Goal: Obtain resource: Obtain resource

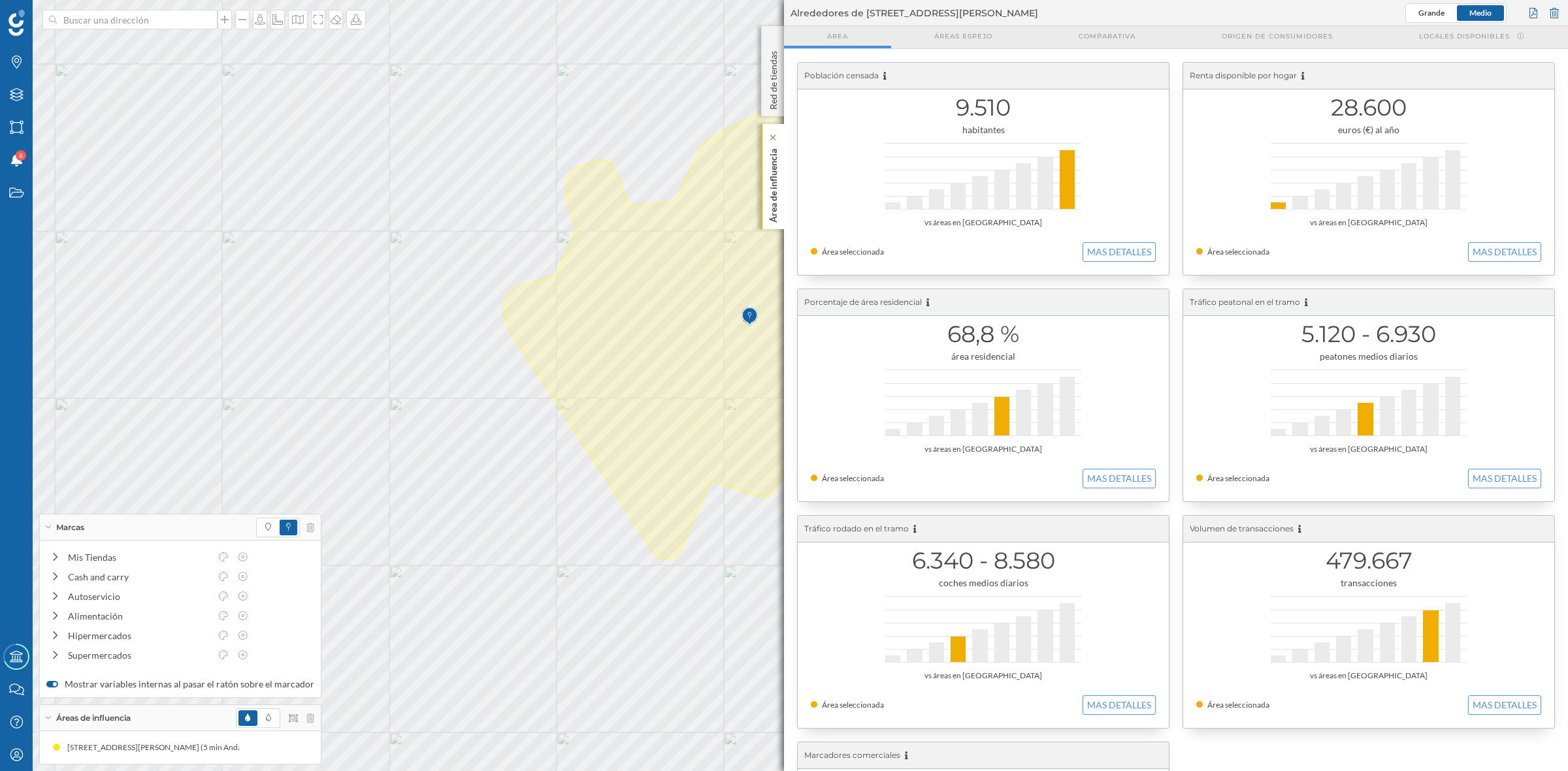
click at [763, 195] on div "Área de influencia" at bounding box center [772, 177] width 23 height 105
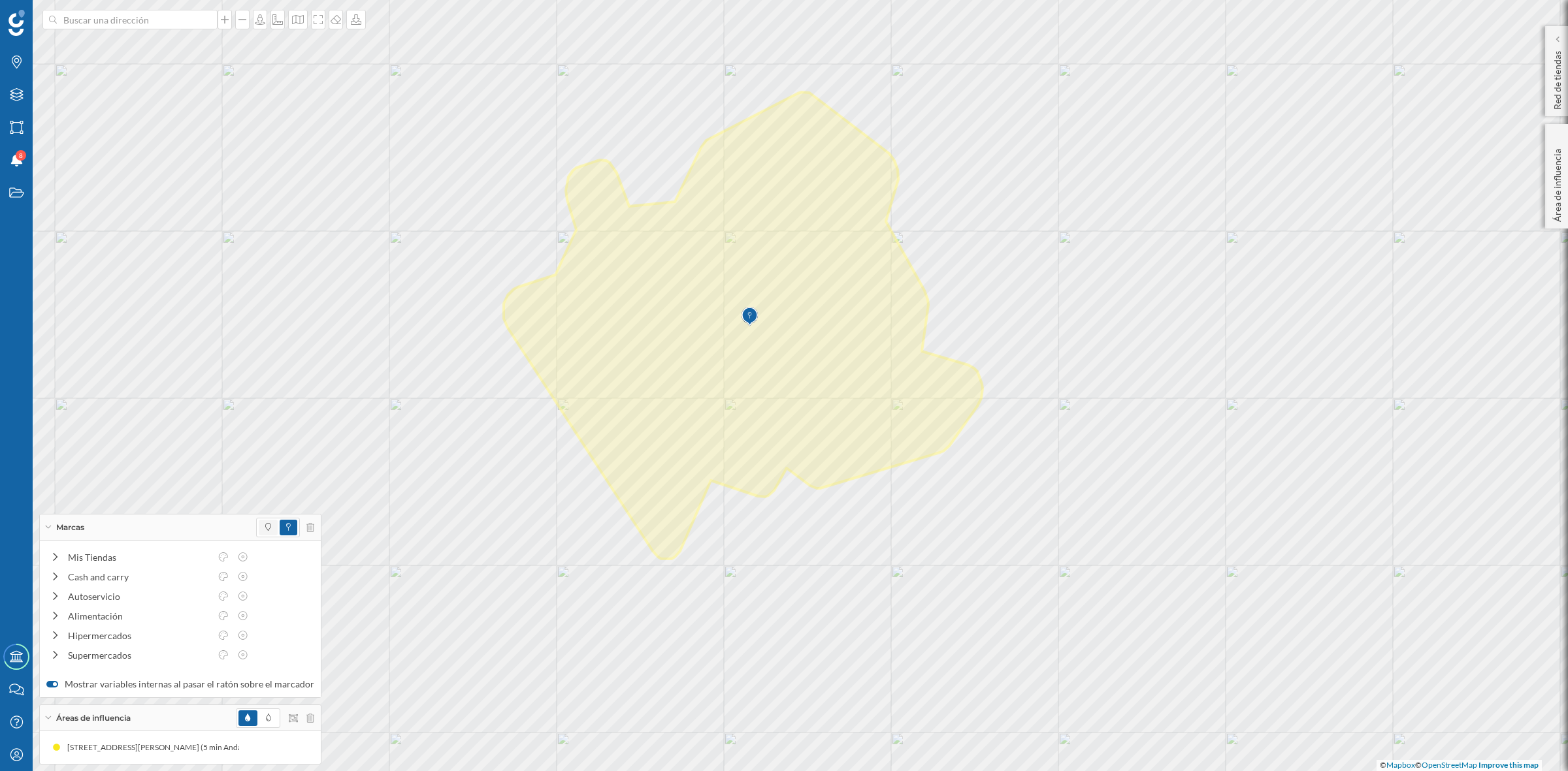
click at [259, 529] on span at bounding box center [268, 527] width 19 height 15
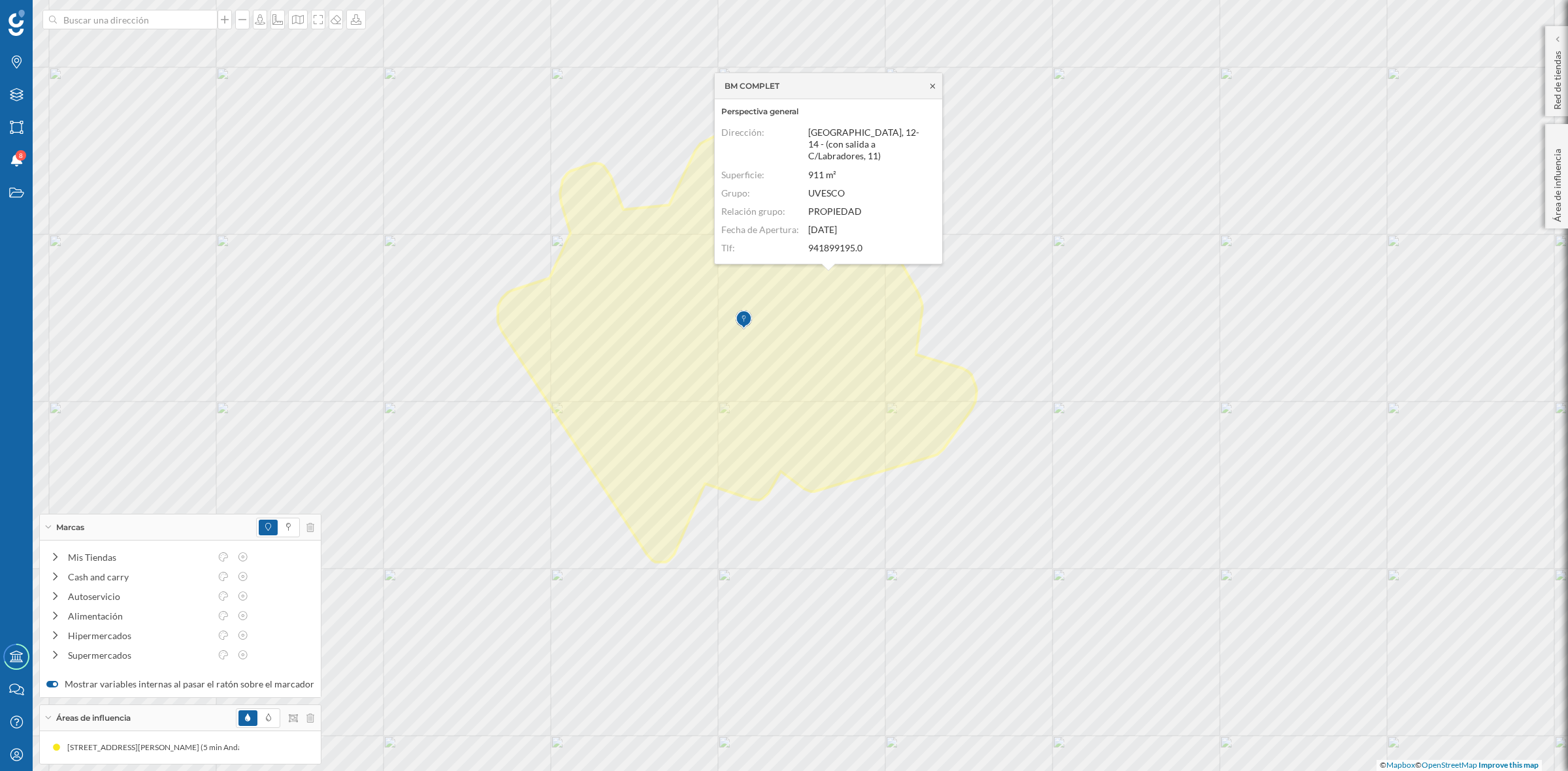
click at [931, 85] on icon at bounding box center [932, 85] width 9 height 8
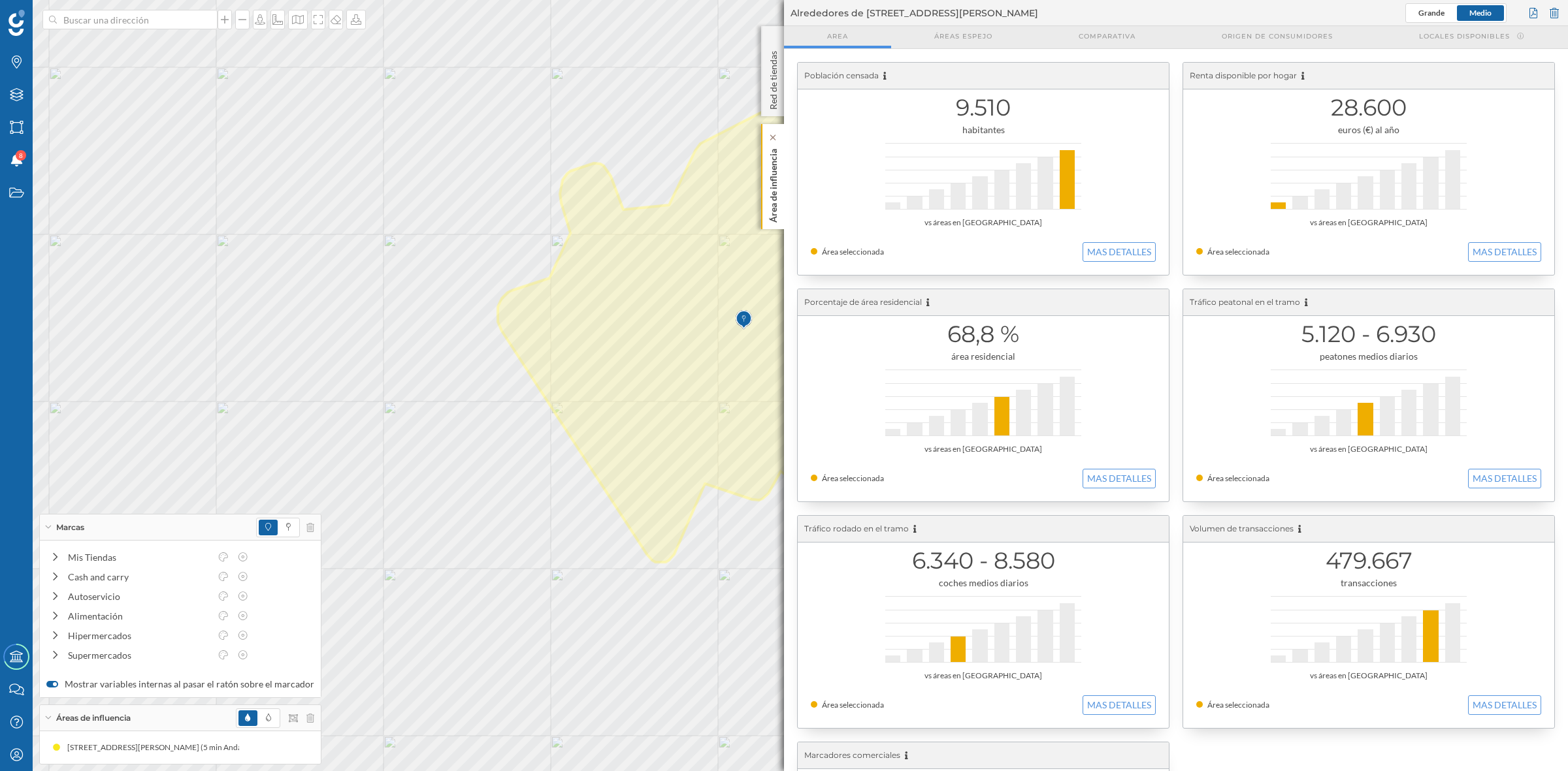
click at [774, 188] on p "Área de influencia" at bounding box center [773, 183] width 13 height 79
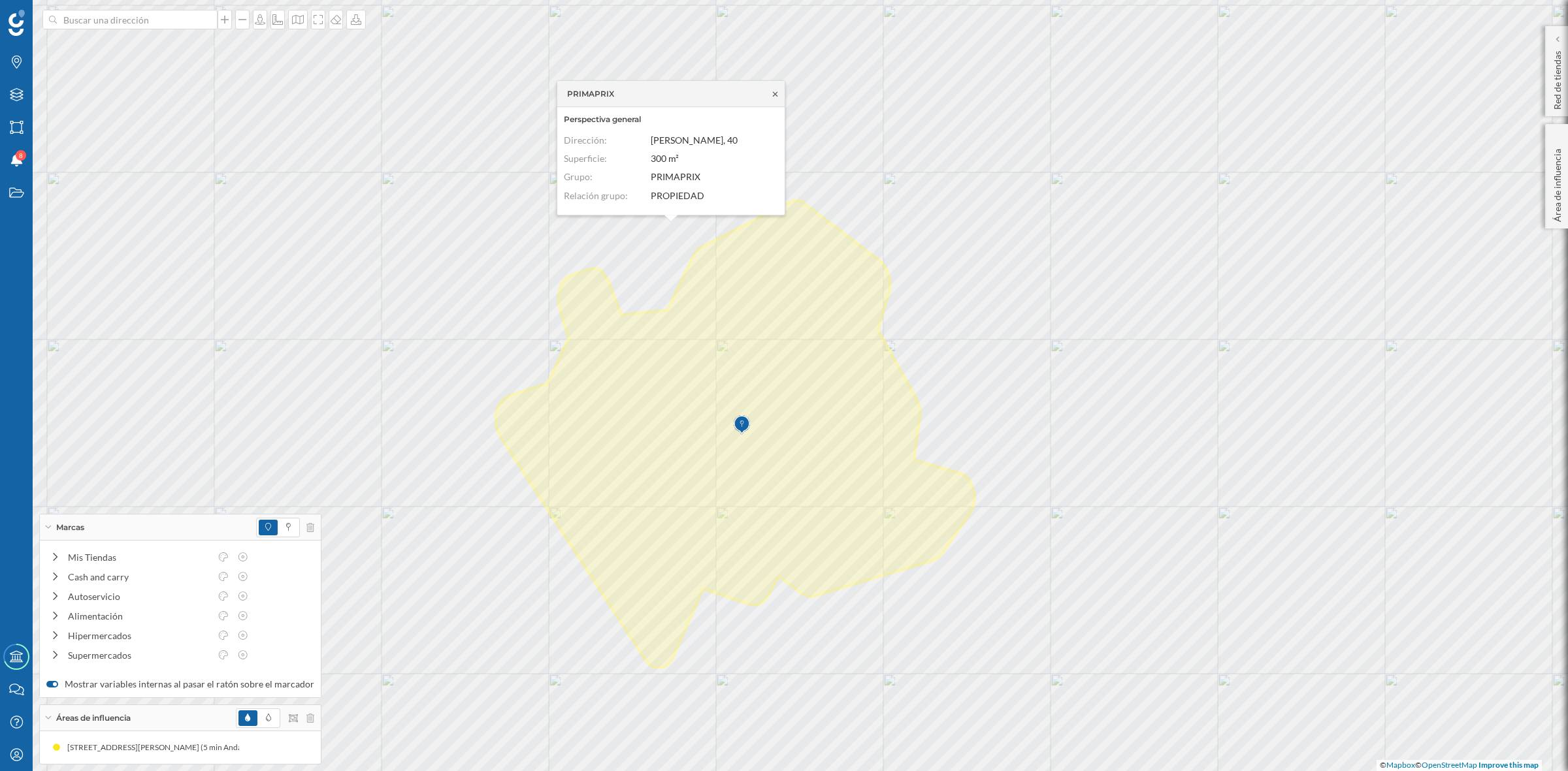
click at [770, 90] on icon at bounding box center [775, 93] width 9 height 8
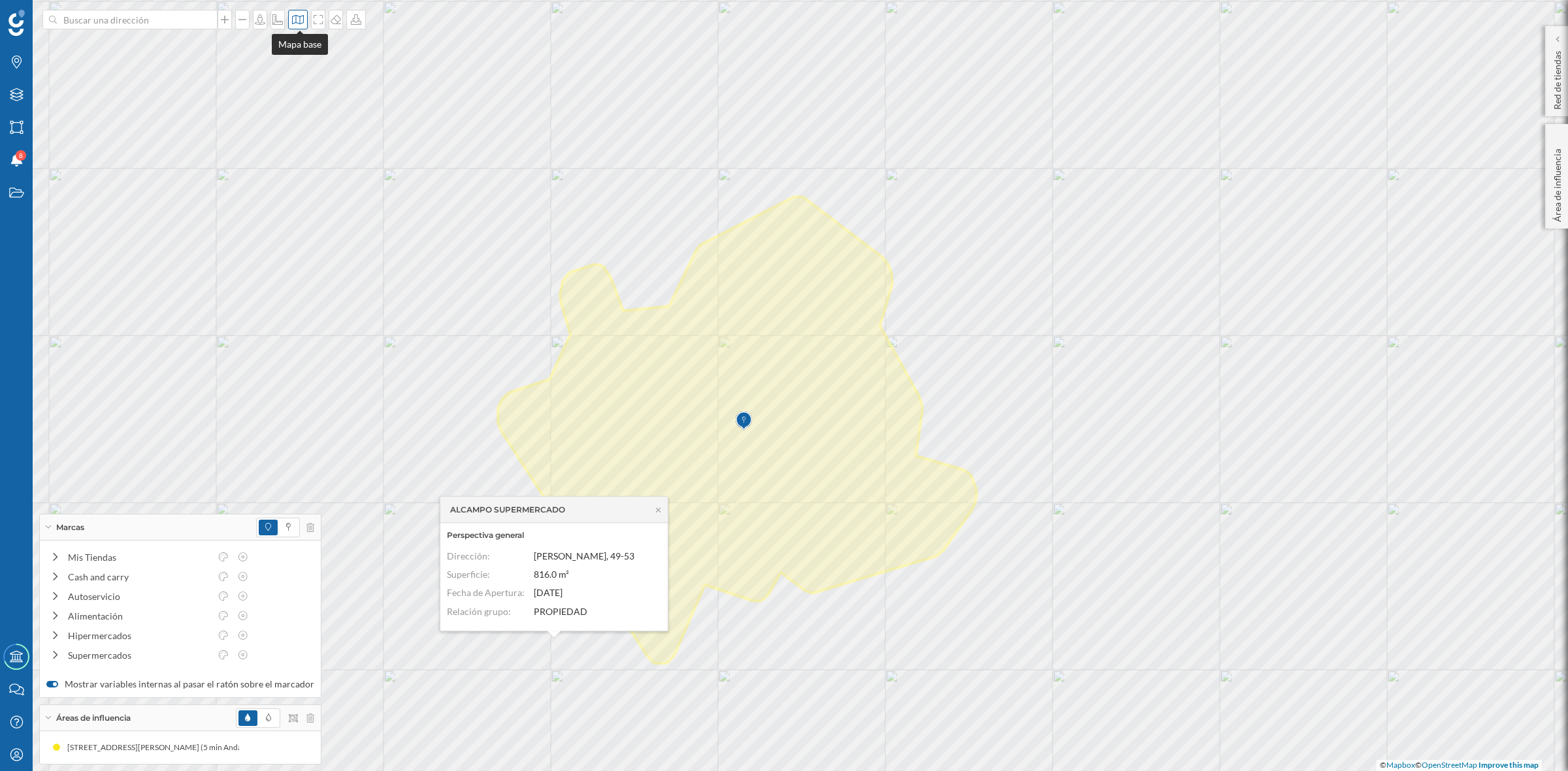
click at [294, 17] on icon at bounding box center [298, 20] width 13 height 10
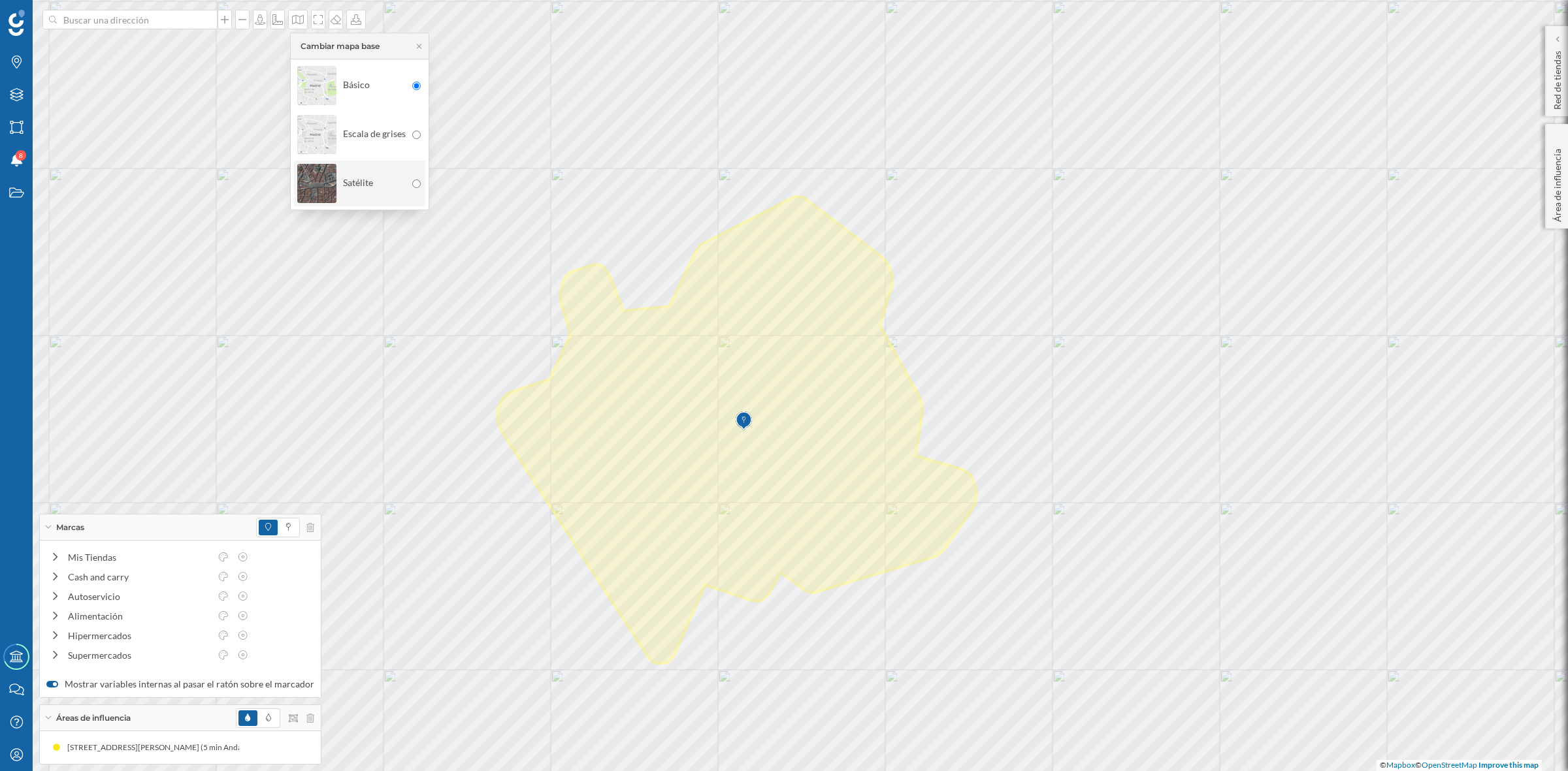
click at [312, 183] on img at bounding box center [317, 183] width 39 height 46
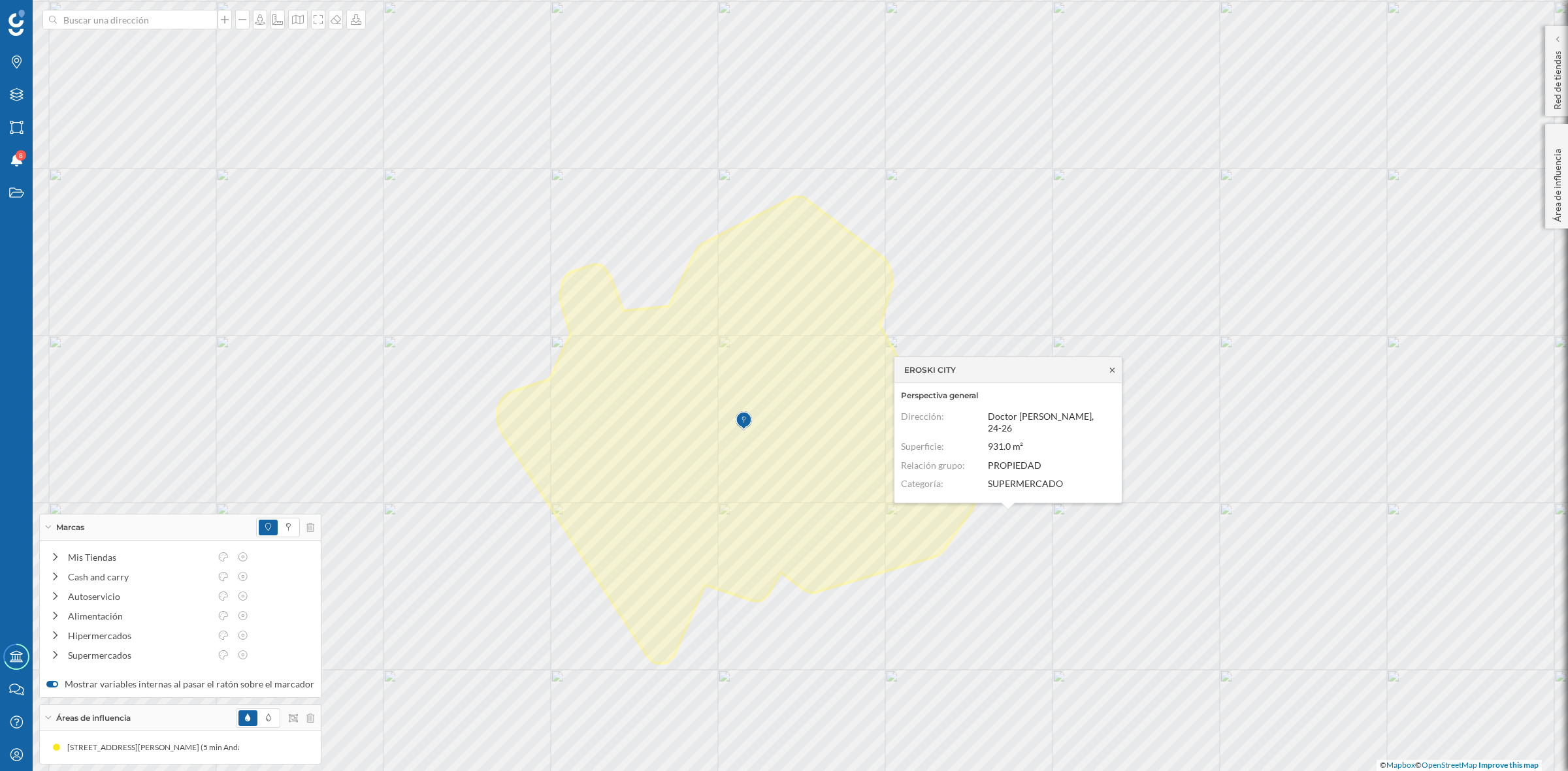
click at [1112, 375] on icon at bounding box center [1112, 370] width 9 height 8
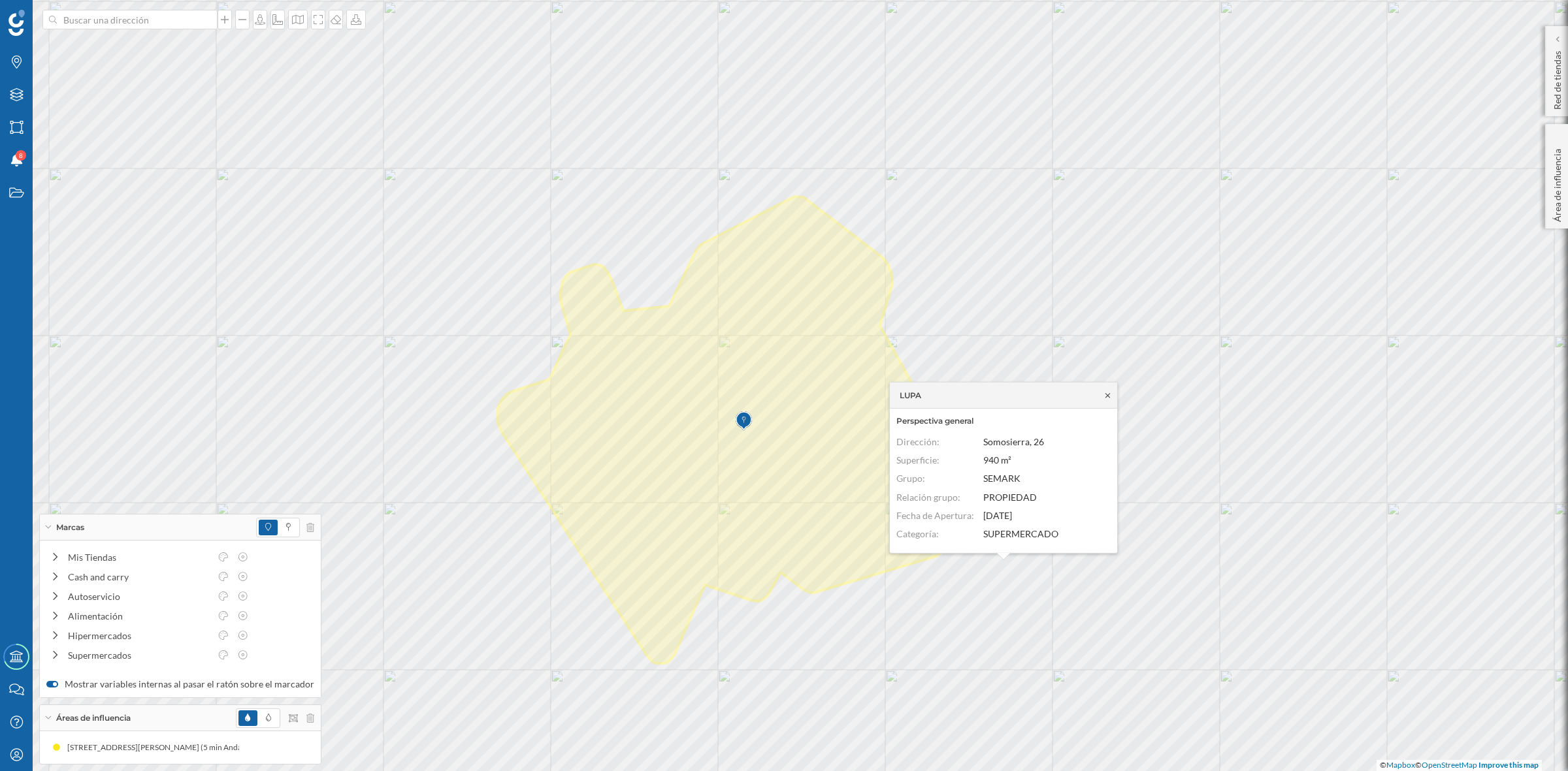
click at [1103, 393] on icon at bounding box center [1107, 395] width 9 height 8
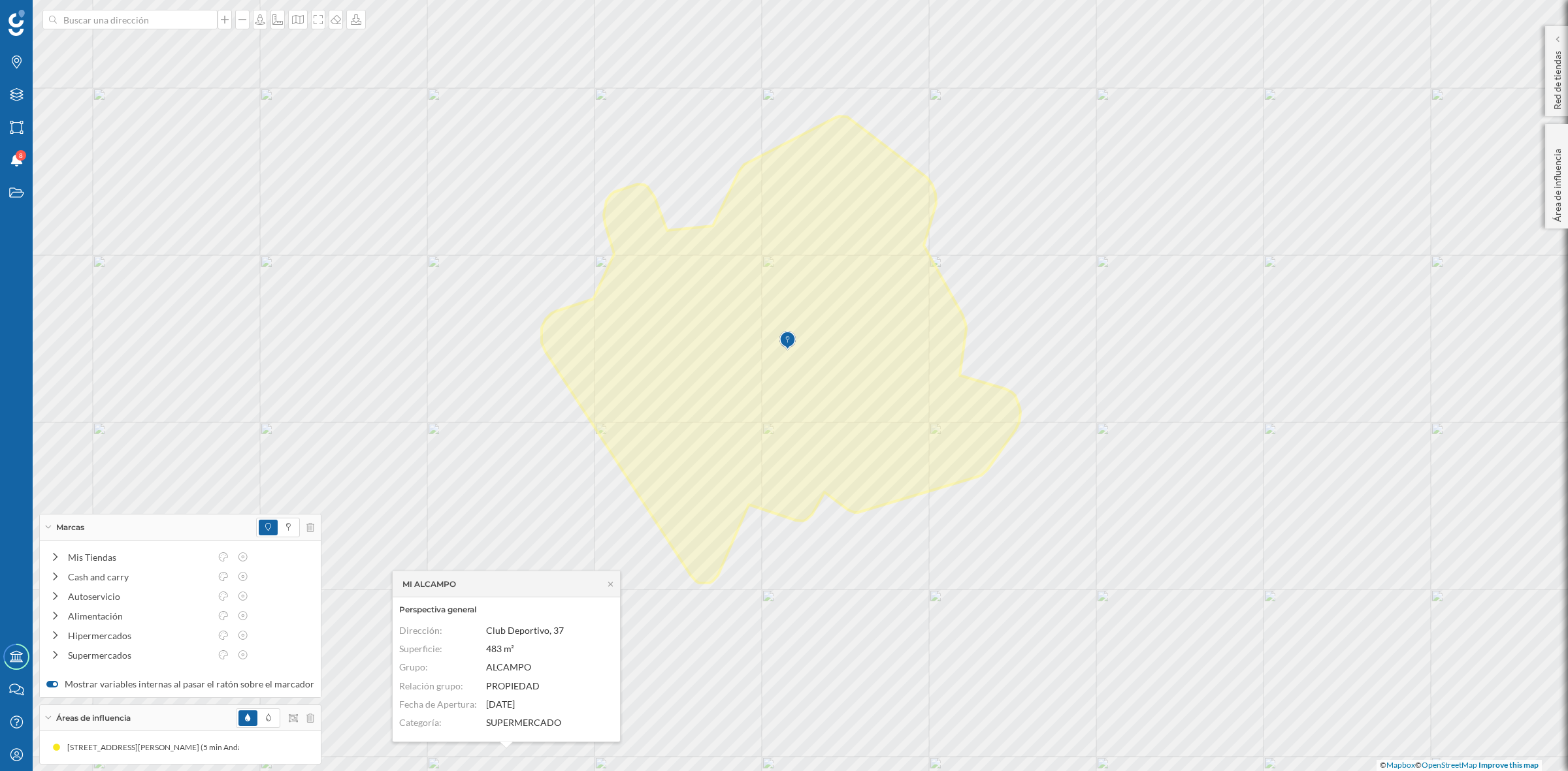
click at [49, 523] on div "Marcas" at bounding box center [180, 528] width 281 height 26
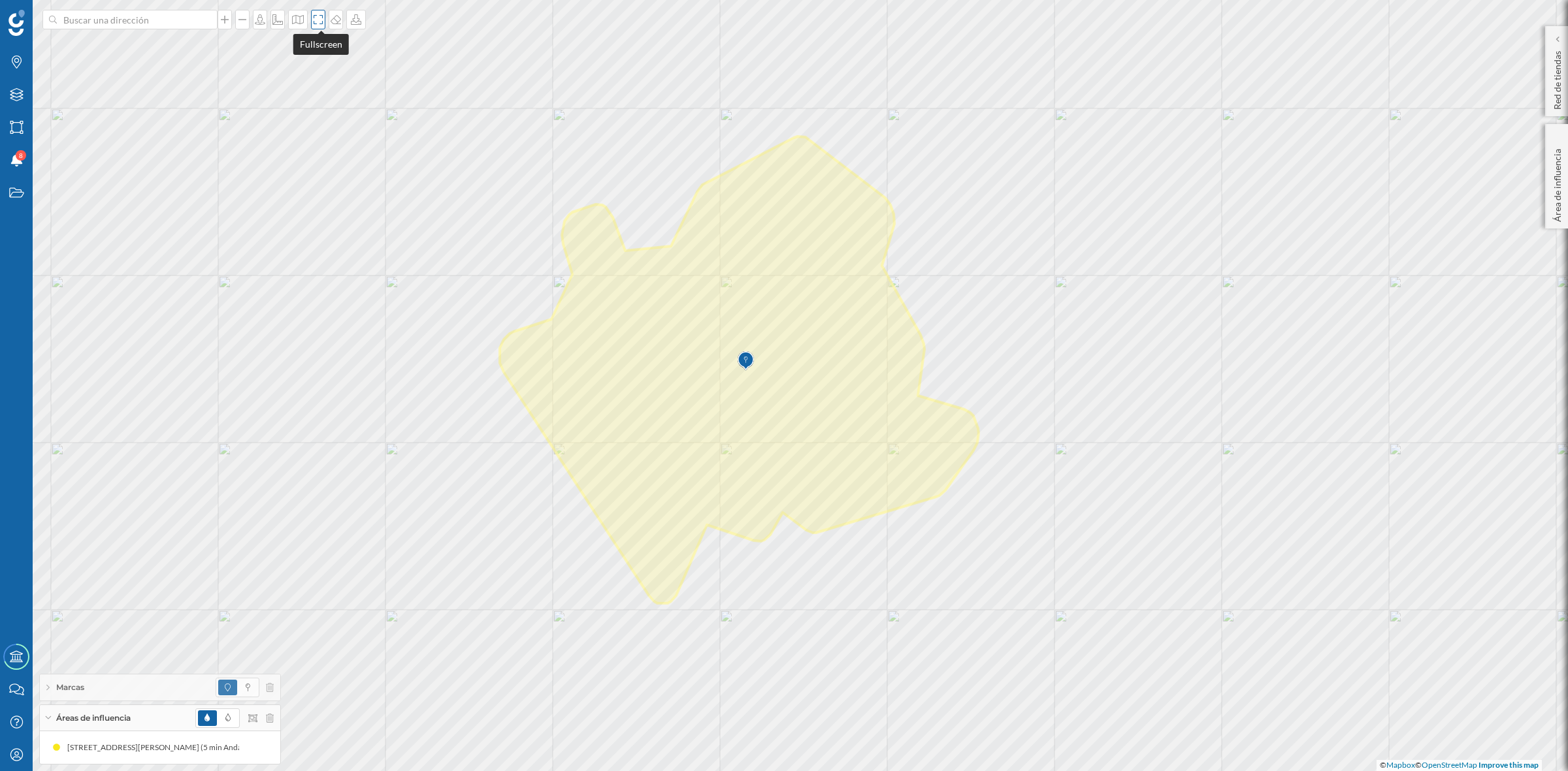
click at [318, 20] on icon at bounding box center [318, 20] width 13 height 10
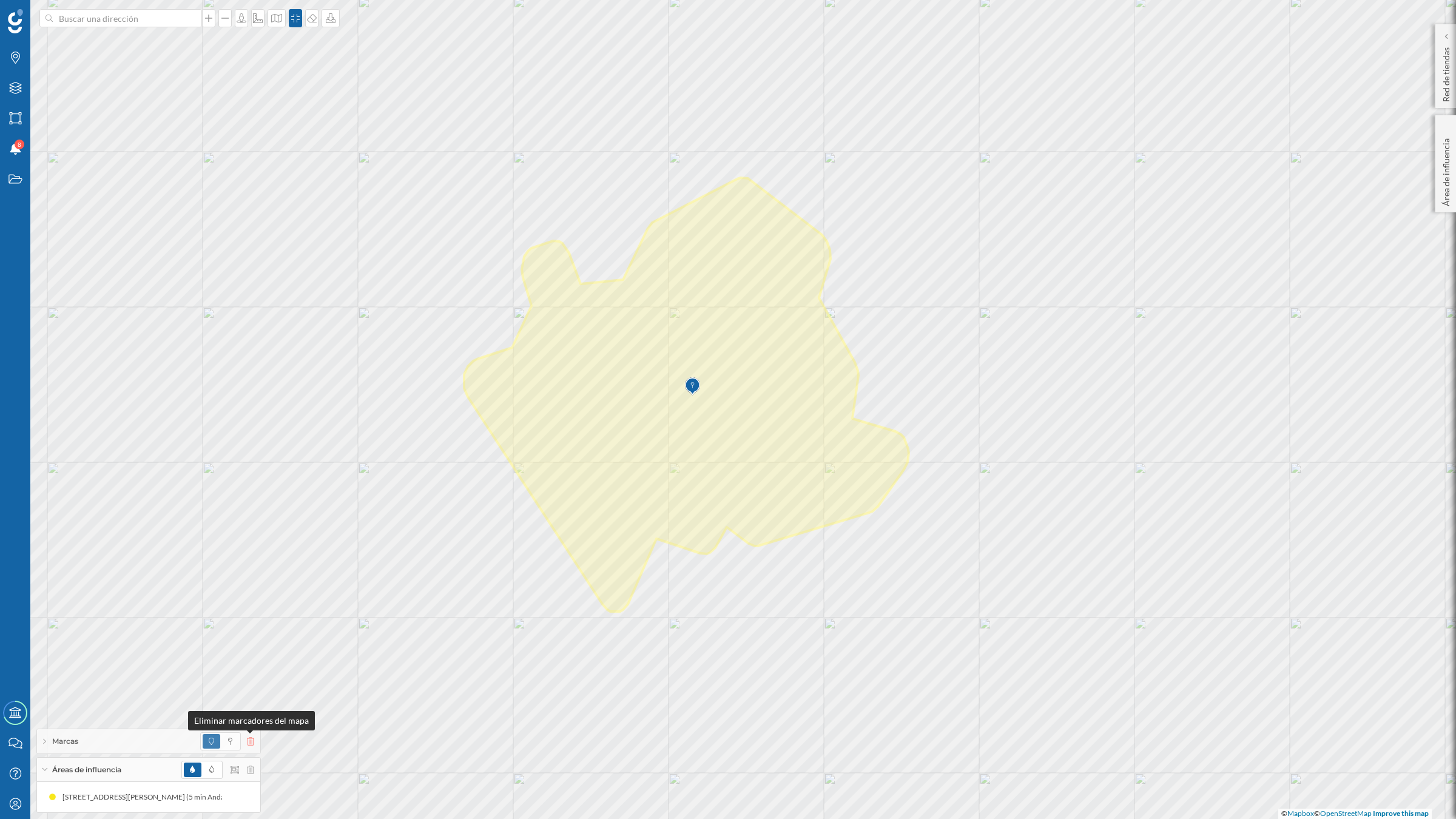
click at [247, 715] on icon at bounding box center [250, 741] width 7 height 9
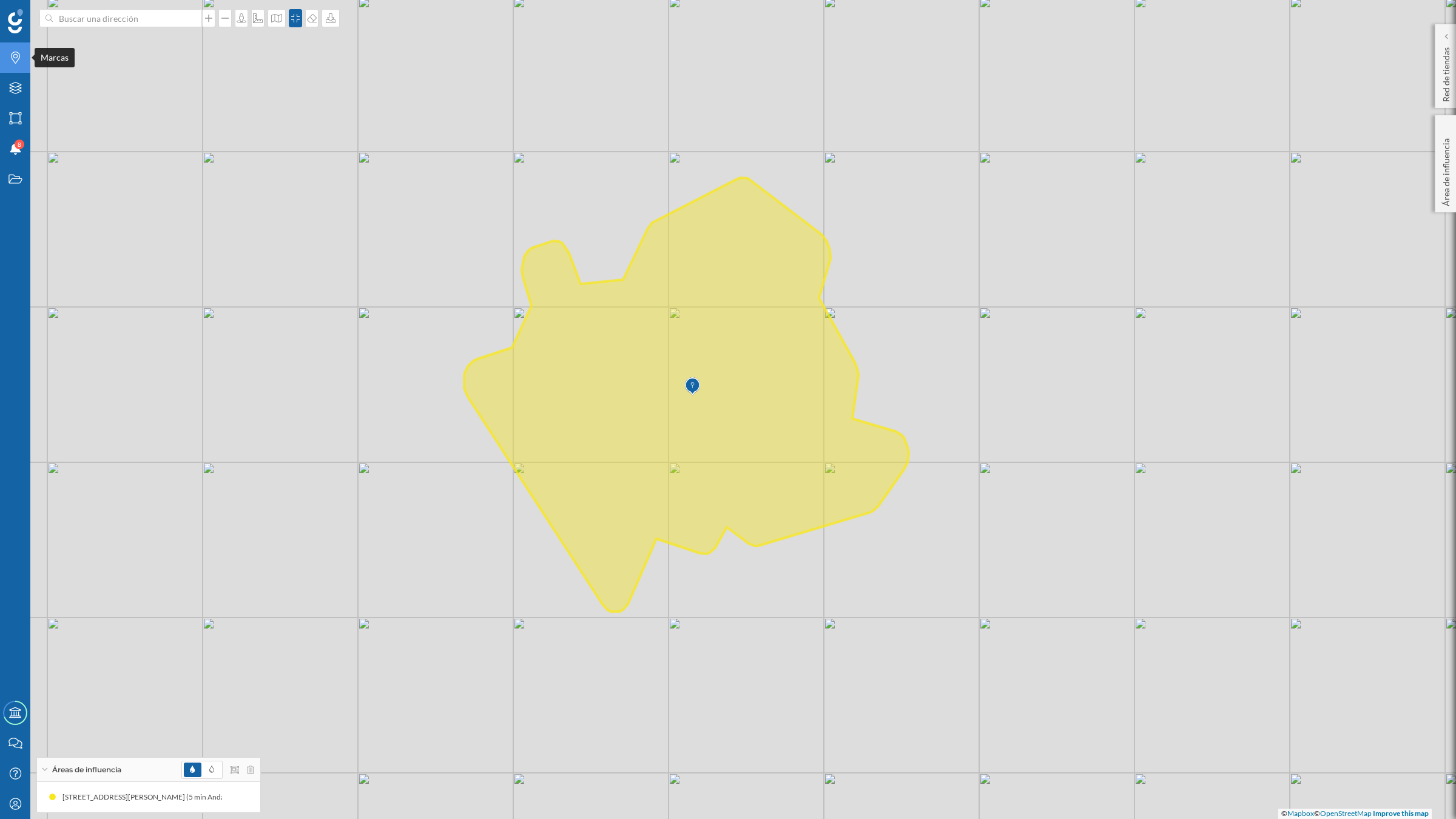
click at [16, 66] on div "Marcas" at bounding box center [15, 58] width 31 height 31
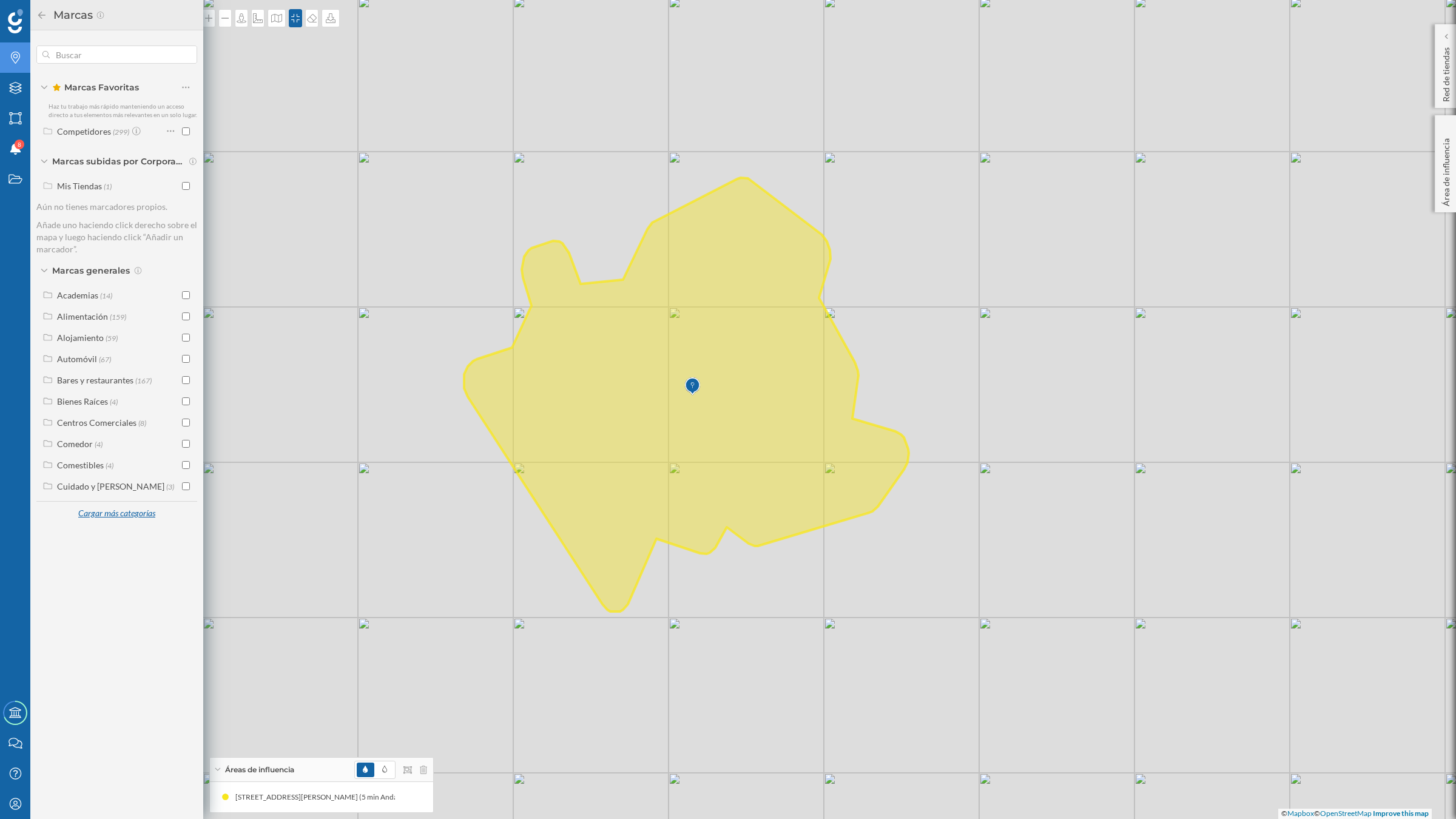
click at [116, 517] on div "Cargar más categorías" at bounding box center [117, 513] width 92 height 18
click at [89, 682] on label "Salud y Belleza (162)" at bounding box center [94, 677] width 73 height 13
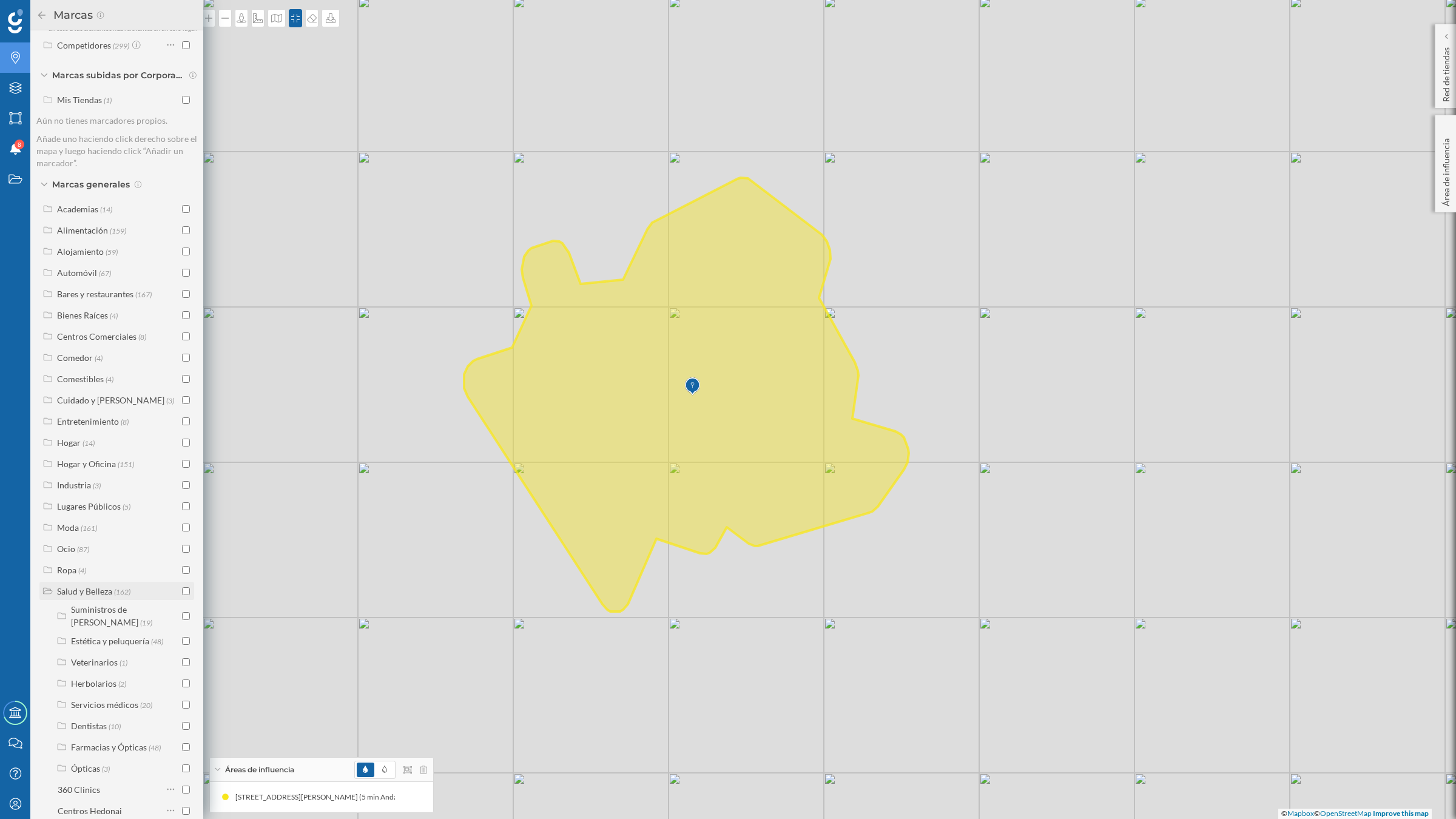
scroll to position [176, 0]
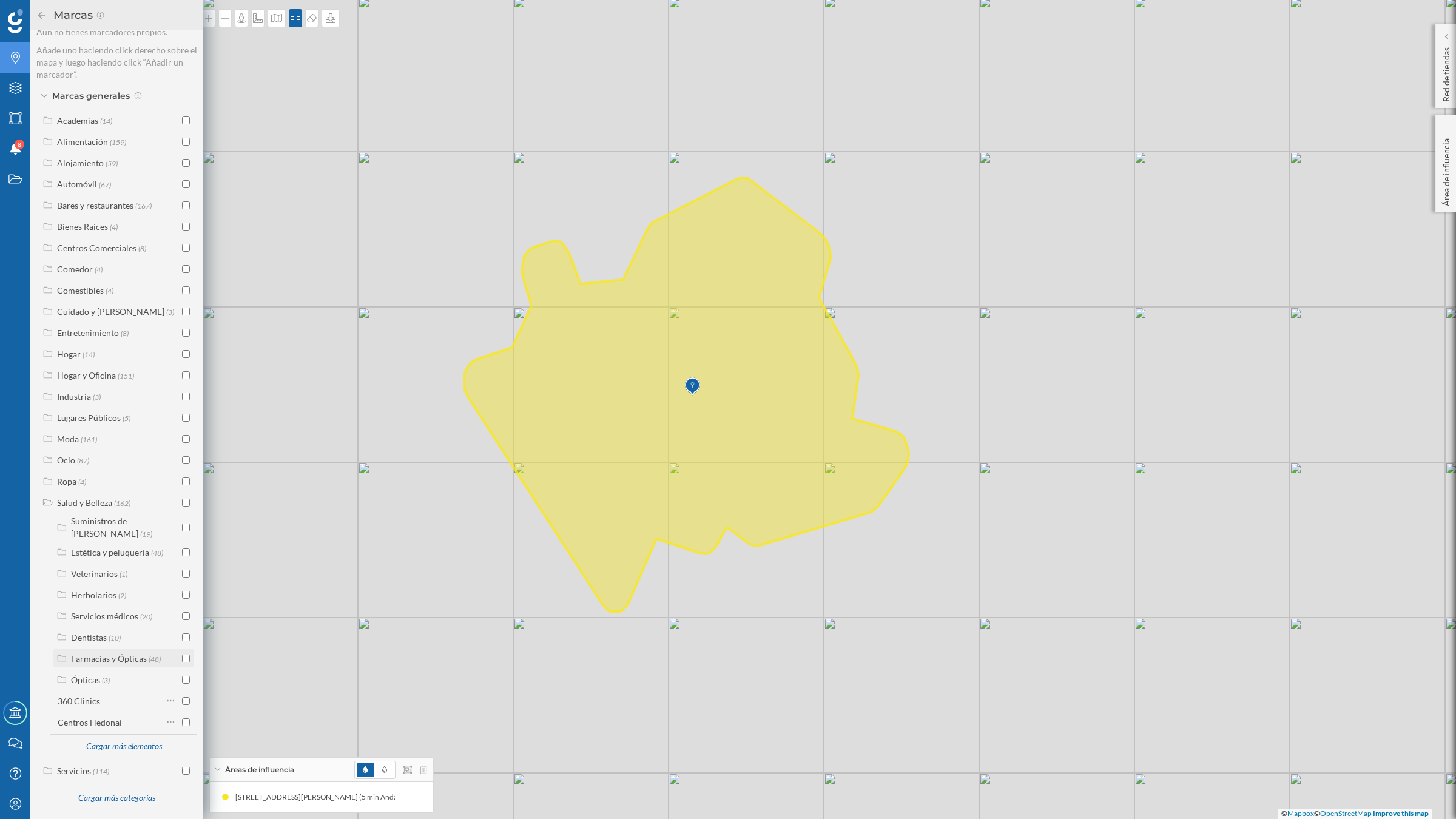
click at [92, 654] on div "Farmacias y Ópticas" at bounding box center [109, 658] width 76 height 10
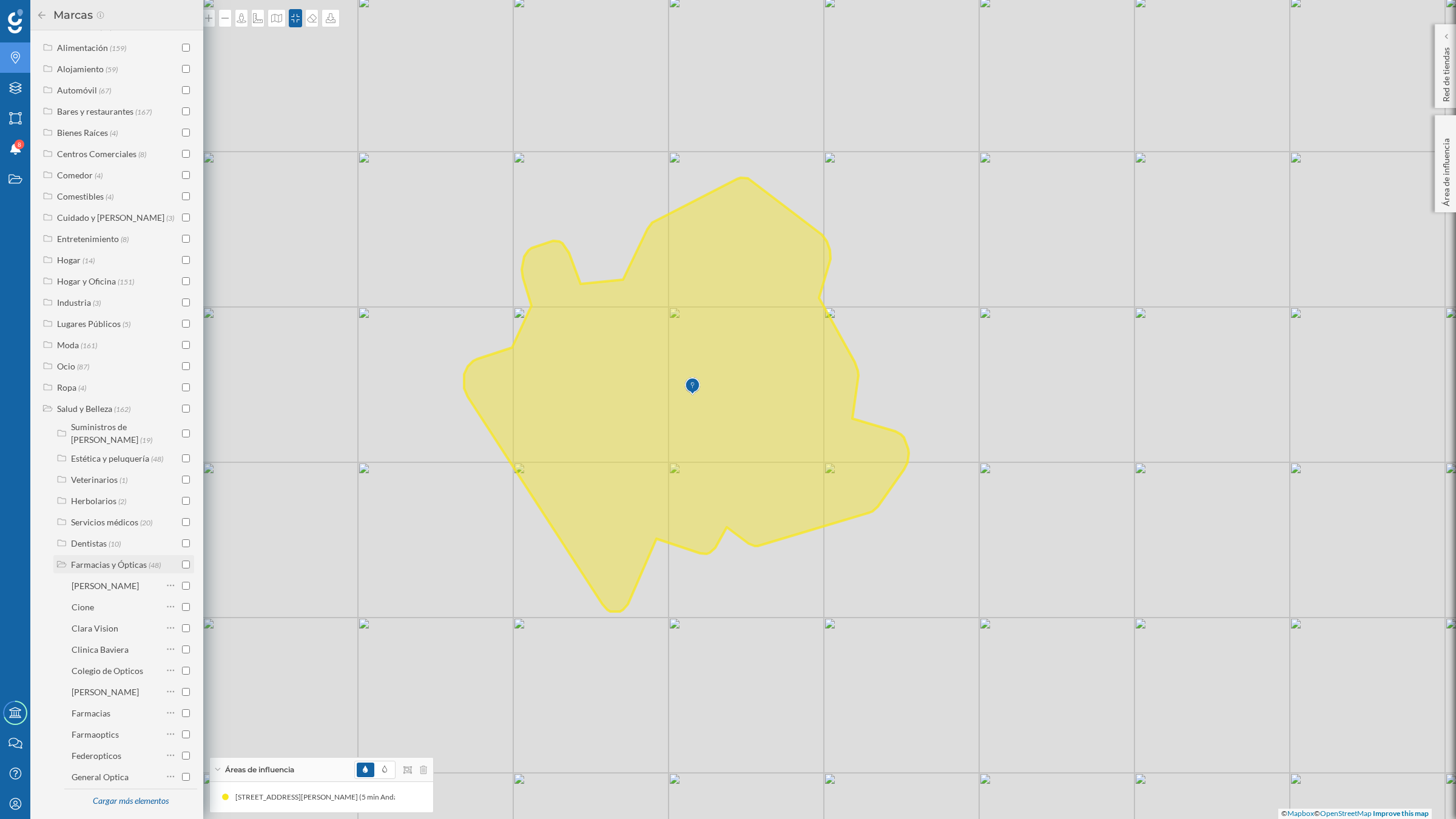
scroll to position [403, 0]
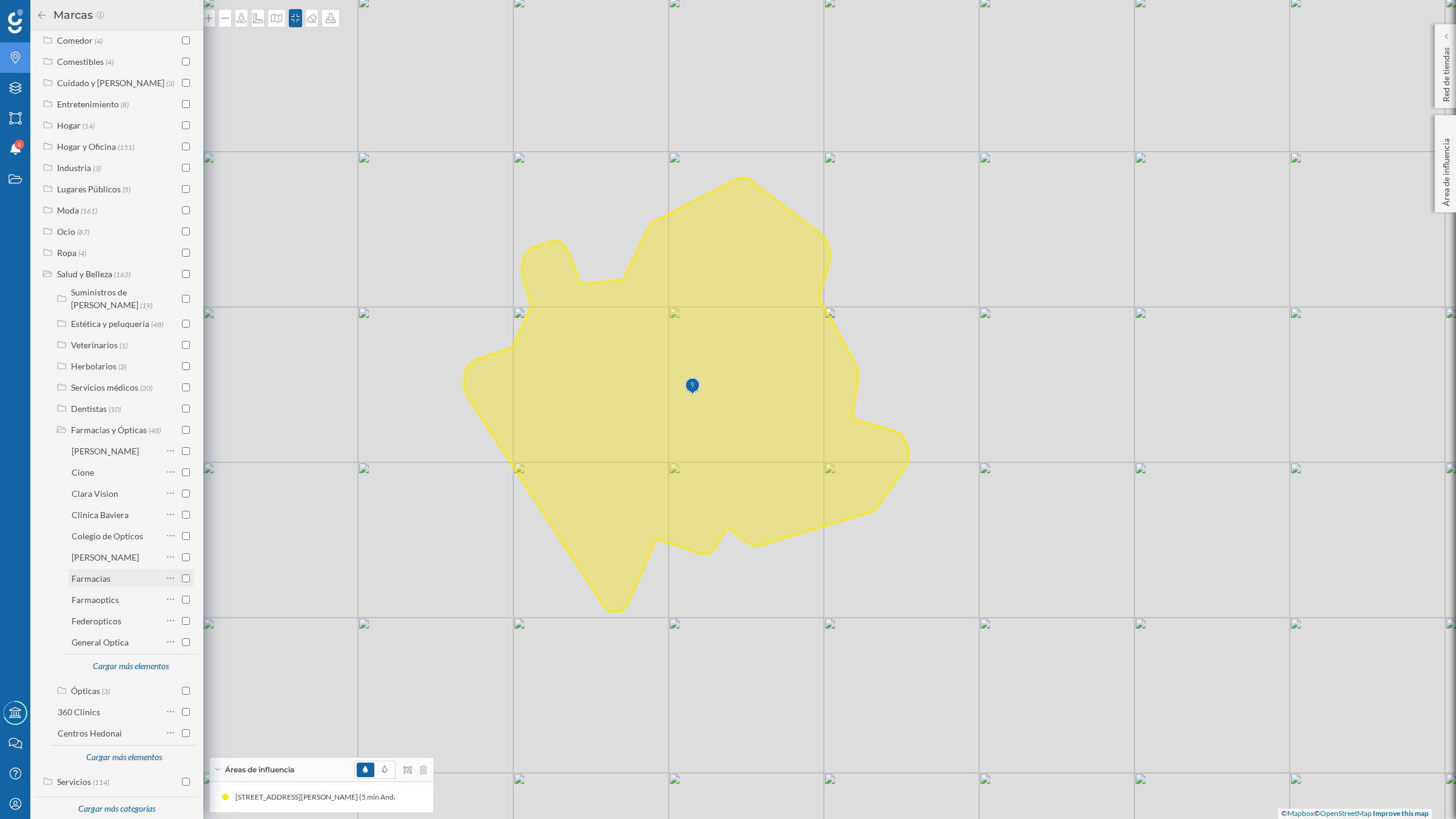
click at [184, 580] on input "checkbox" at bounding box center [186, 578] width 8 height 8
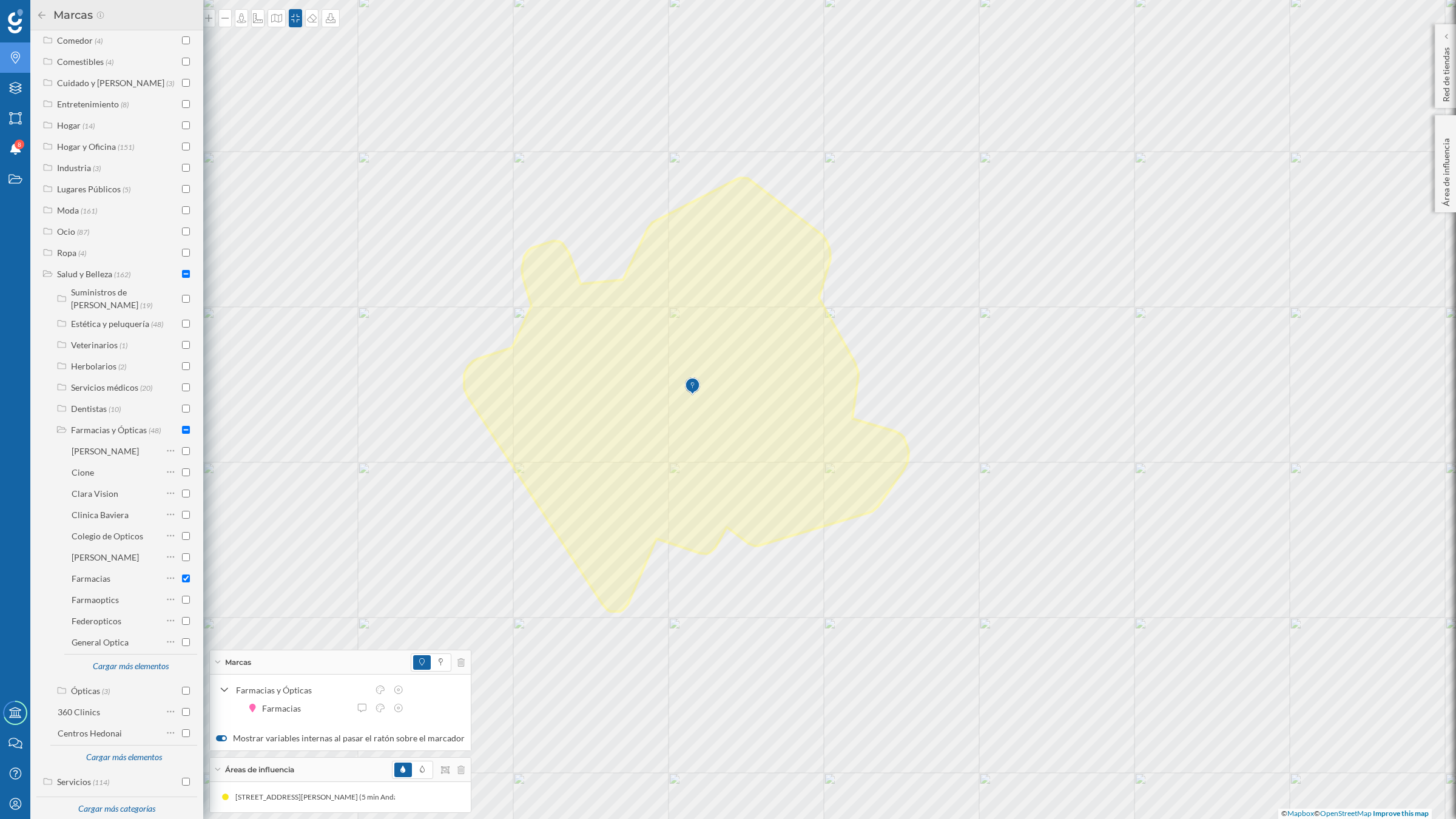
click at [43, 15] on icon at bounding box center [41, 14] width 7 height 7
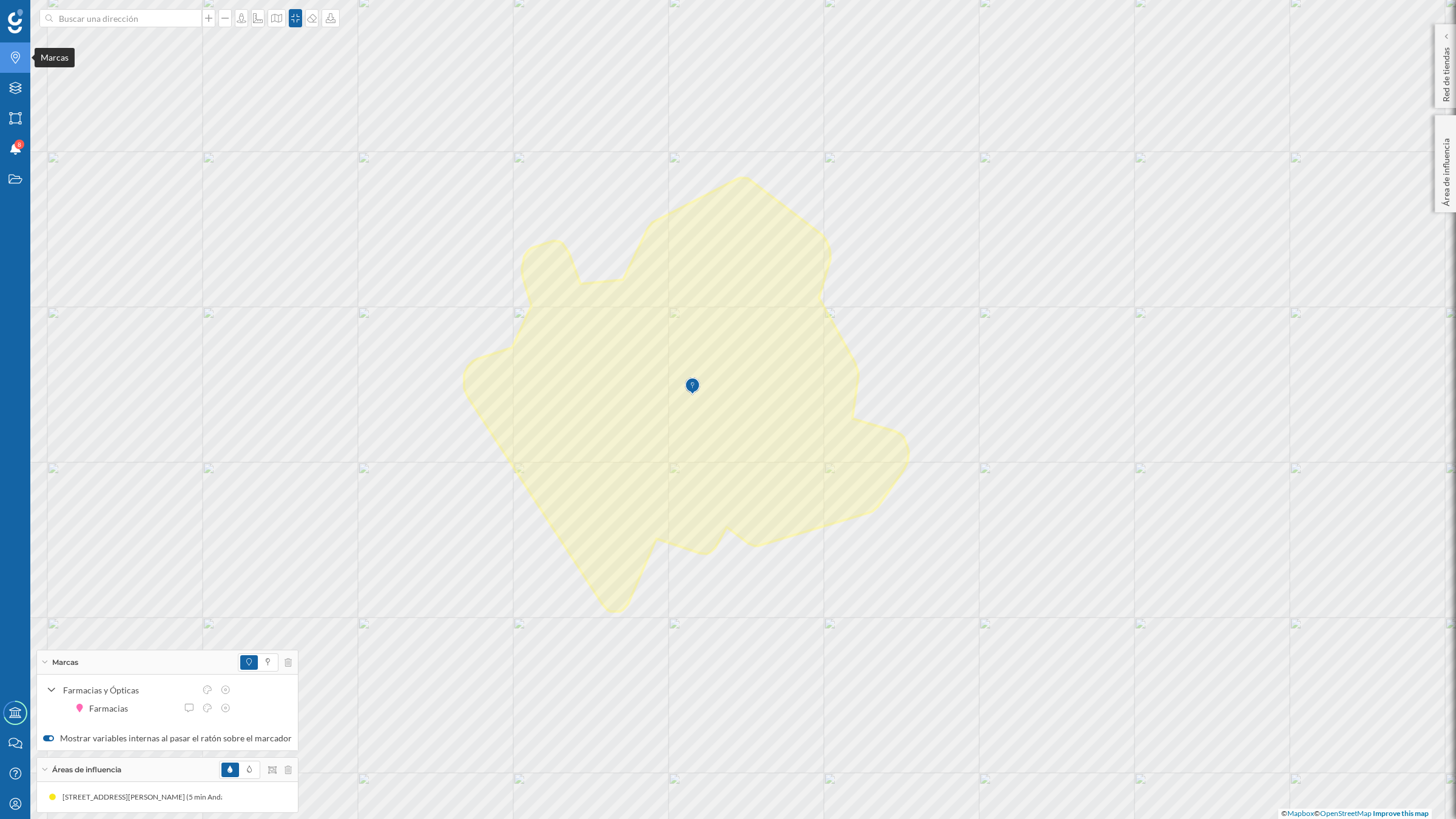
click at [8, 52] on icon "Marcas" at bounding box center [16, 58] width 15 height 12
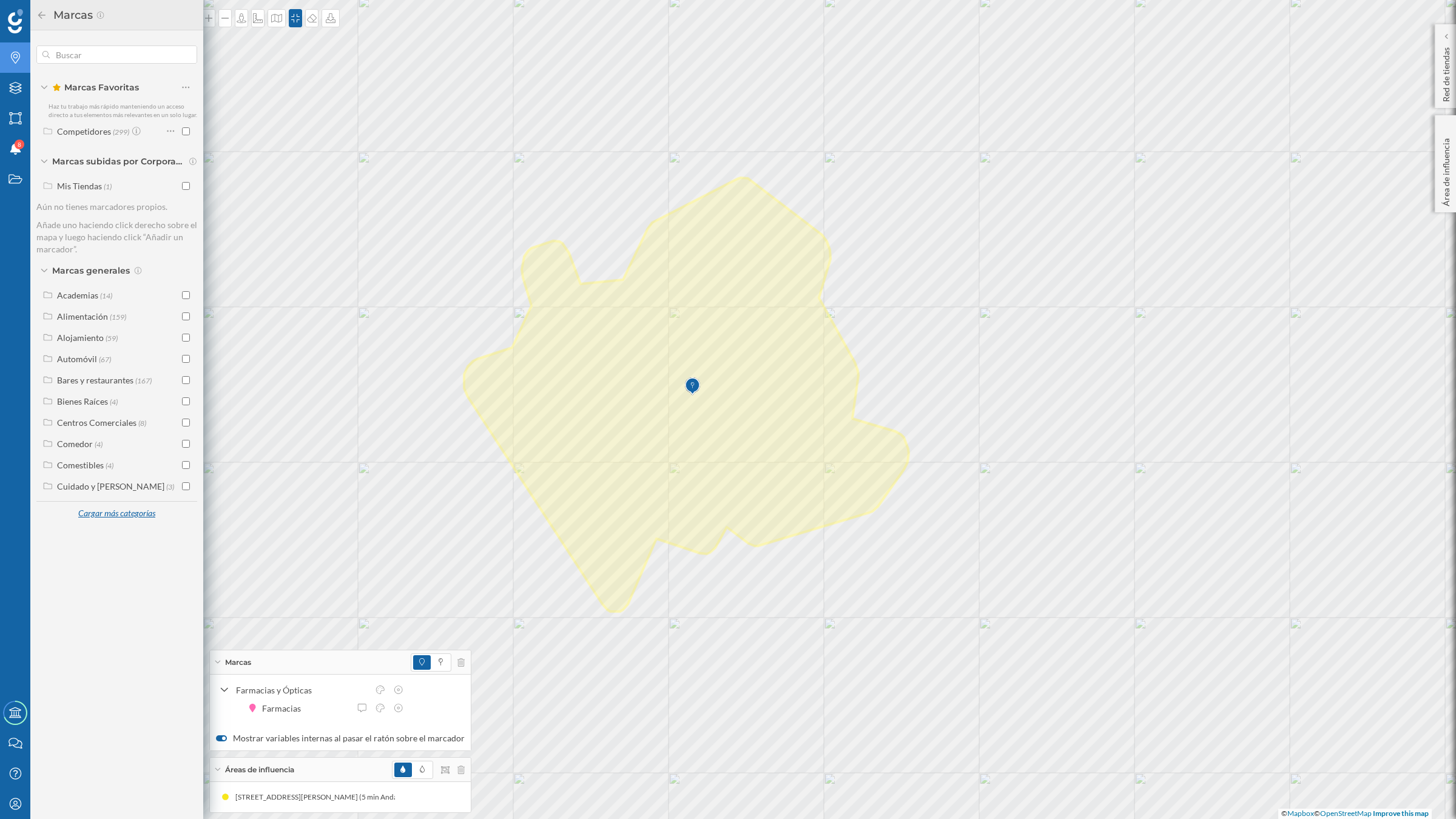
click at [96, 511] on div "Cargar más categorías" at bounding box center [117, 513] width 92 height 18
click at [89, 704] on label "Servicios (114)" at bounding box center [83, 698] width 52 height 13
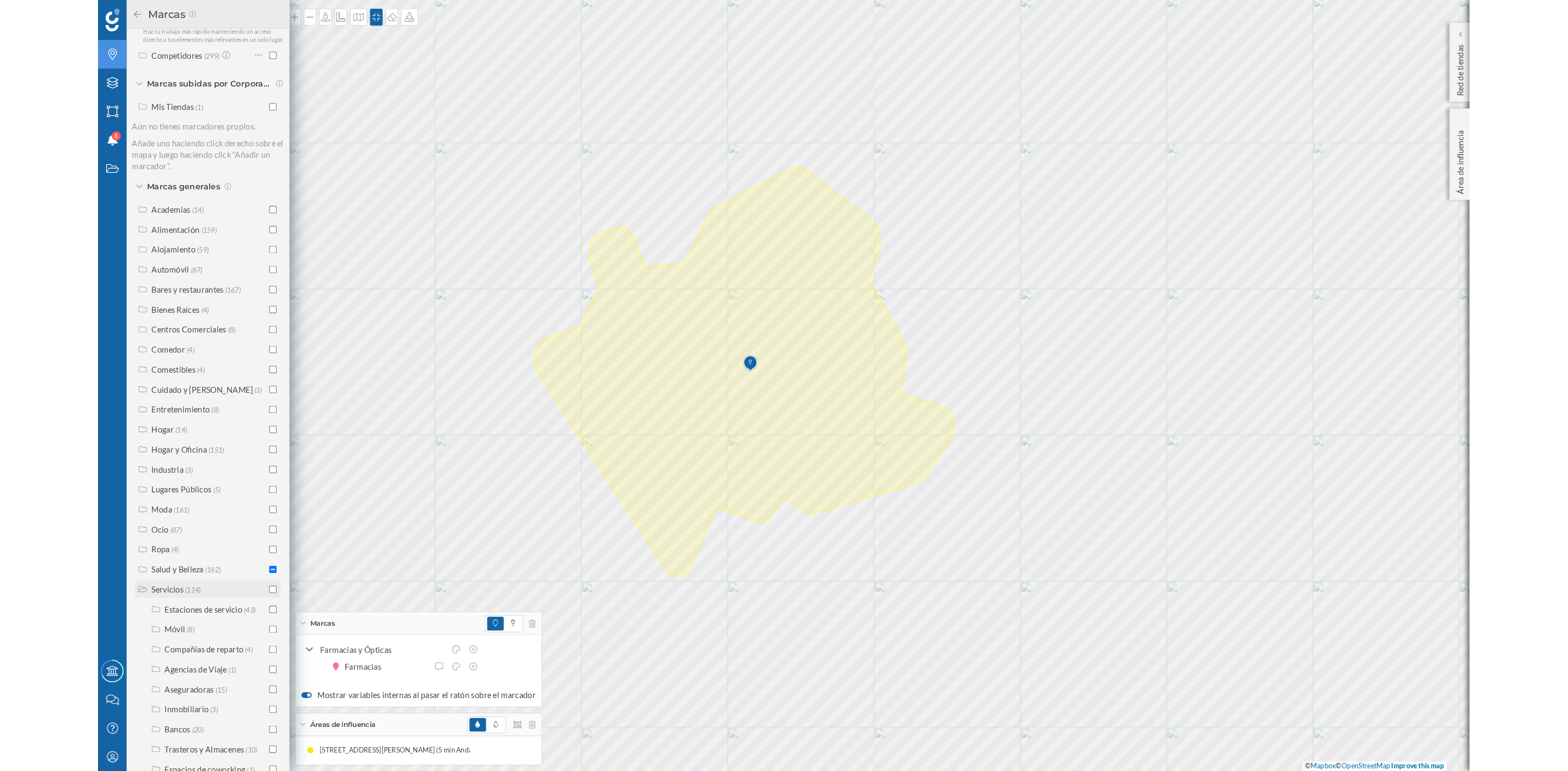
scroll to position [114, 0]
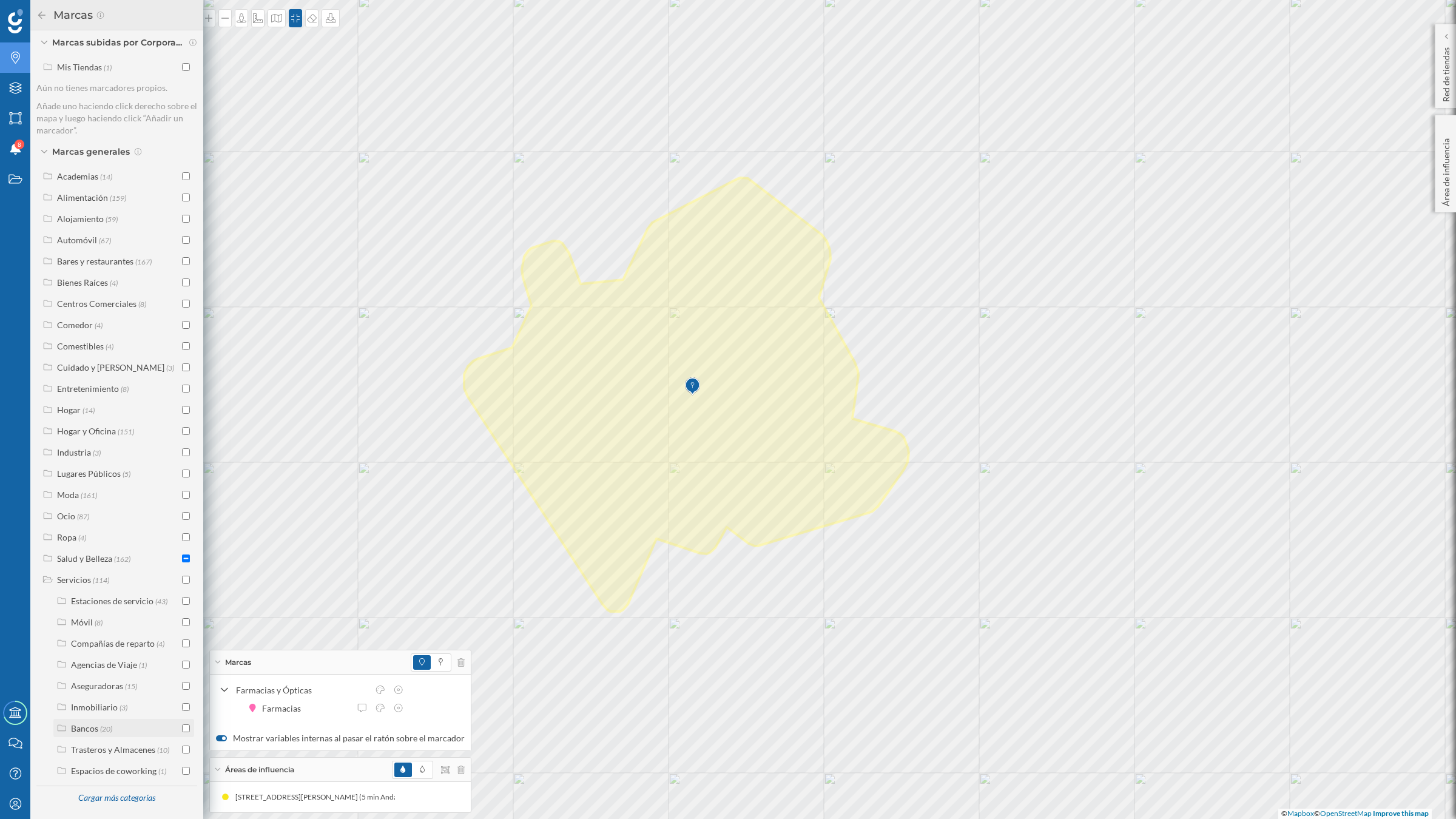
click at [182, 715] on input "checkbox" at bounding box center [186, 728] width 8 height 8
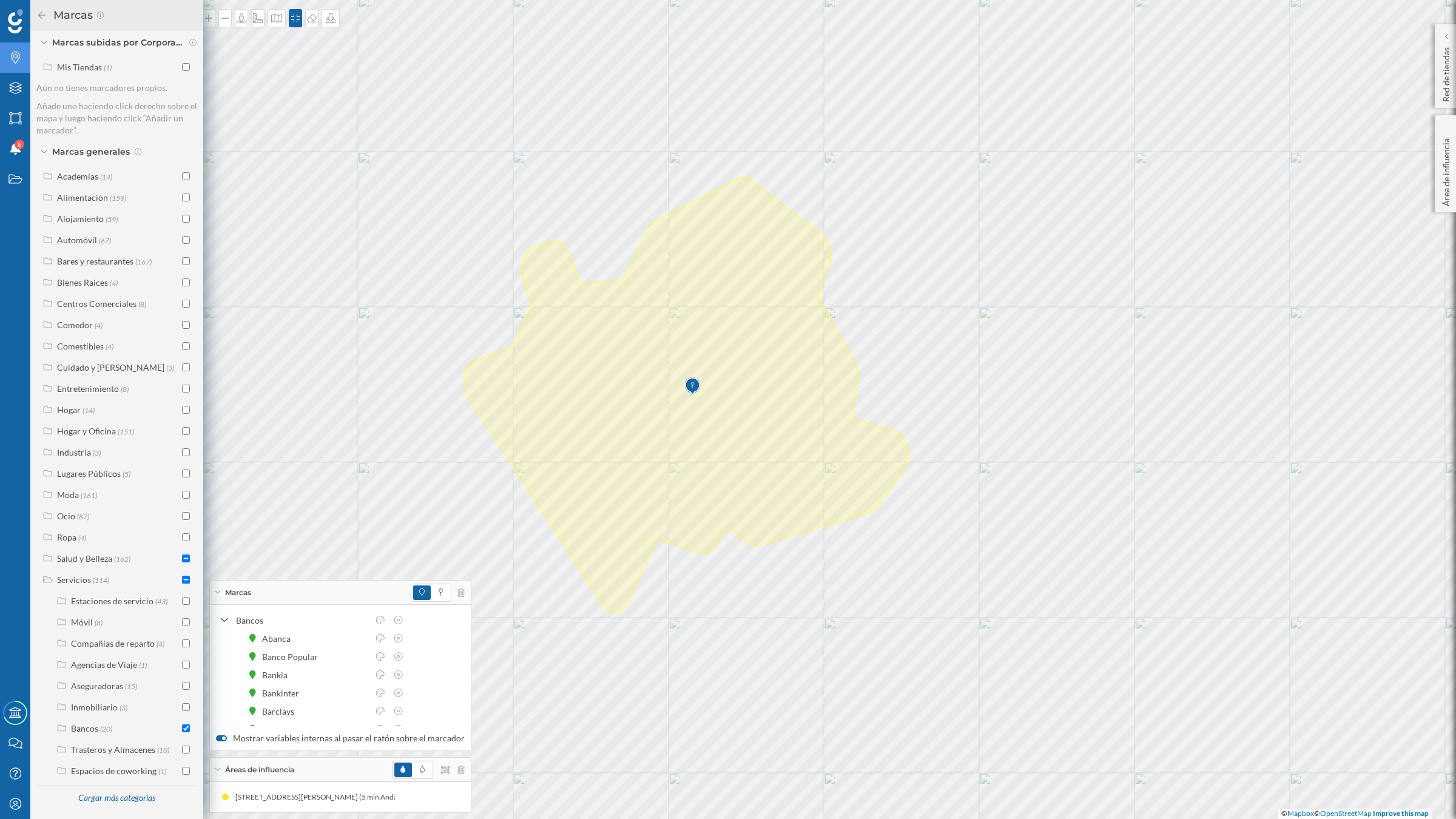
click at [38, 14] on icon at bounding box center [42, 15] width 11 height 9
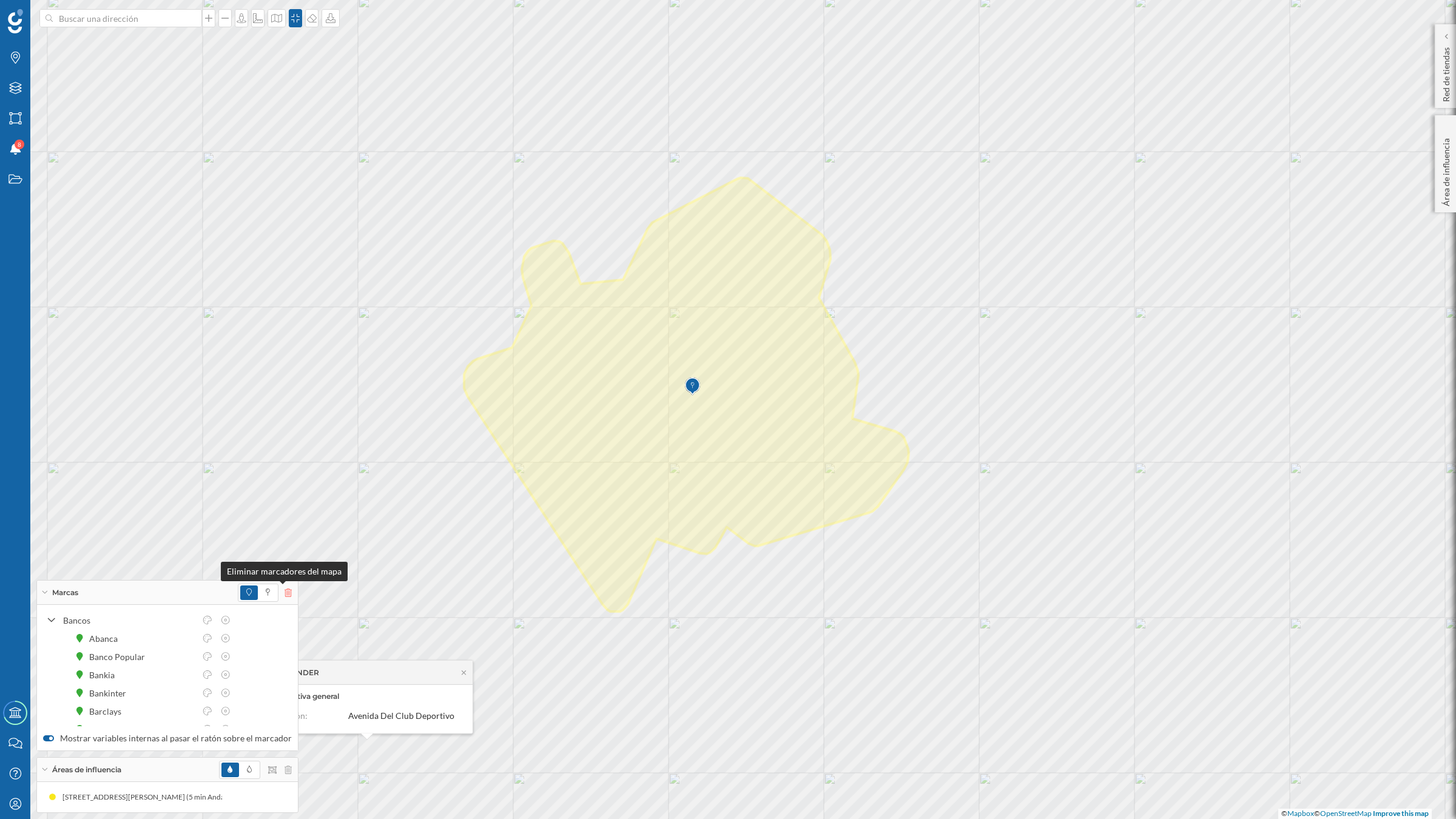
click at [284, 592] on icon at bounding box center [288, 593] width 7 height 9
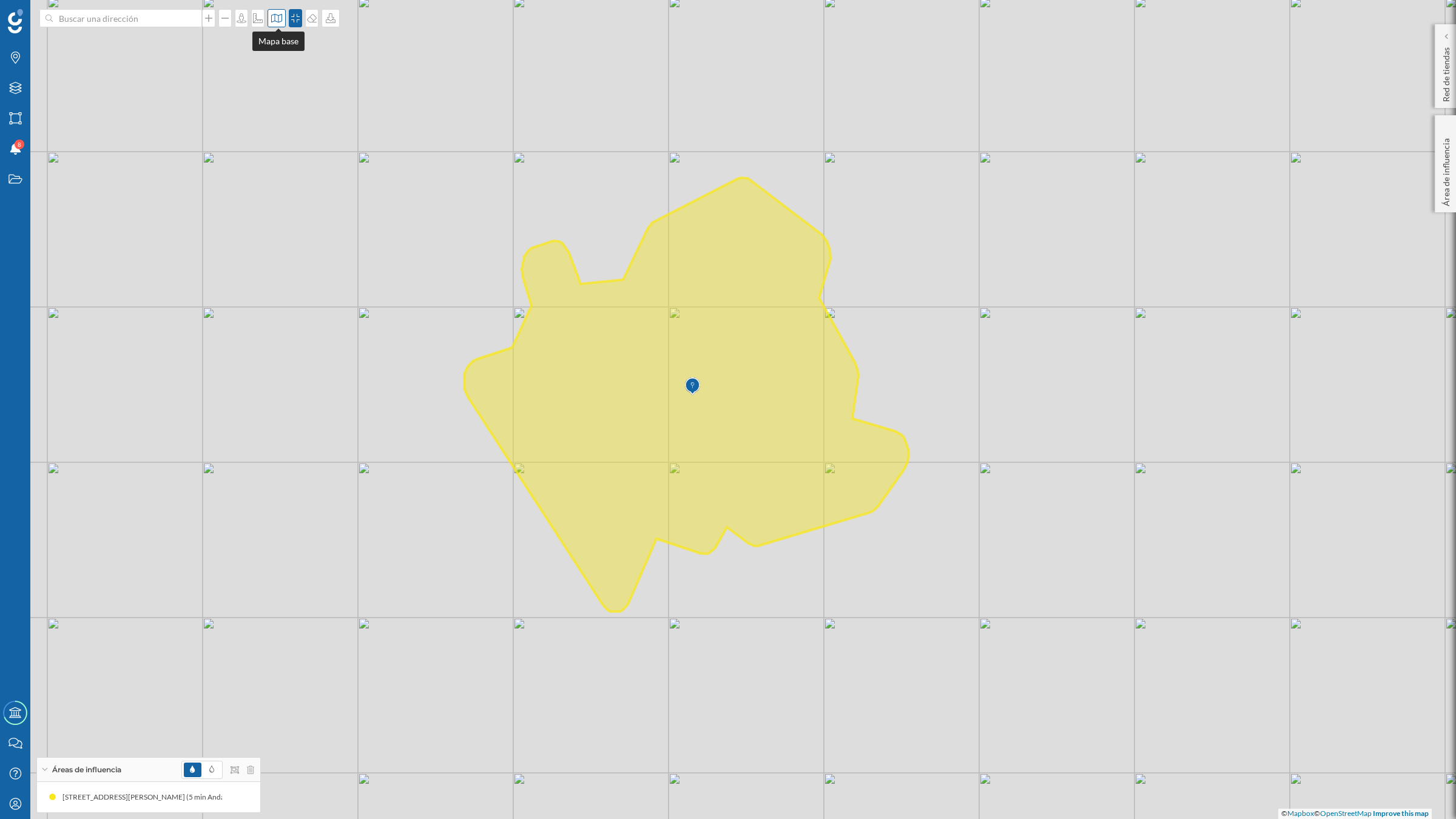
click at [283, 20] on icon at bounding box center [277, 18] width 12 height 9
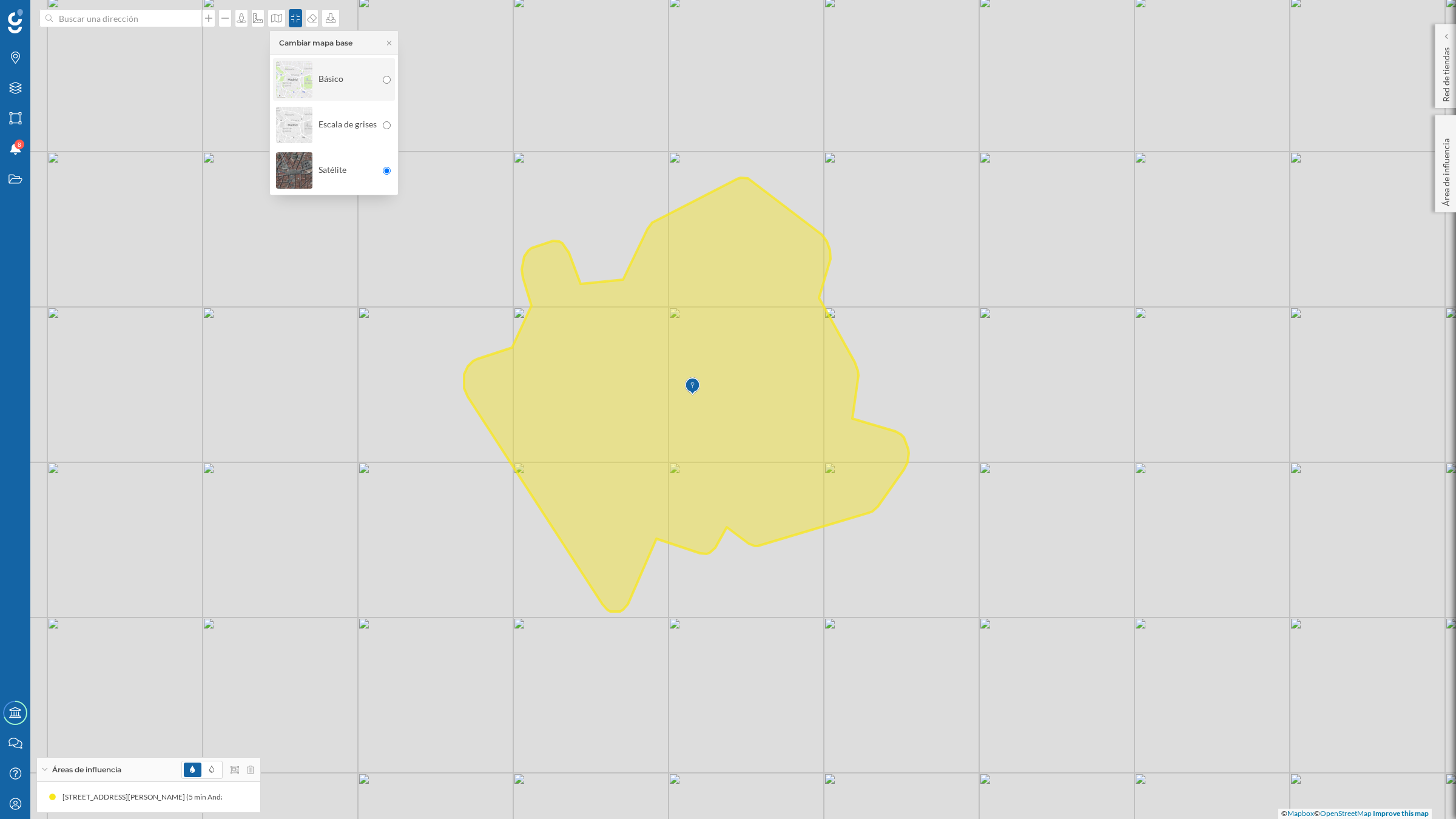
click at [296, 79] on img at bounding box center [294, 79] width 37 height 43
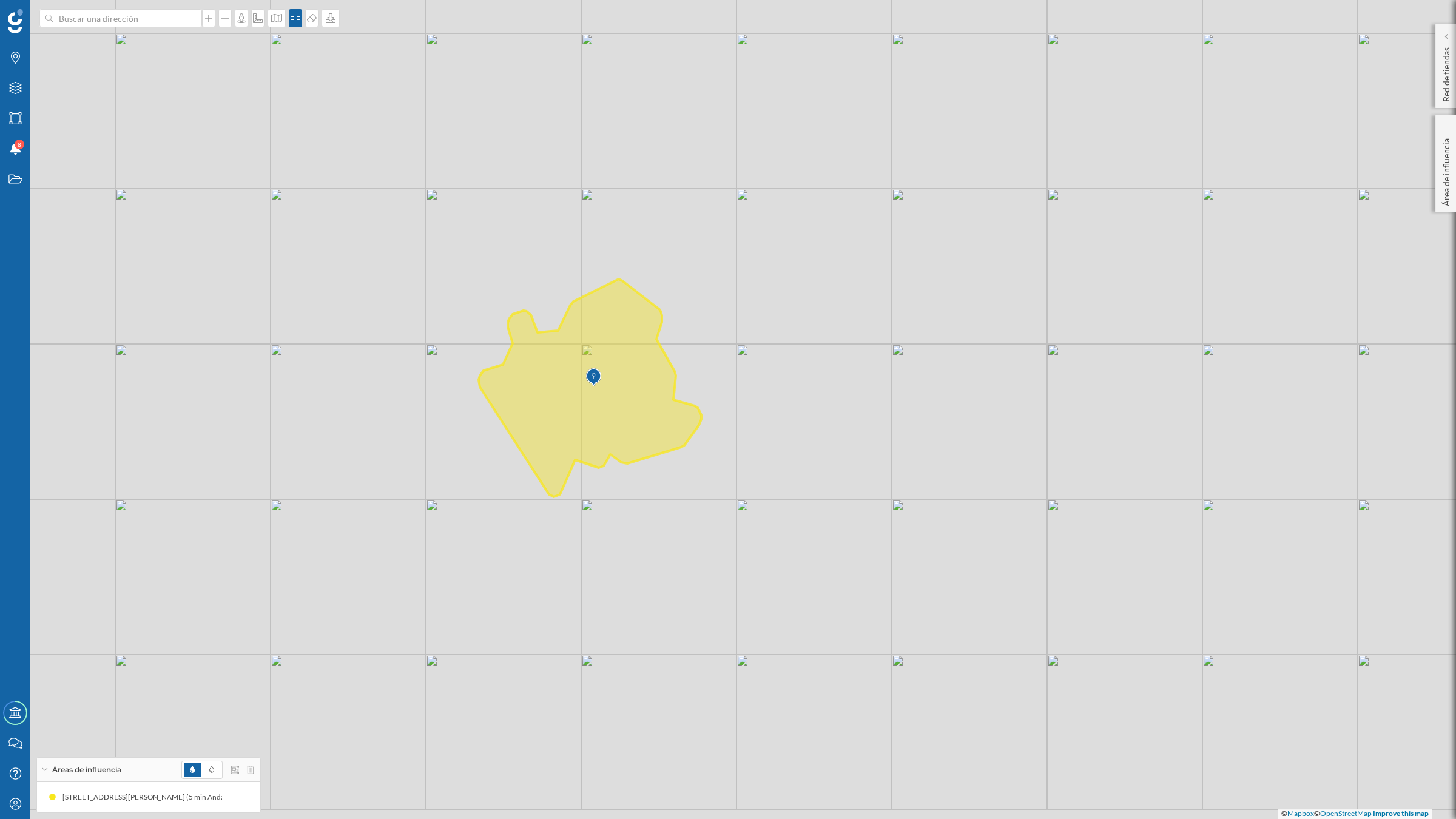
drag, startPoint x: 795, startPoint y: 552, endPoint x: 814, endPoint y: 523, distance: 34.7
click at [814, 523] on div "© Mapbox © OpenStreetMap Improve this map" at bounding box center [728, 410] width 1456 height 819
click at [18, 62] on icon "Marcas" at bounding box center [16, 58] width 15 height 12
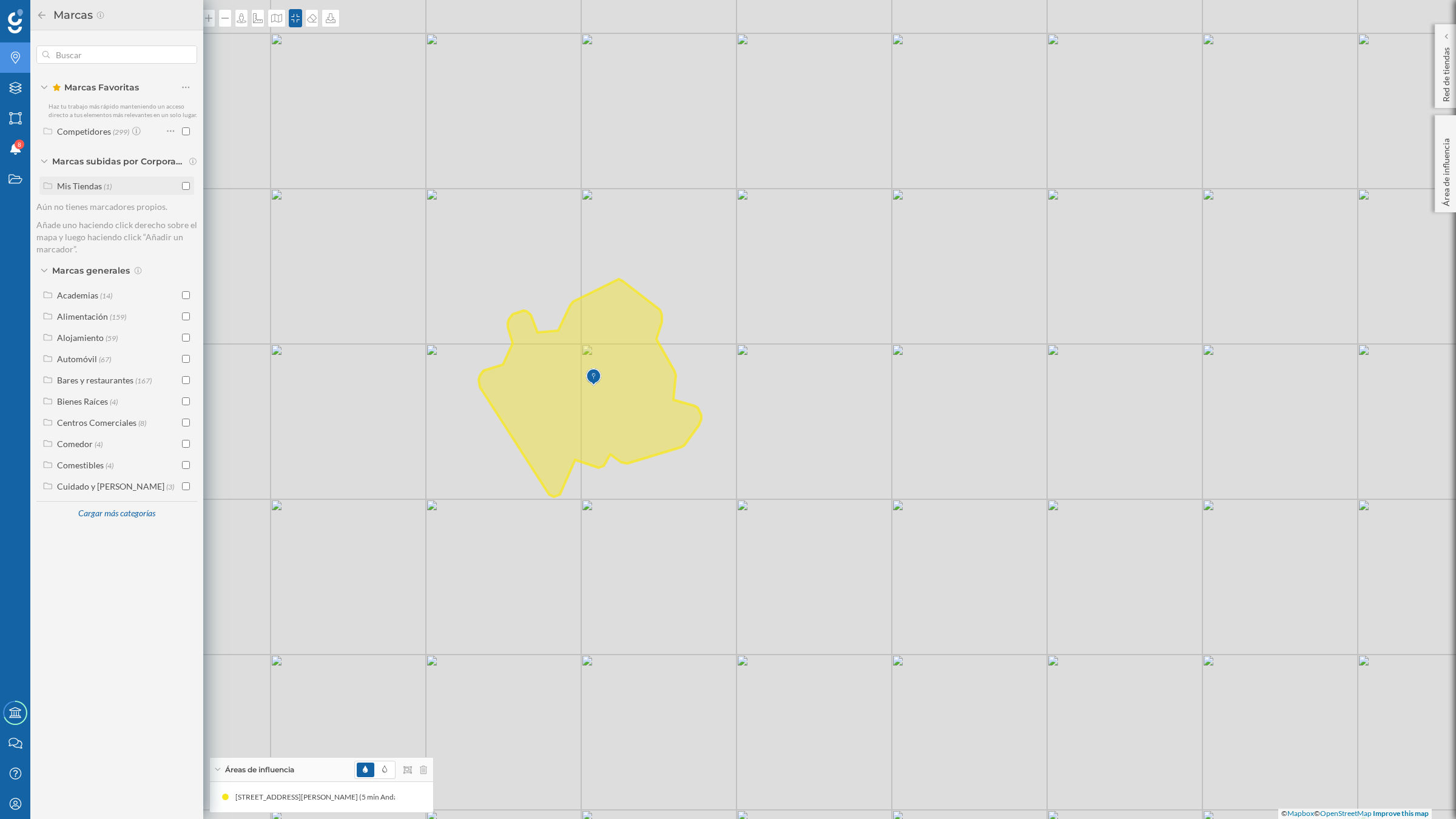
click at [184, 180] on div at bounding box center [186, 186] width 8 height 13
click at [184, 186] on input "checkbox" at bounding box center [186, 186] width 8 height 8
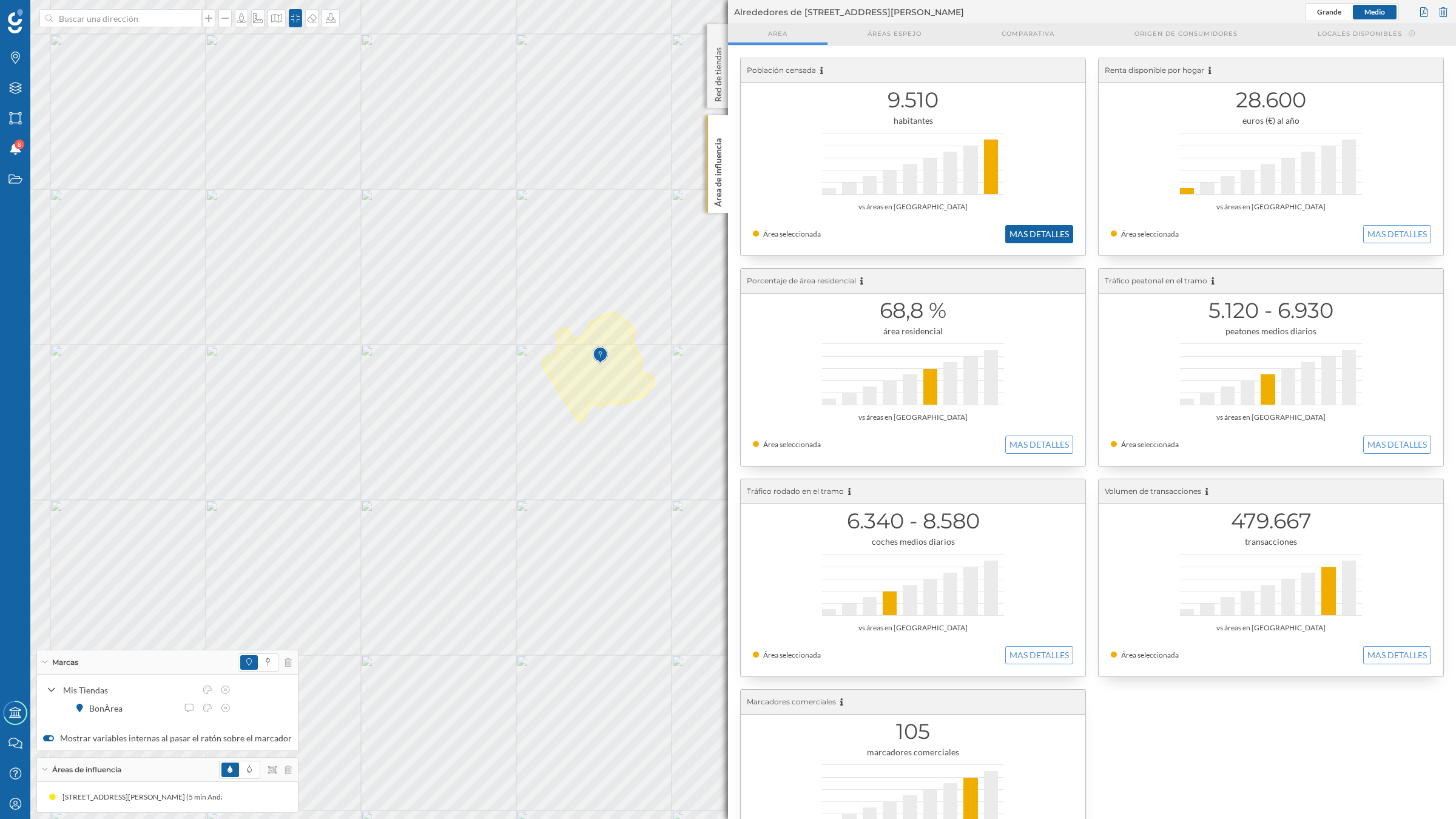
click at [1042, 227] on button "MAS DETALLES" at bounding box center [1039, 234] width 68 height 18
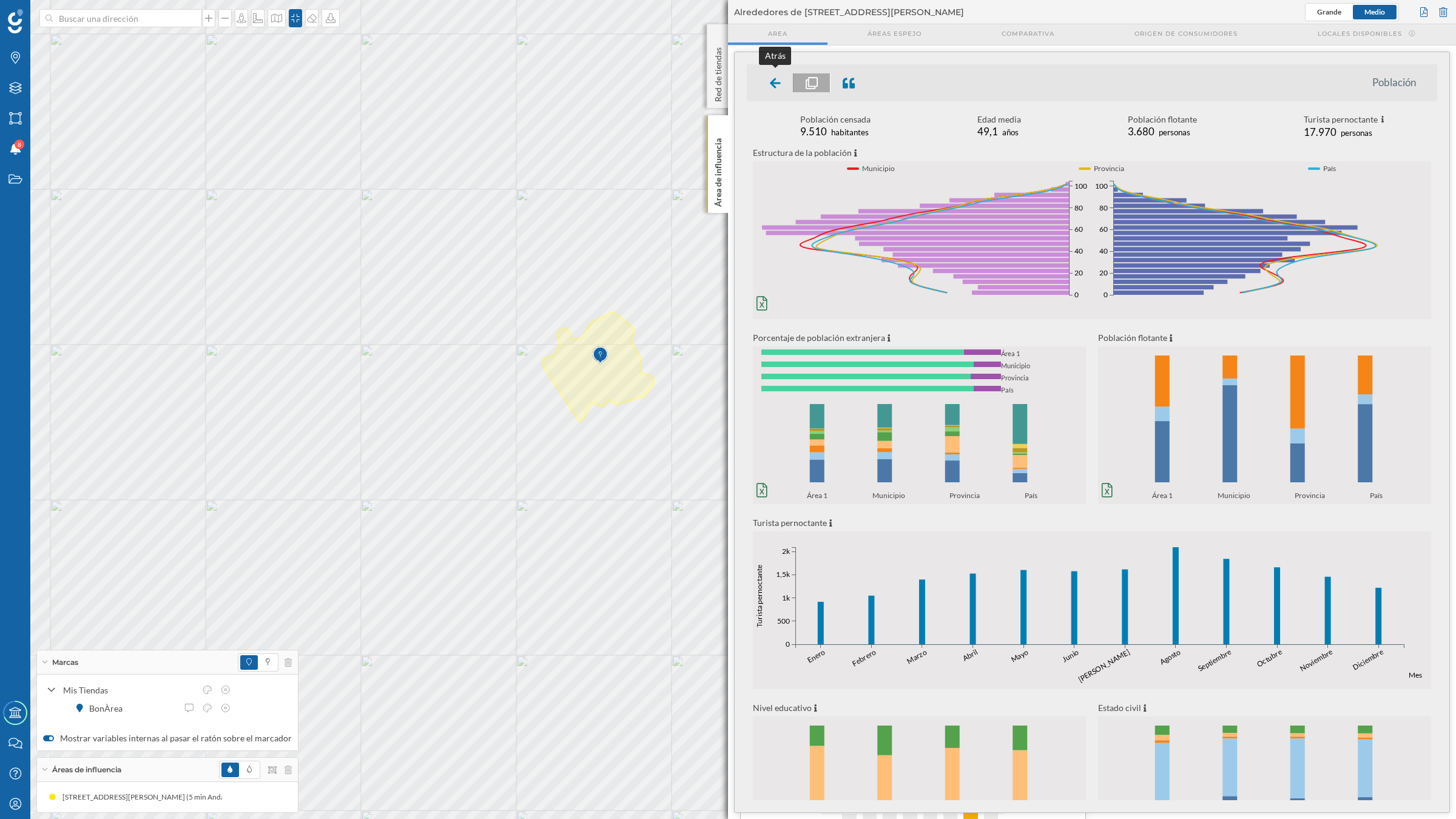
click at [779, 85] on icon at bounding box center [775, 83] width 11 height 12
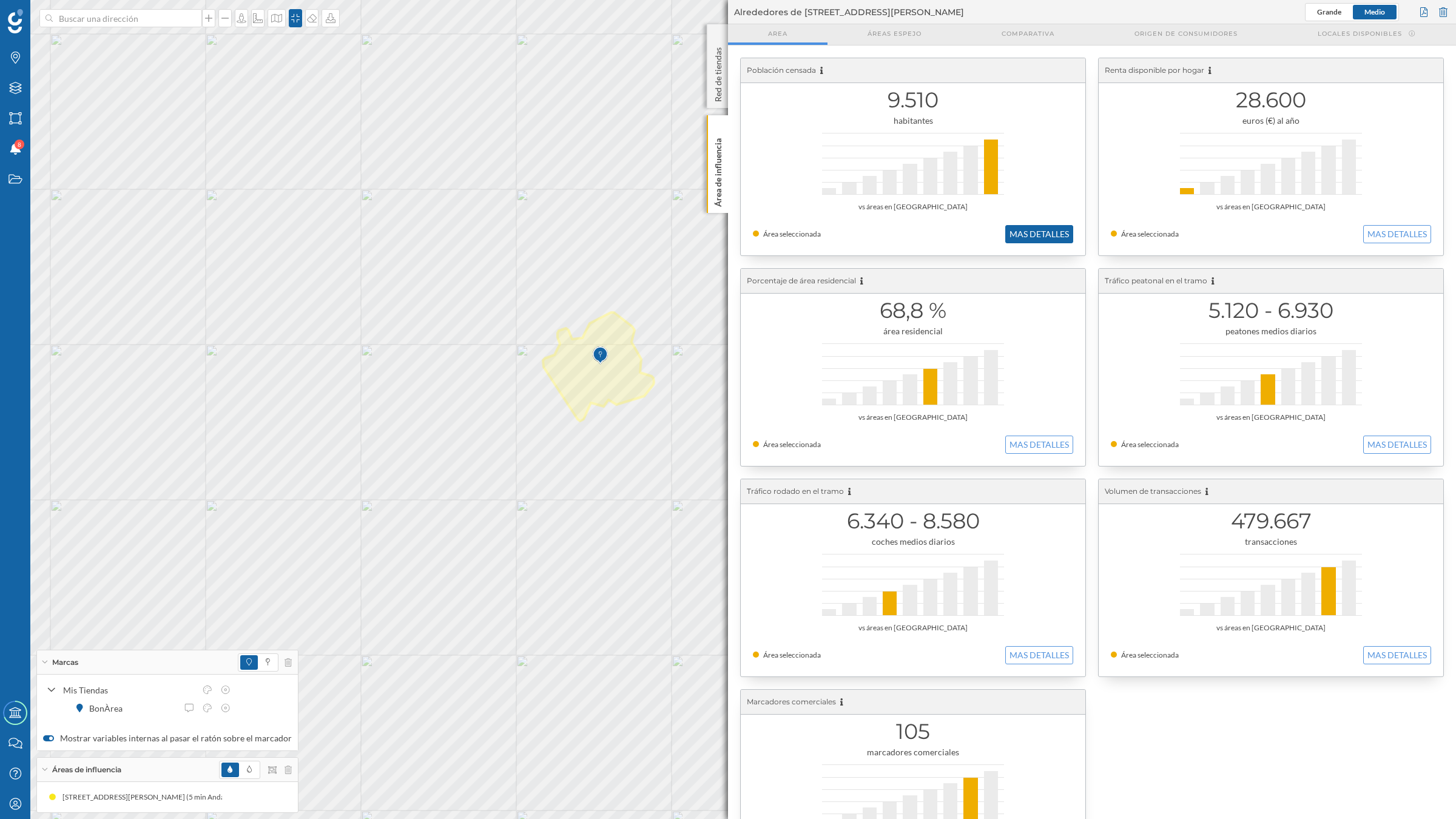
click at [1069, 235] on button "MAS DETALLES" at bounding box center [1039, 234] width 68 height 18
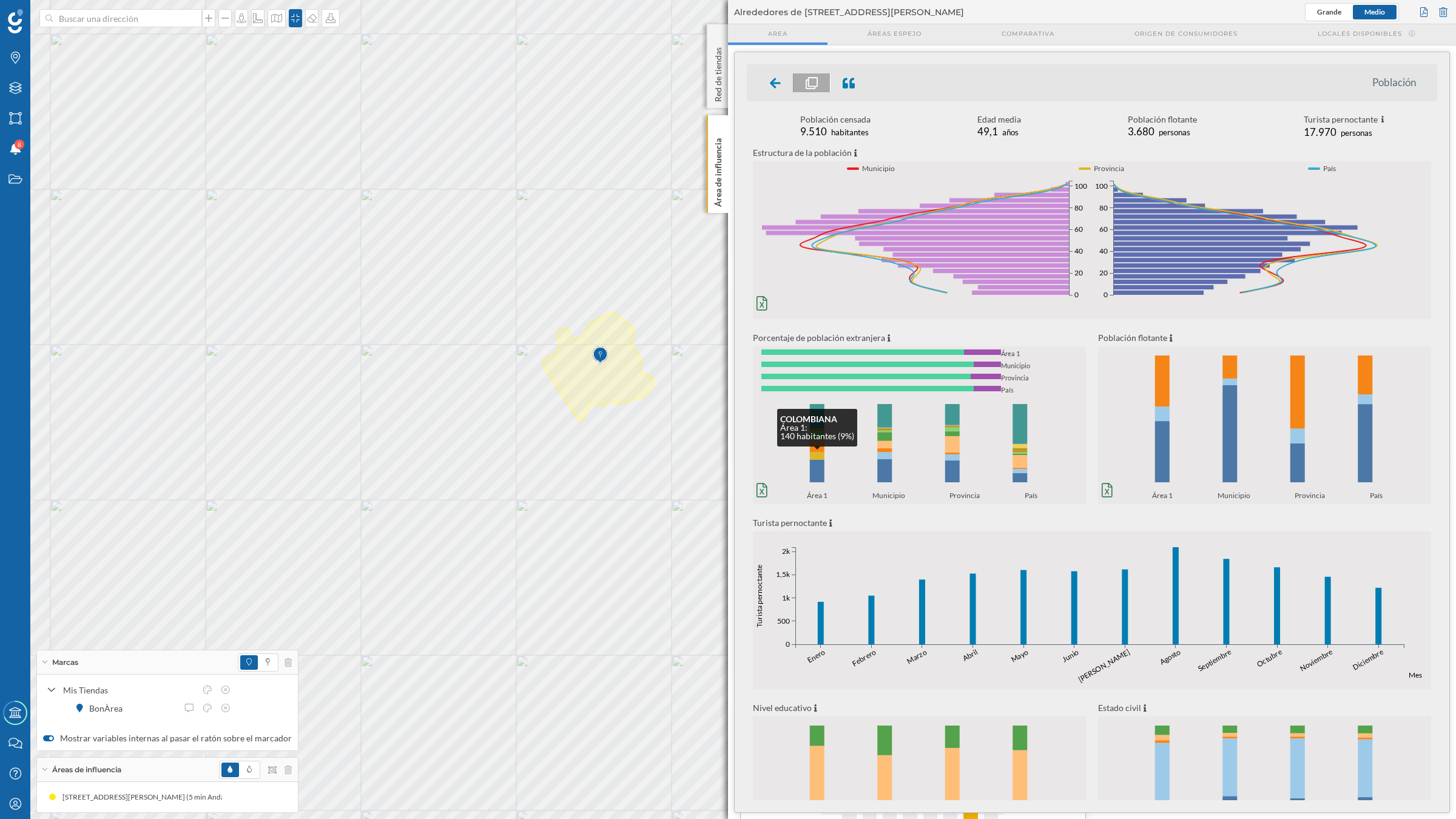
click at [816, 458] on rect at bounding box center [816, 456] width 14 height 7
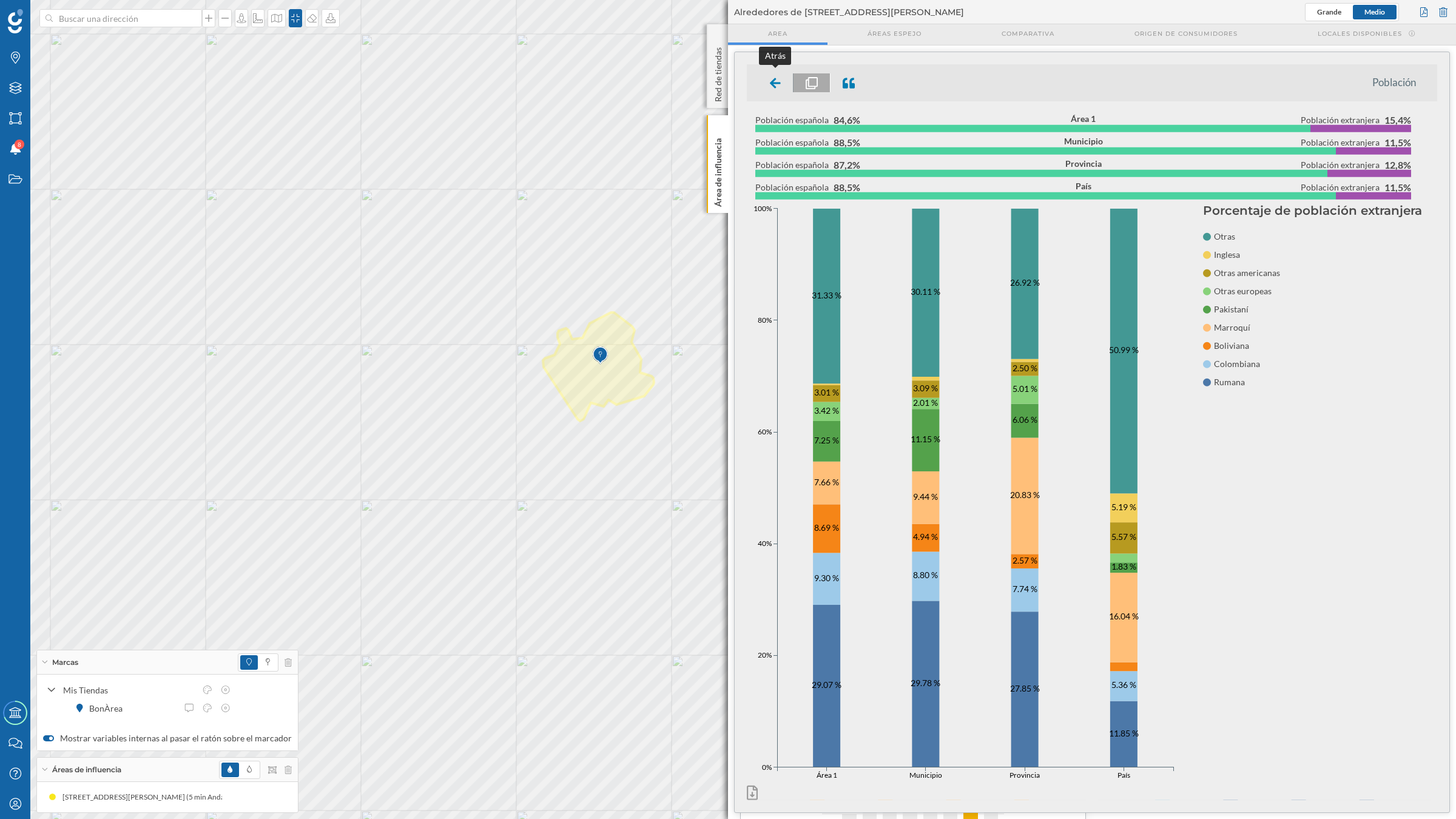
click at [774, 81] on icon at bounding box center [775, 83] width 11 height 12
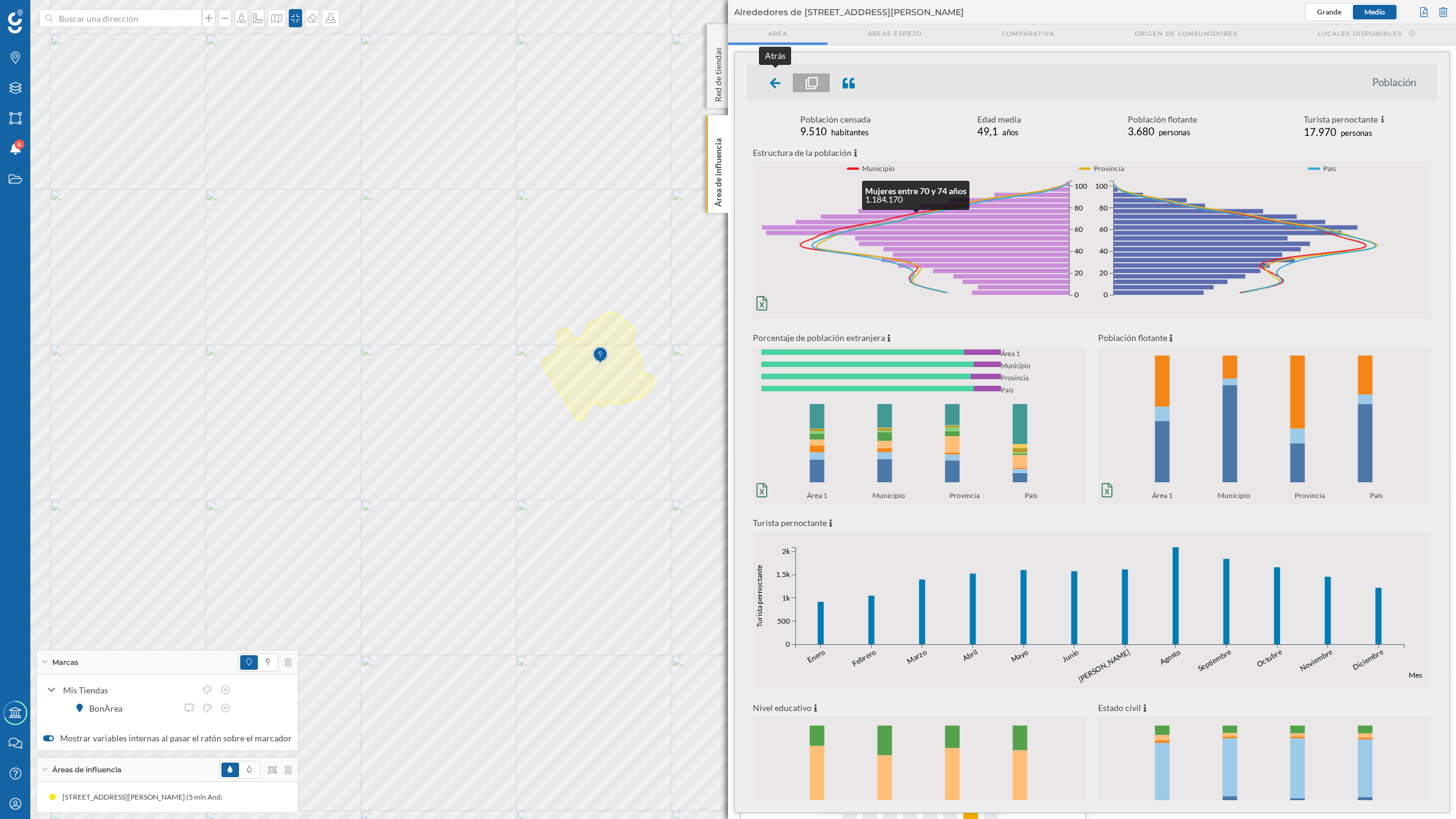
click at [777, 80] on icon at bounding box center [775, 83] width 11 height 12
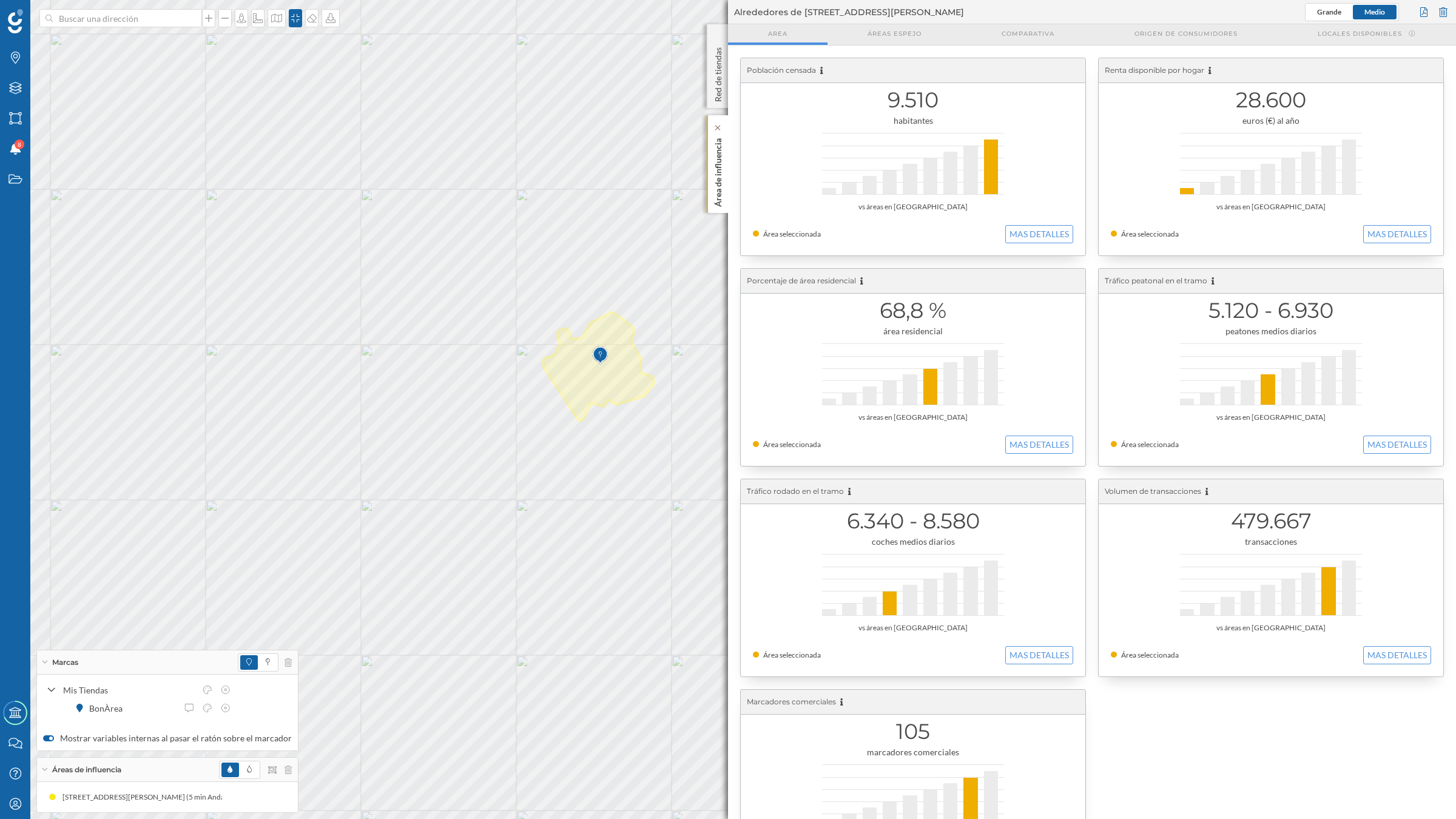
click at [716, 168] on p "Área de influencia" at bounding box center [718, 170] width 12 height 73
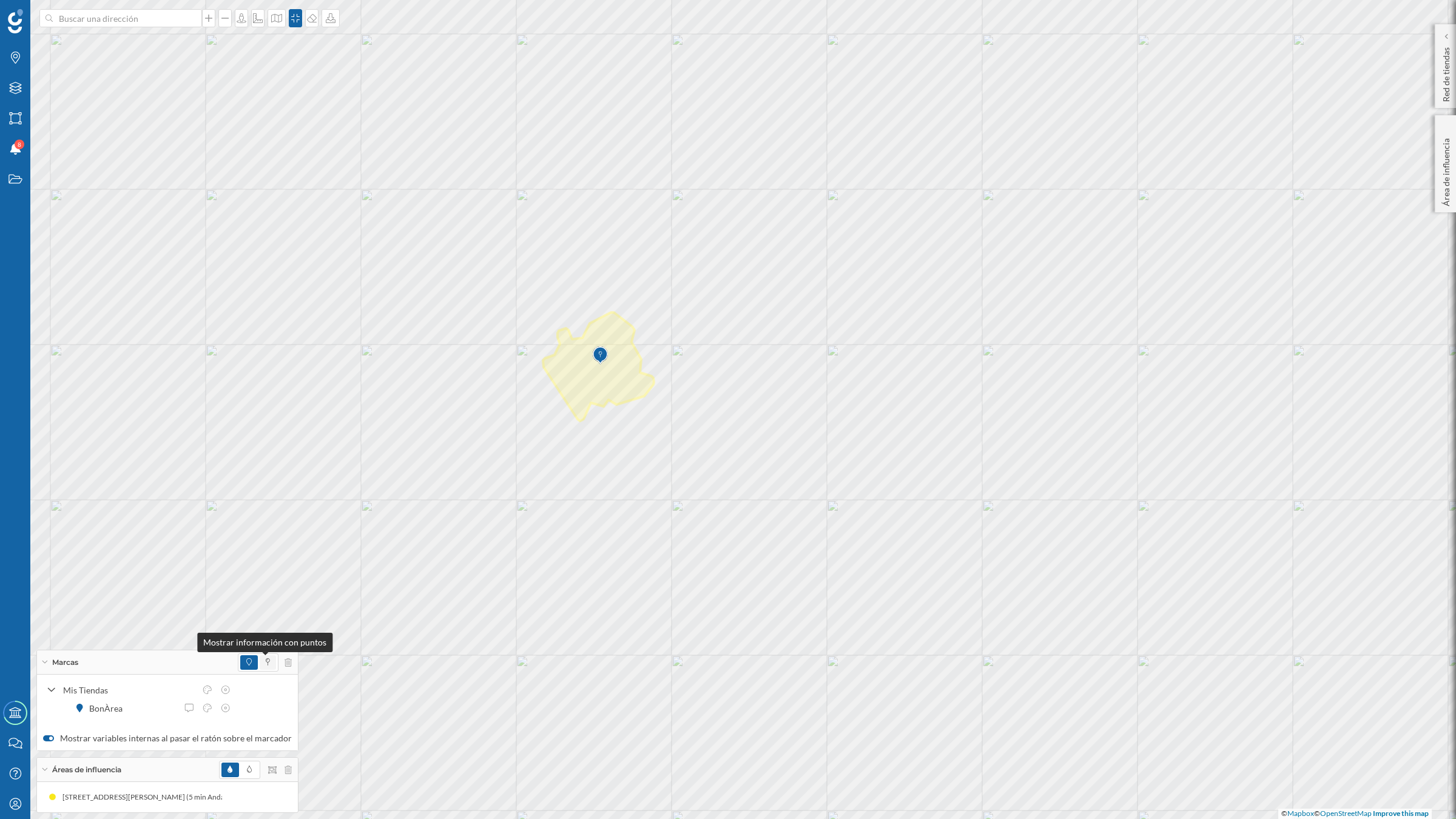
click at [266, 664] on icon at bounding box center [268, 661] width 4 height 7
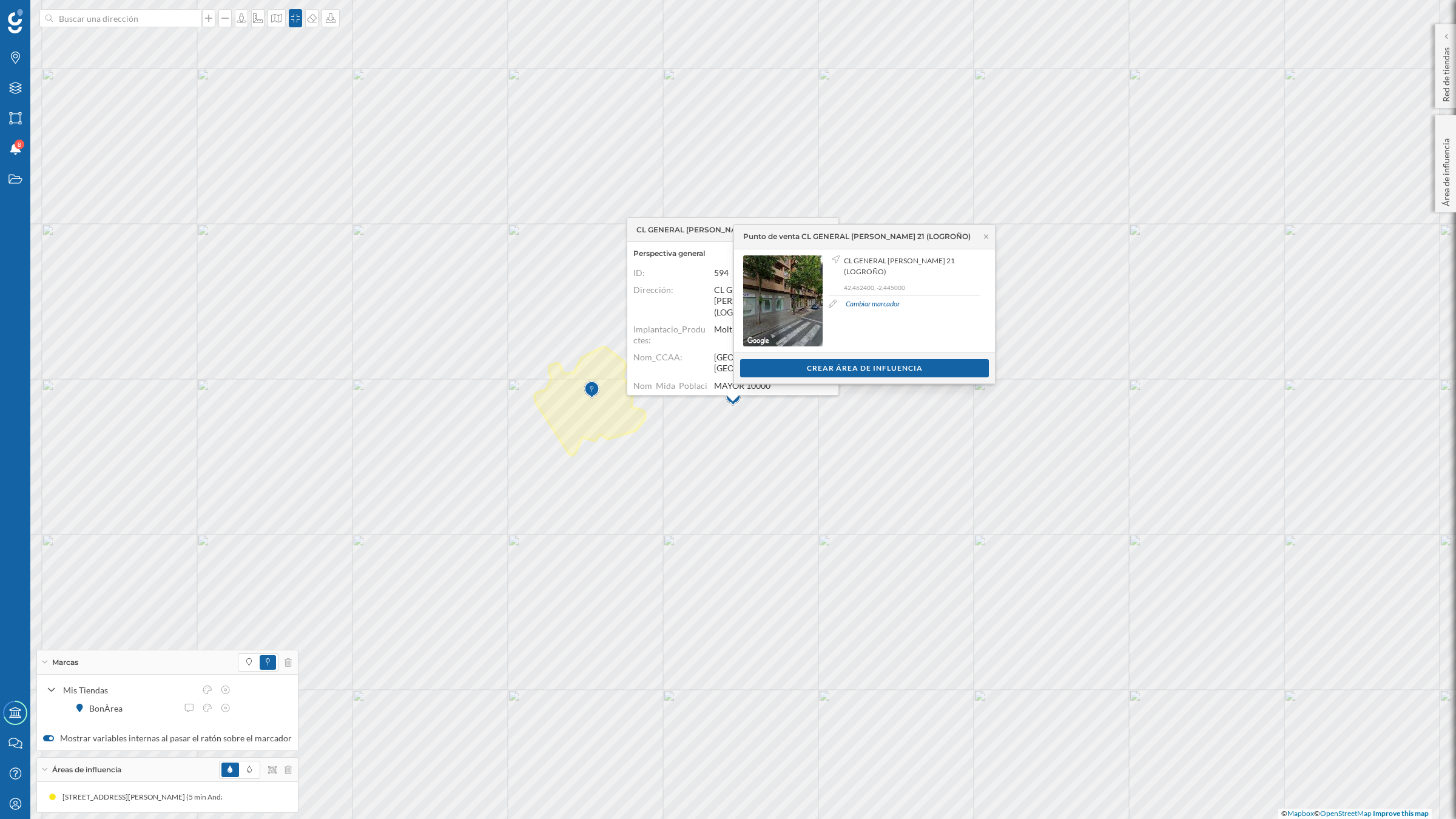
click at [827, 370] on div "Crear área de influencia" at bounding box center [864, 368] width 249 height 18
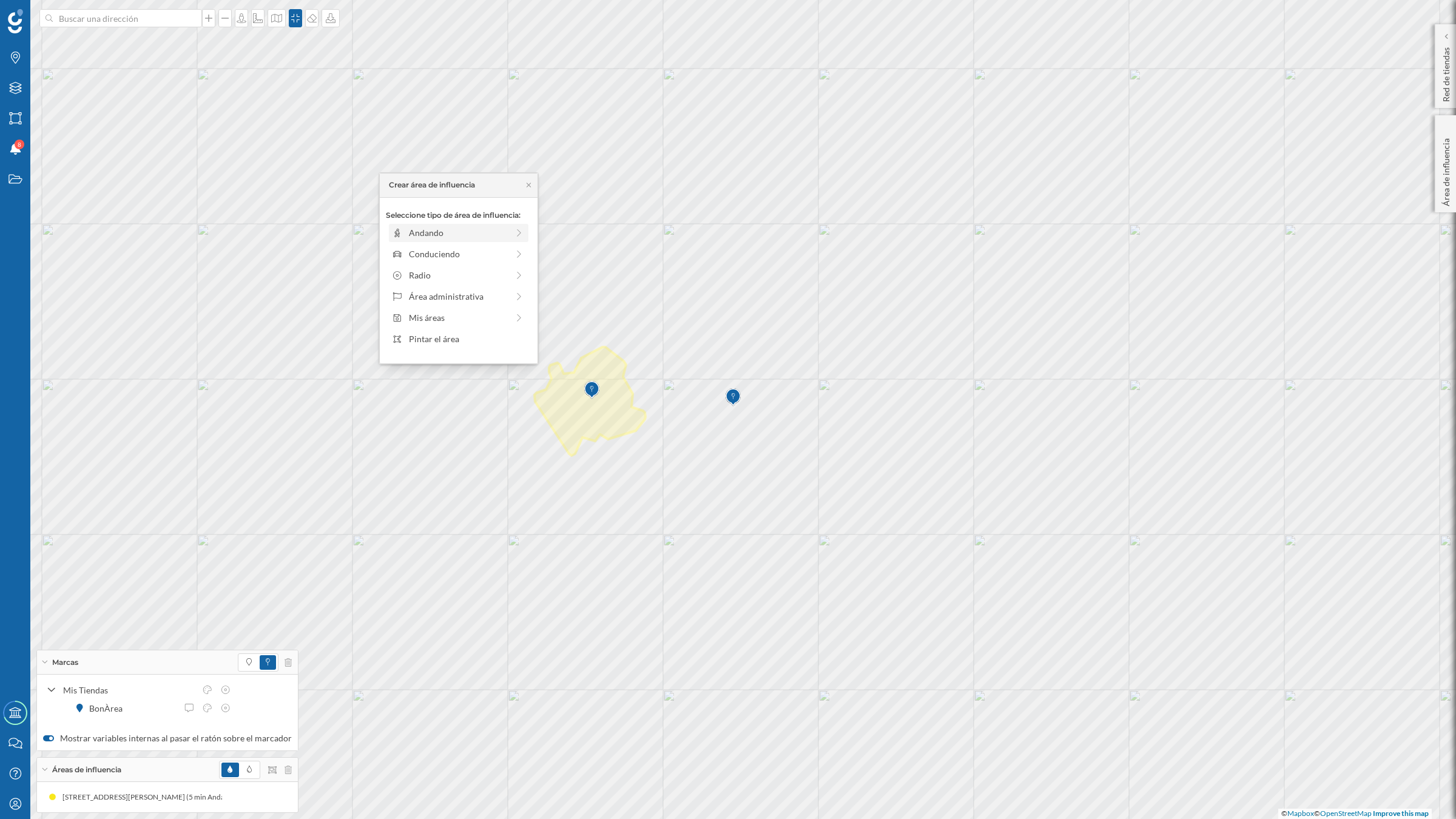
click at [406, 229] on div "Andando" at bounding box center [450, 233] width 116 height 13
drag, startPoint x: 400, startPoint y: 256, endPoint x: 416, endPoint y: 256, distance: 16.0
click at [416, 256] on div at bounding box center [416, 249] width 12 height 12
drag, startPoint x: 447, startPoint y: 320, endPoint x: 448, endPoint y: 336, distance: 16.0
click at [448, 320] on div "Crear área de influencia" at bounding box center [458, 320] width 146 height 18
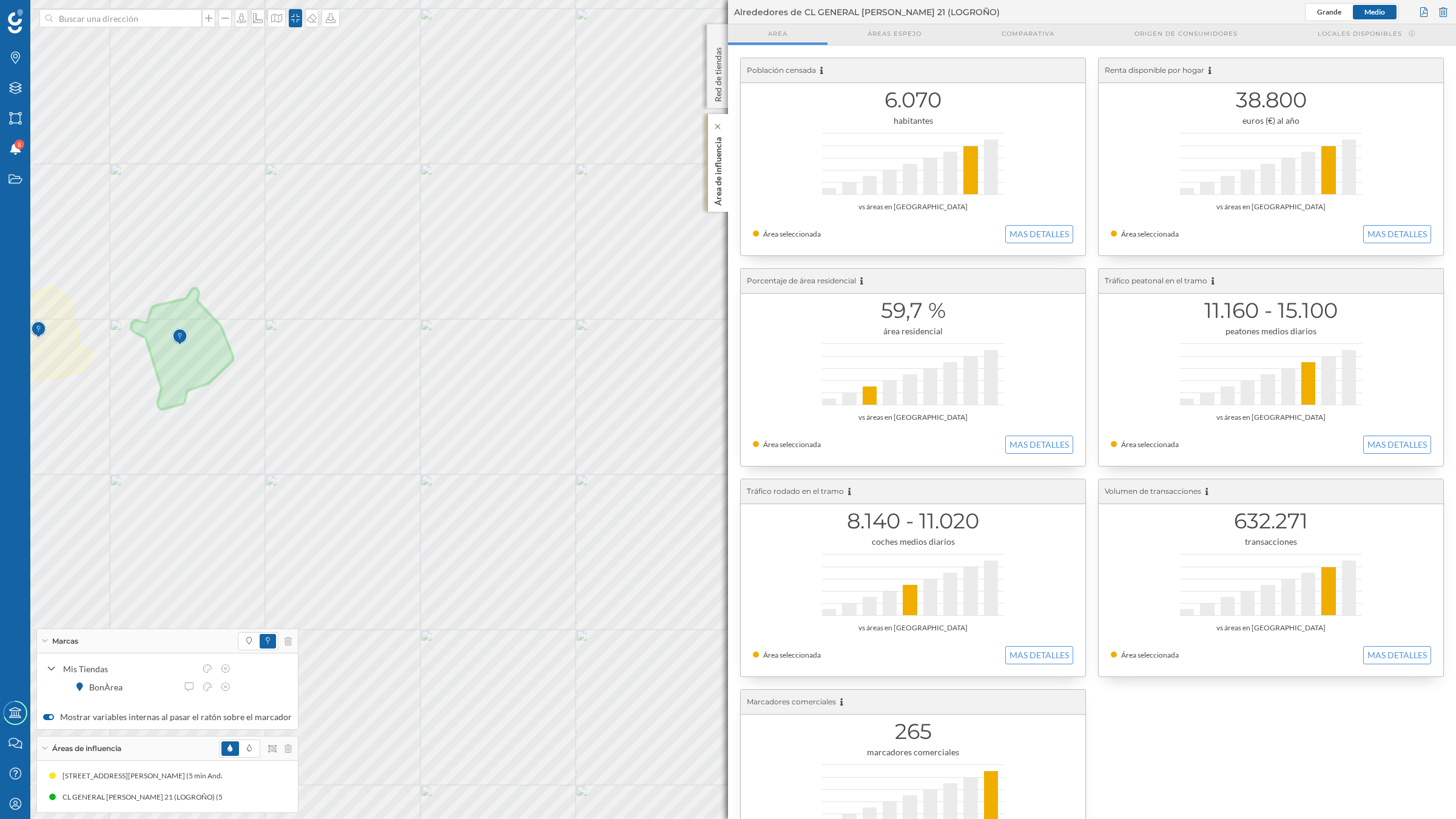
click at [712, 184] on p "Área de influencia" at bounding box center [718, 169] width 12 height 73
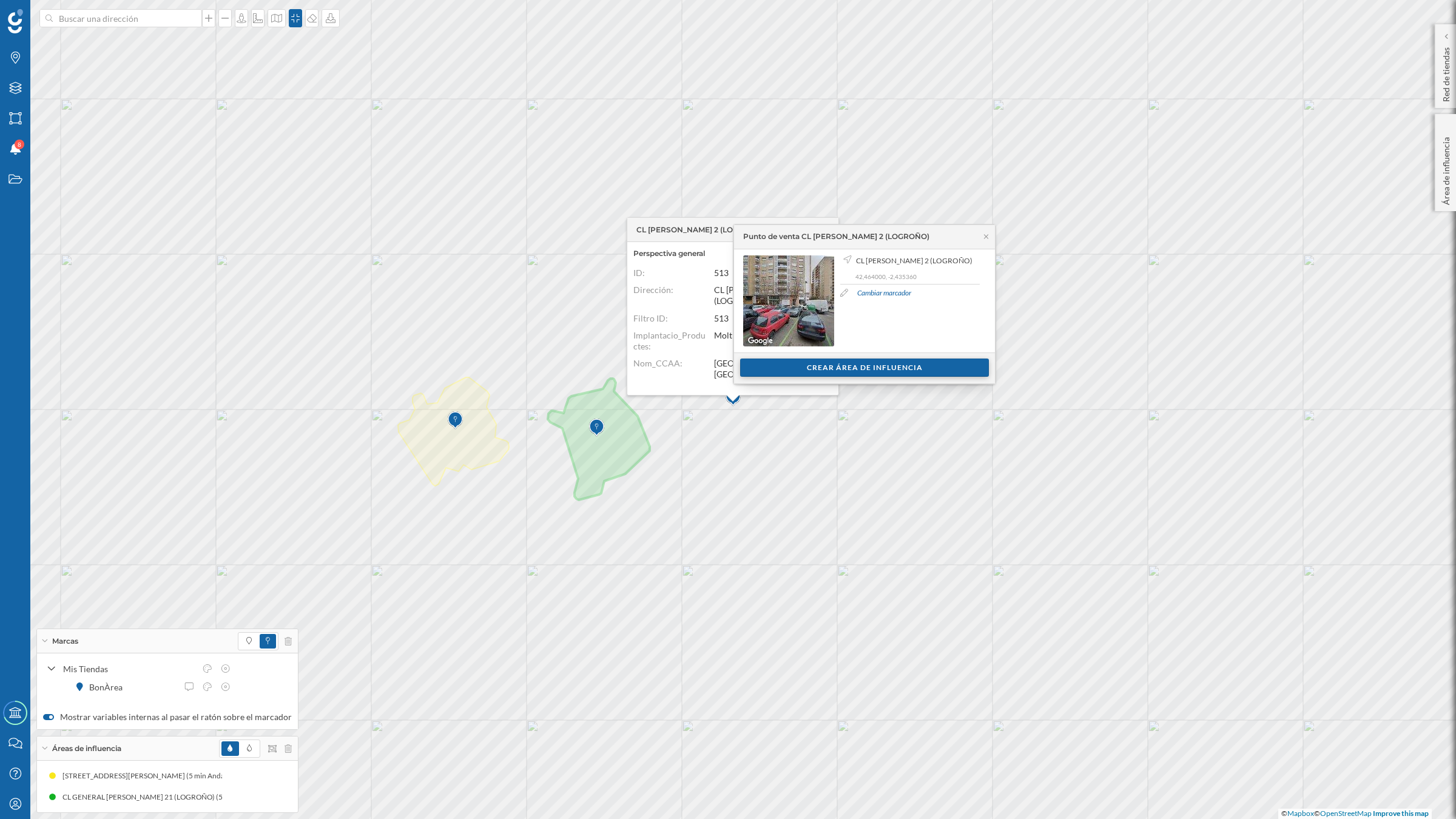
click at [810, 365] on div "Crear área de influencia" at bounding box center [864, 367] width 249 height 18
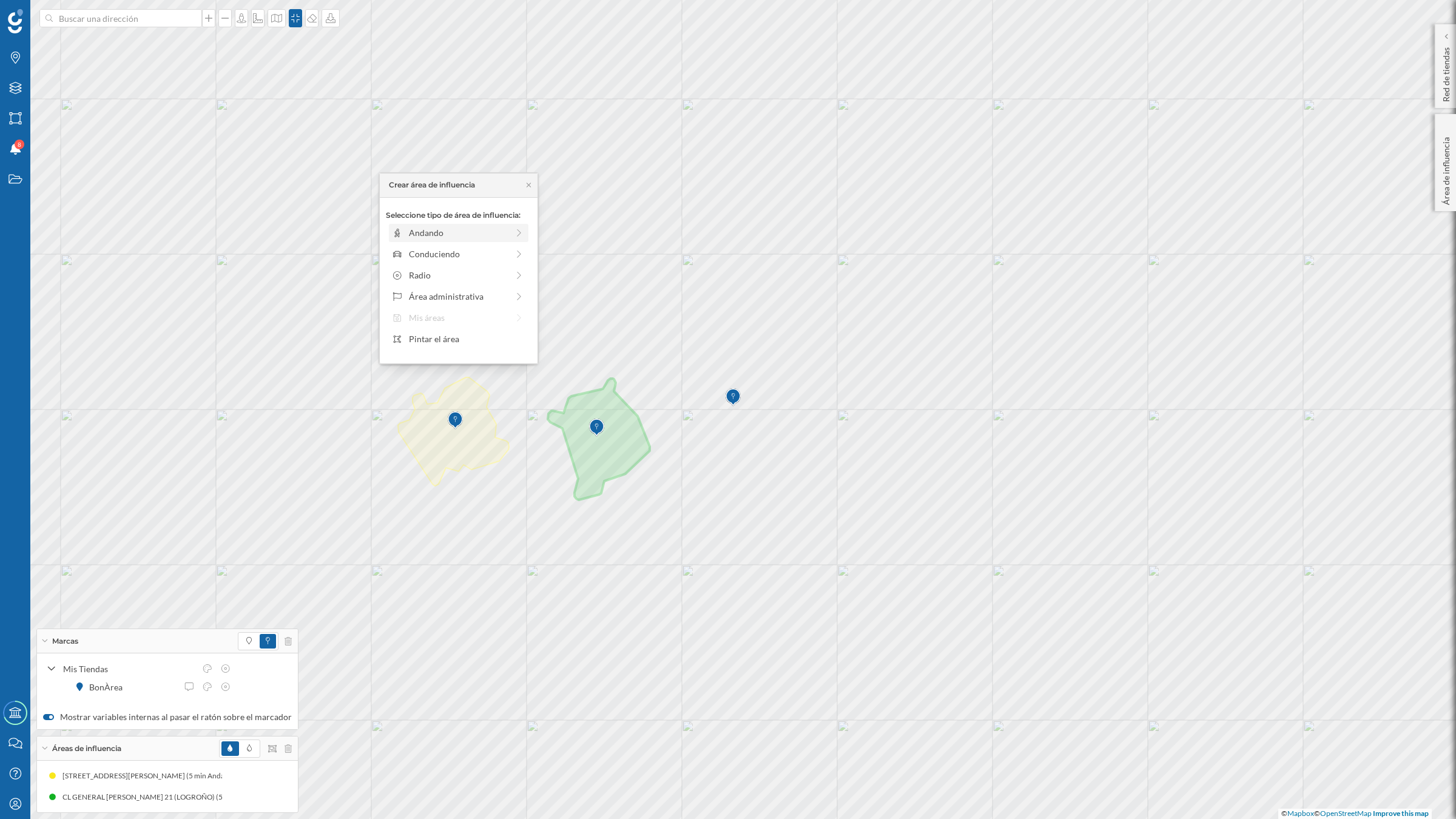
click at [407, 226] on div "Andando" at bounding box center [450, 233] width 116 height 13
drag, startPoint x: 401, startPoint y: 247, endPoint x: 416, endPoint y: 247, distance: 15.0
click at [416, 247] on div at bounding box center [416, 249] width 12 height 12
click at [451, 316] on div "Crear área de influencia" at bounding box center [458, 319] width 146 height 18
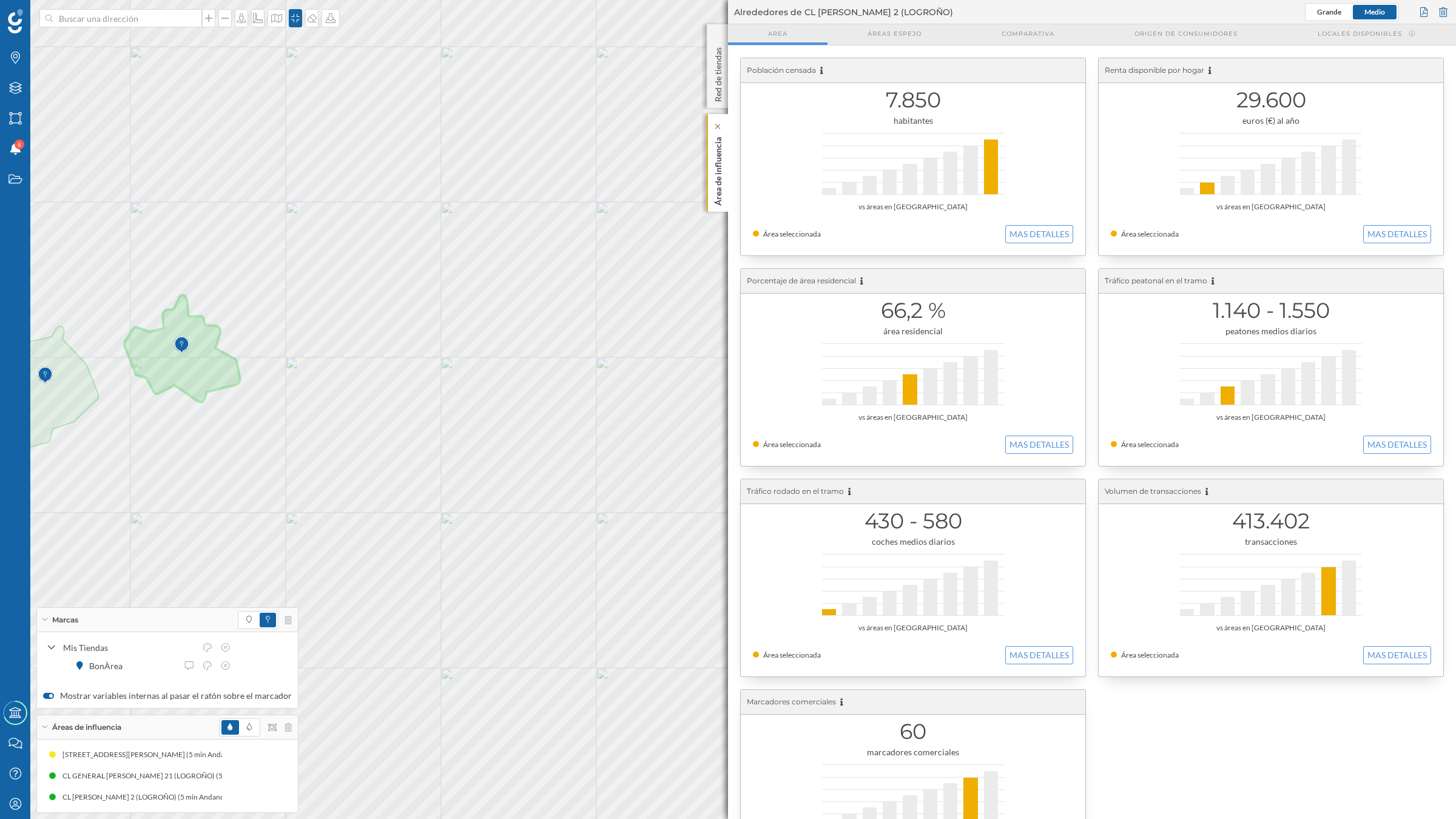
click at [720, 185] on p "Área de influencia" at bounding box center [718, 169] width 12 height 73
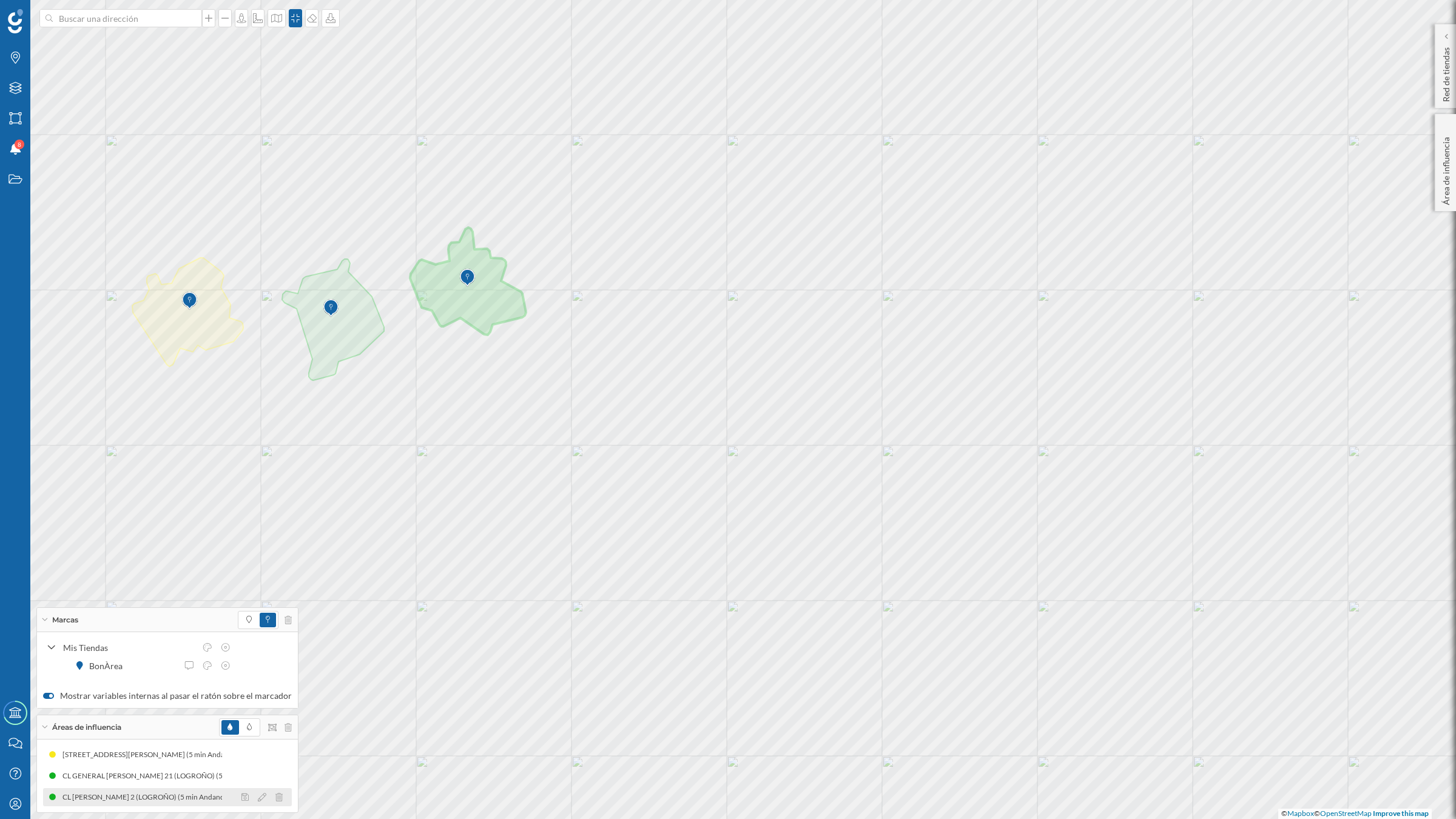
click at [260, 715] on icon at bounding box center [262, 797] width 9 height 9
click at [194, 690] on div at bounding box center [194, 693] width 12 height 12
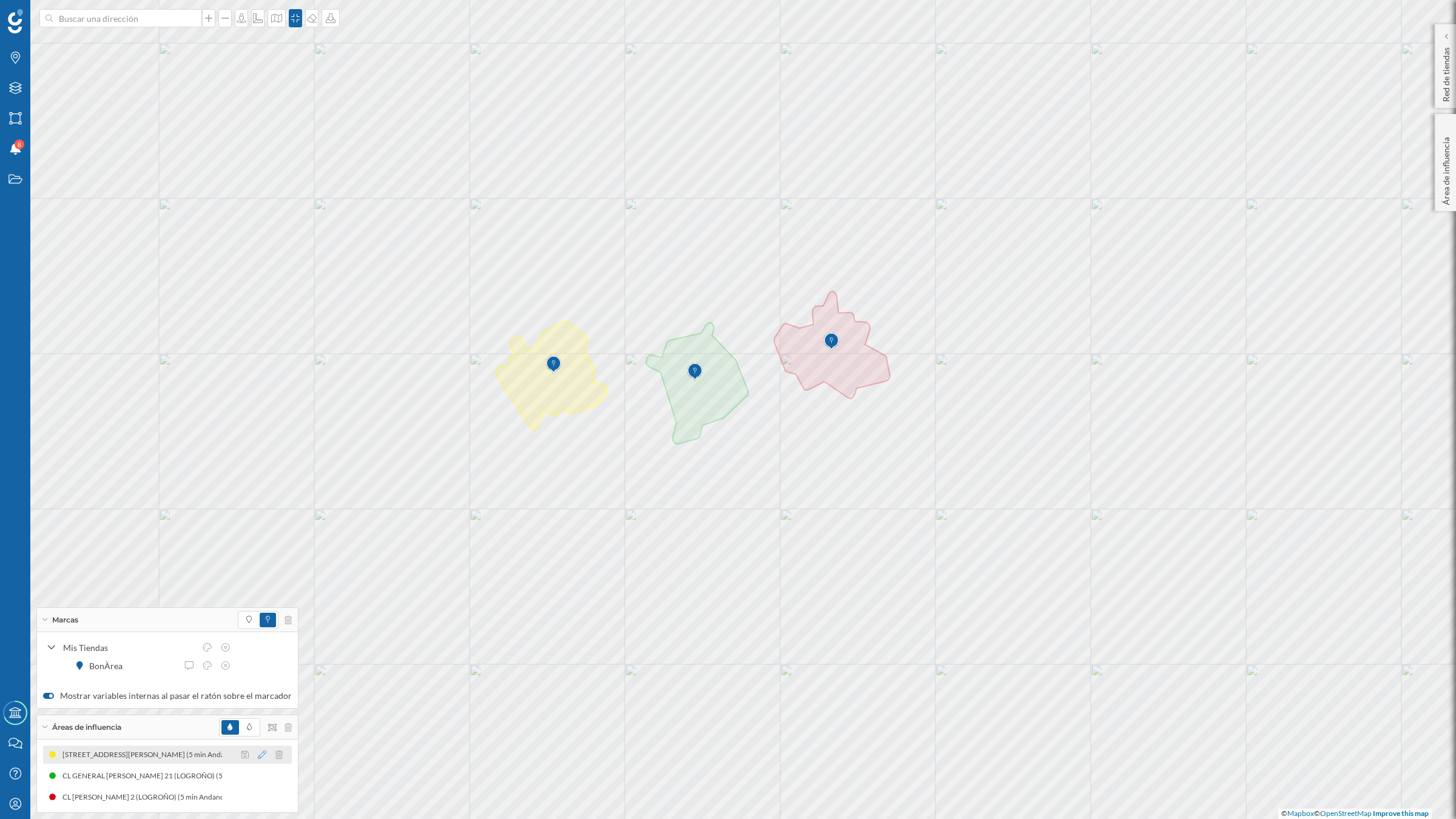
click at [258, 715] on icon at bounding box center [262, 754] width 9 height 9
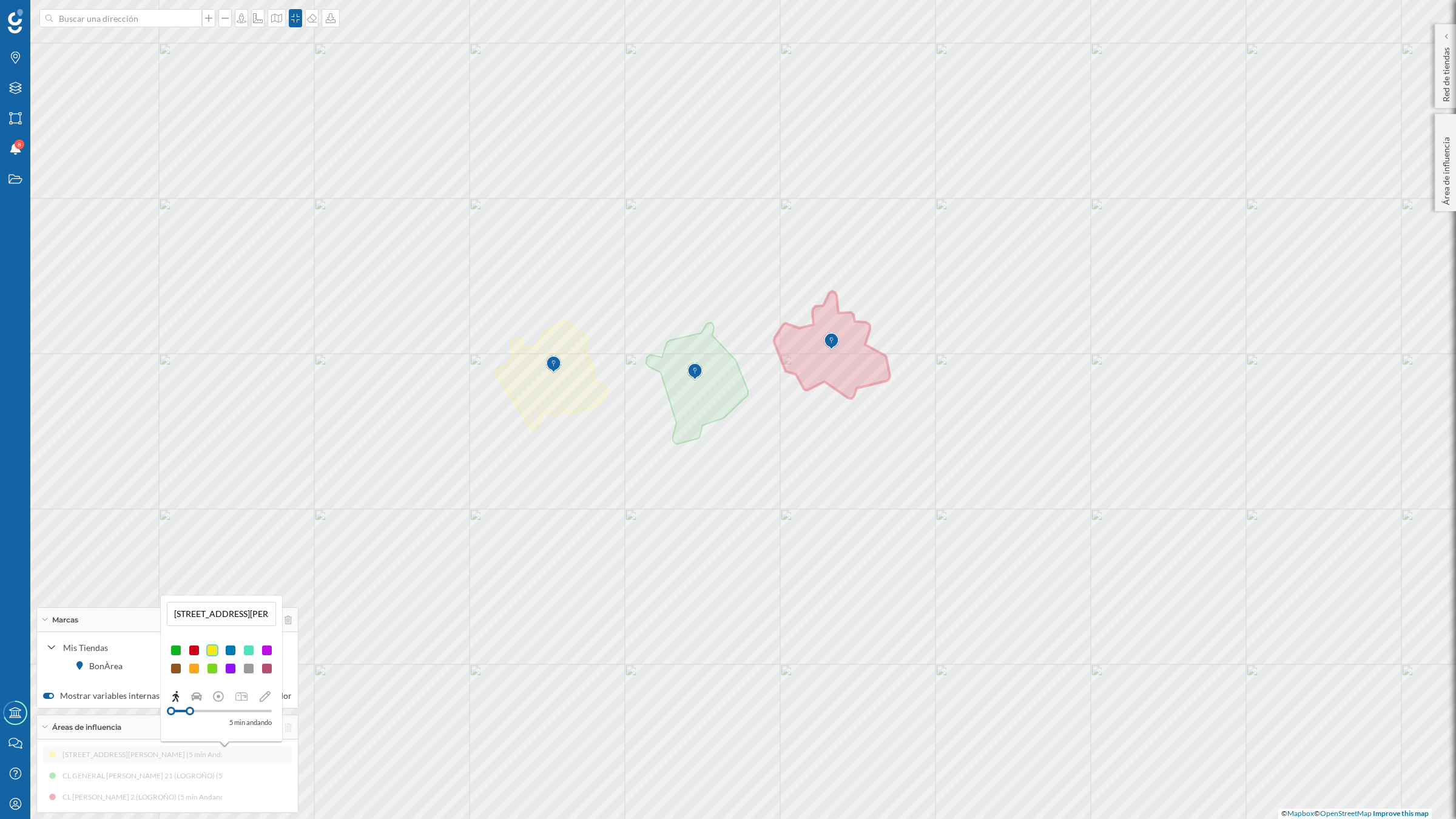
click at [231, 649] on div at bounding box center [231, 650] width 12 height 12
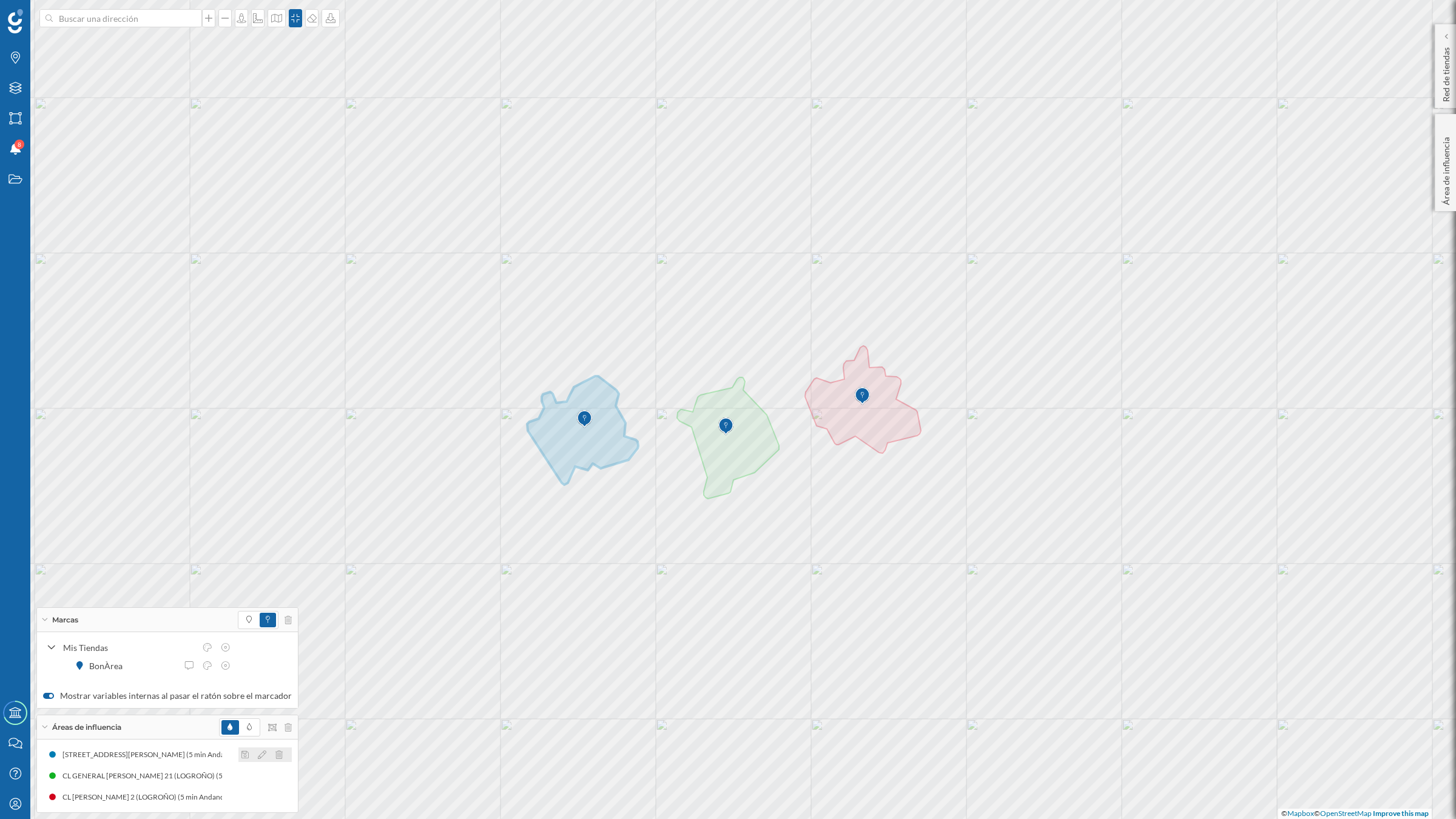
click at [258, 715] on icon at bounding box center [262, 754] width 9 height 9
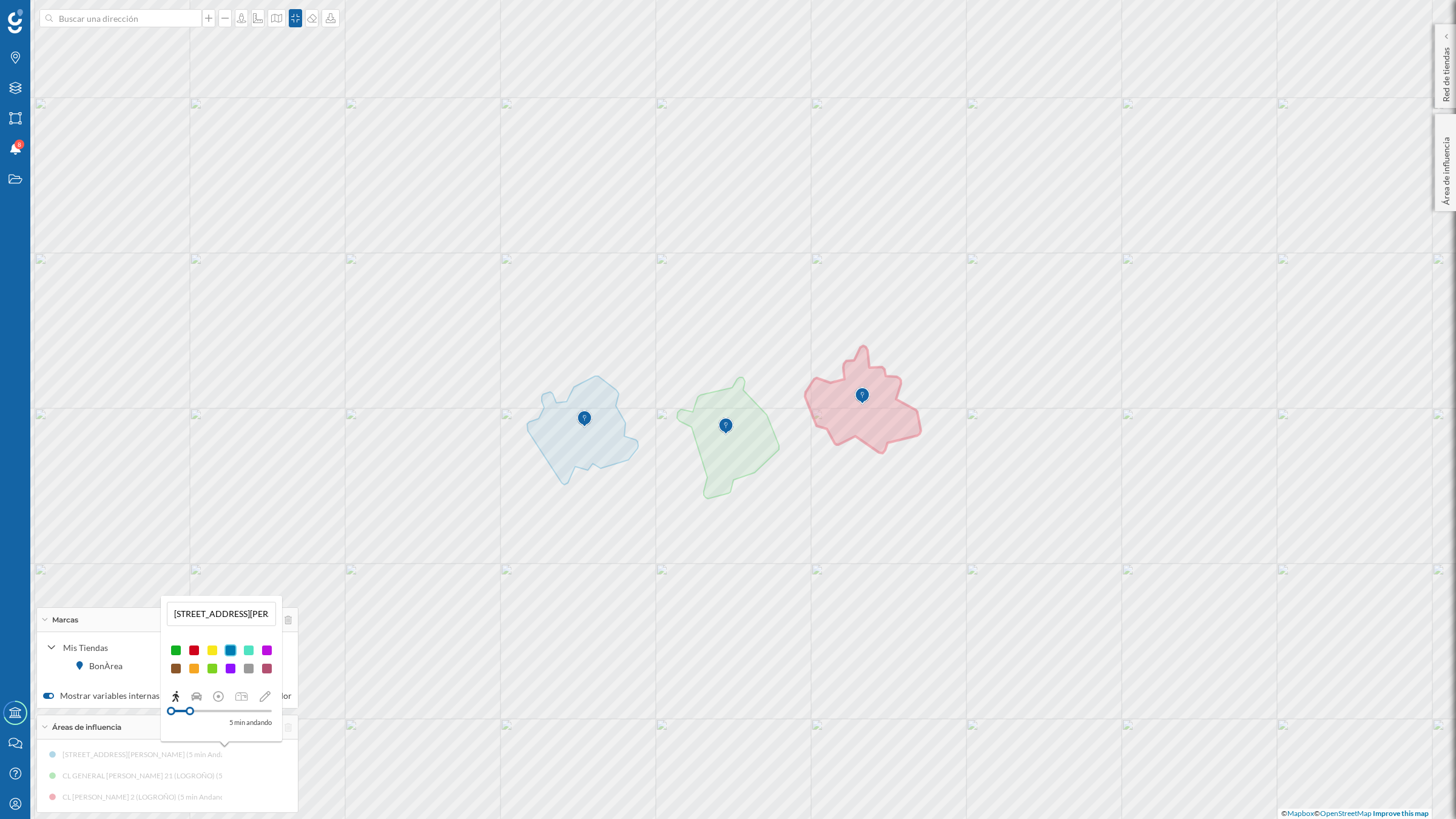
click at [231, 672] on div at bounding box center [231, 668] width 12 height 12
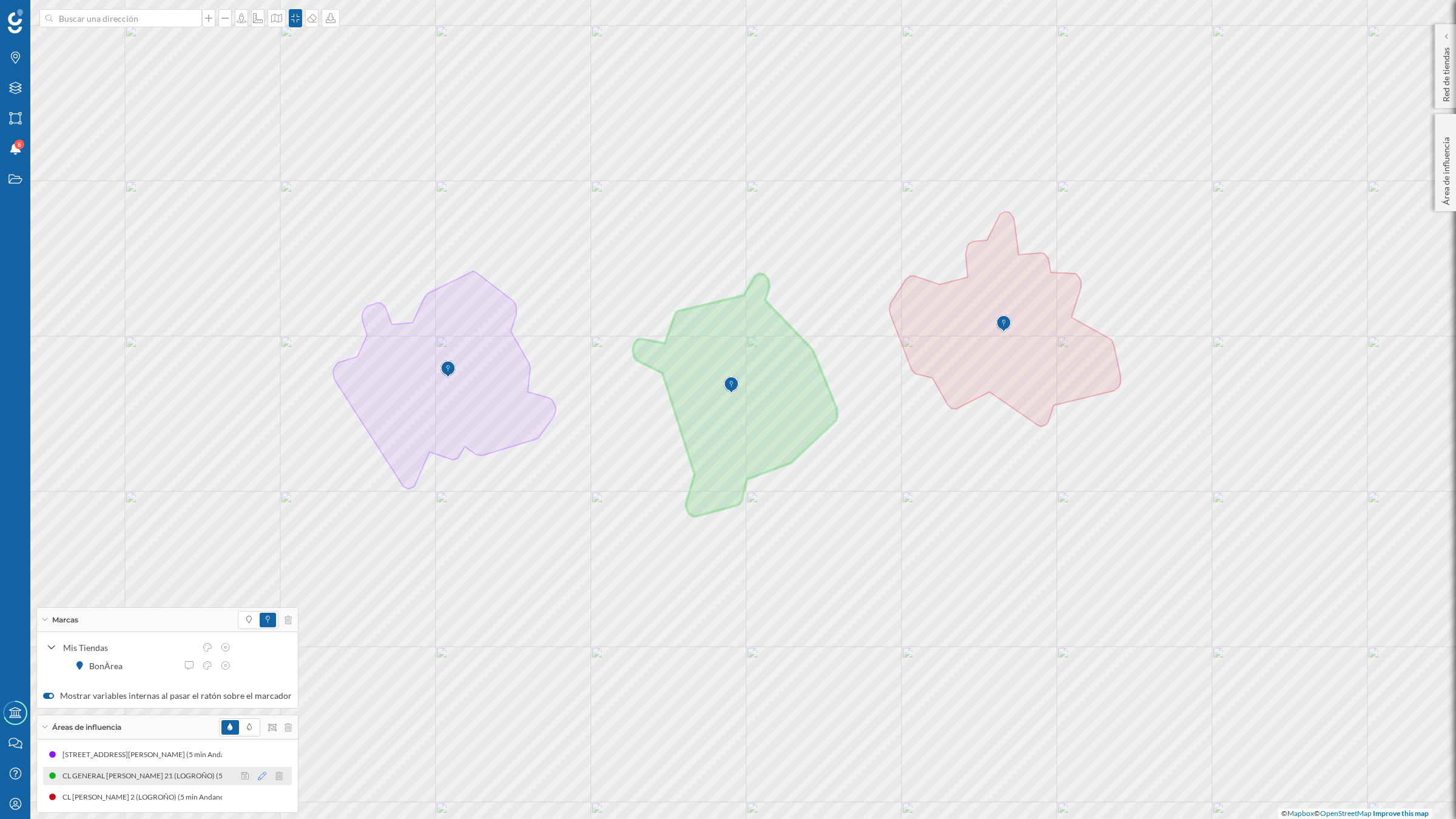
click at [258, 715] on icon at bounding box center [262, 776] width 9 height 9
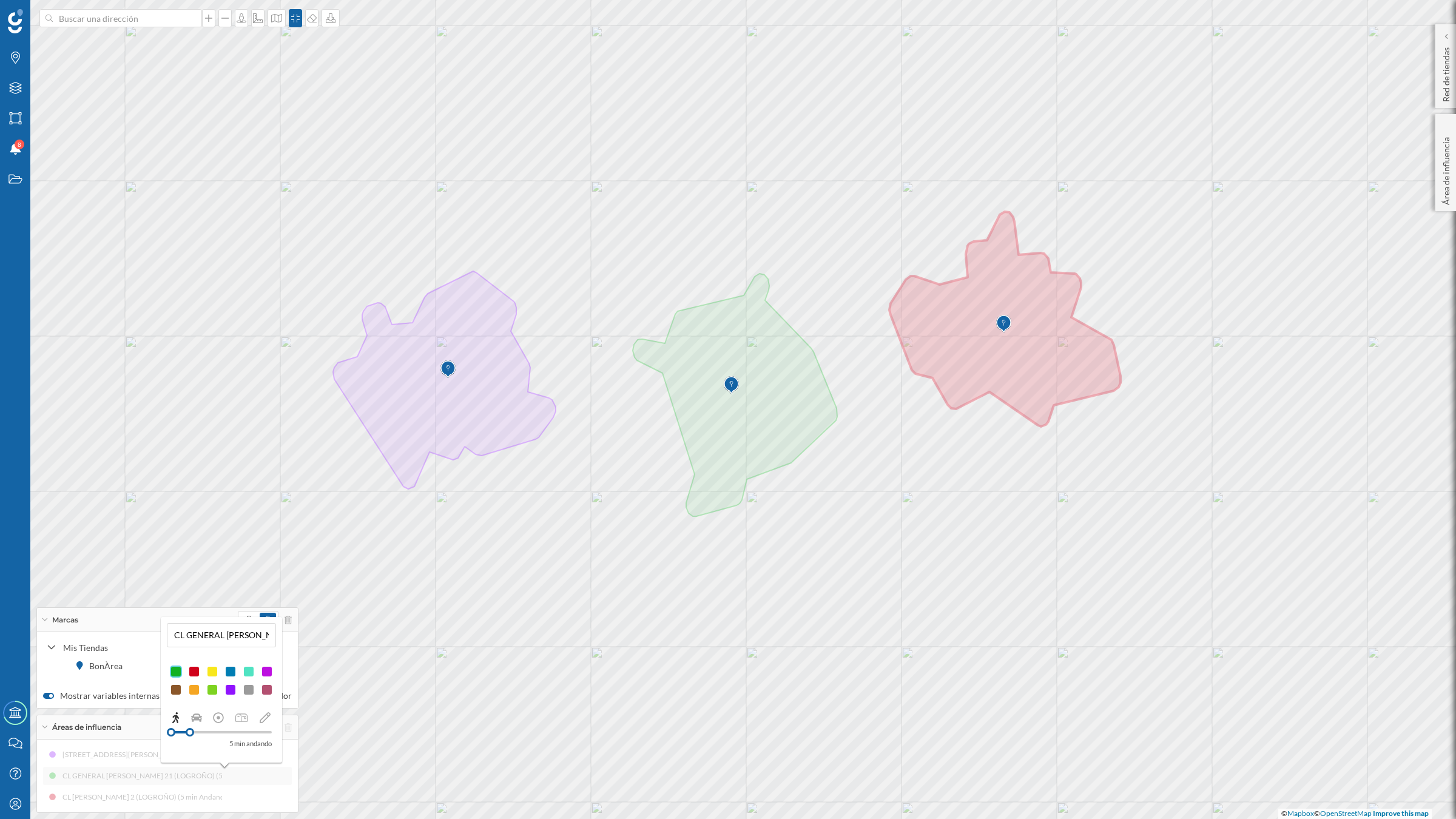
click at [195, 670] on div at bounding box center [194, 671] width 12 height 12
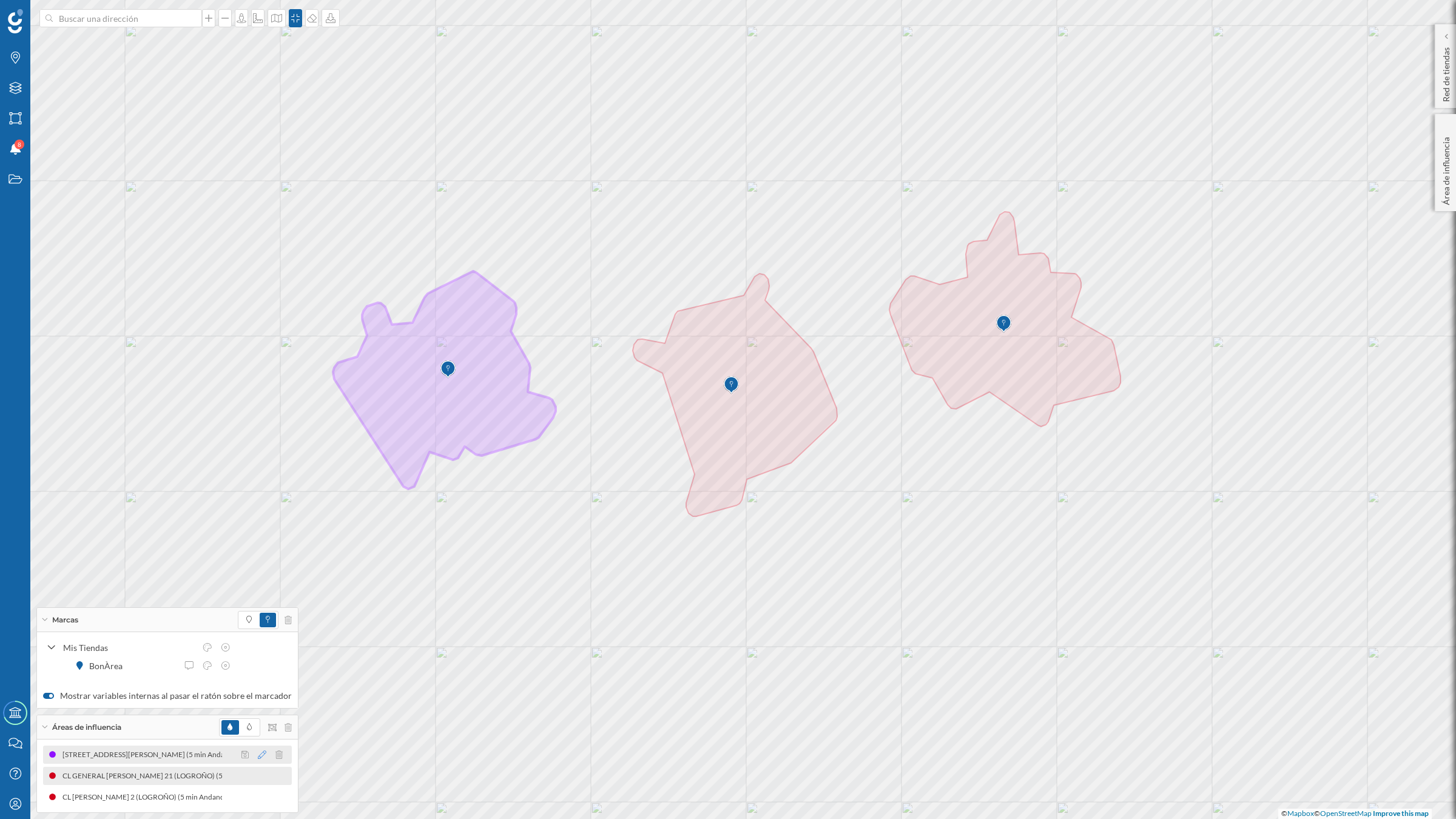
click at [258, 715] on icon at bounding box center [262, 754] width 9 height 9
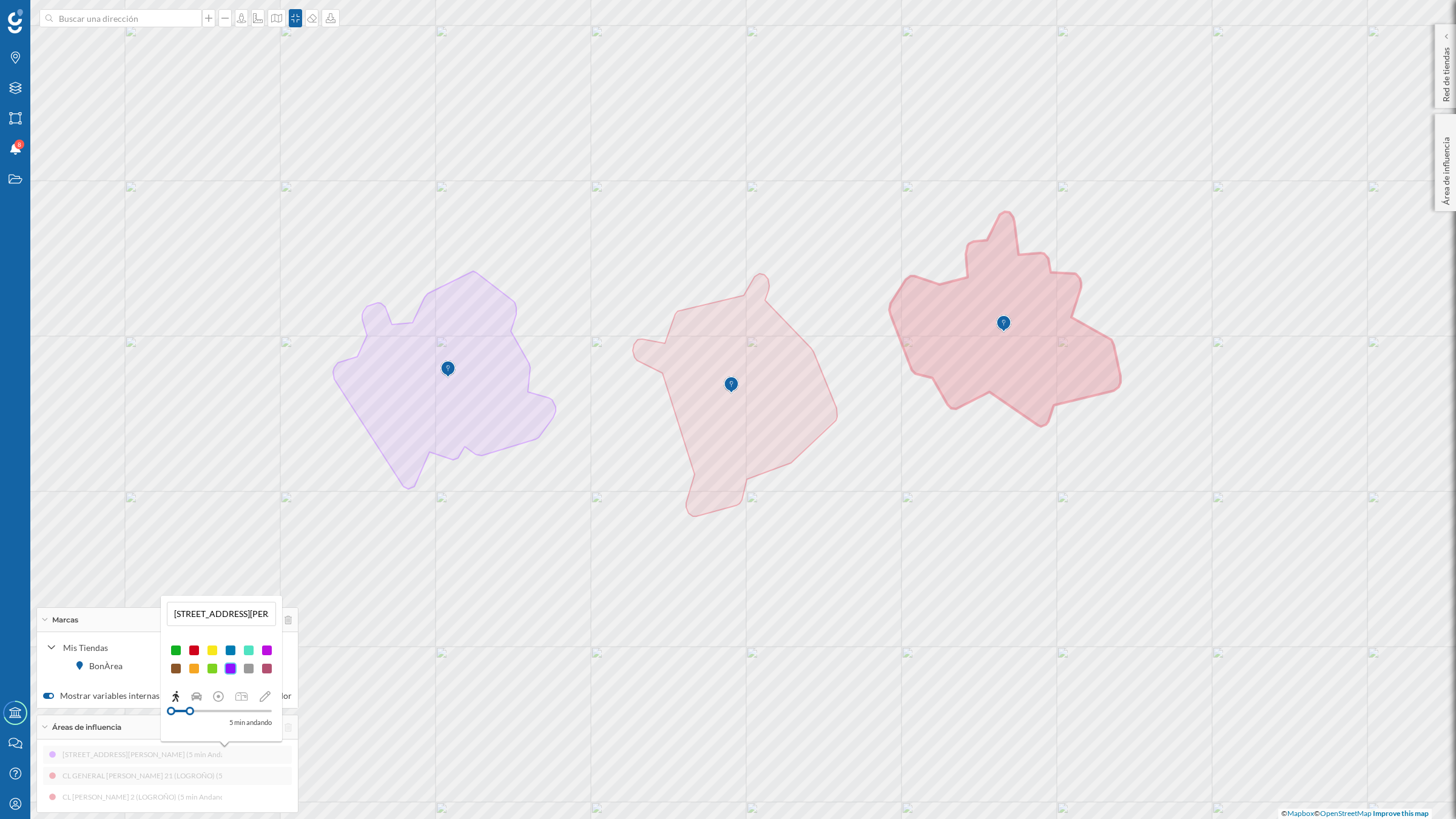
click at [172, 646] on div at bounding box center [176, 650] width 12 height 12
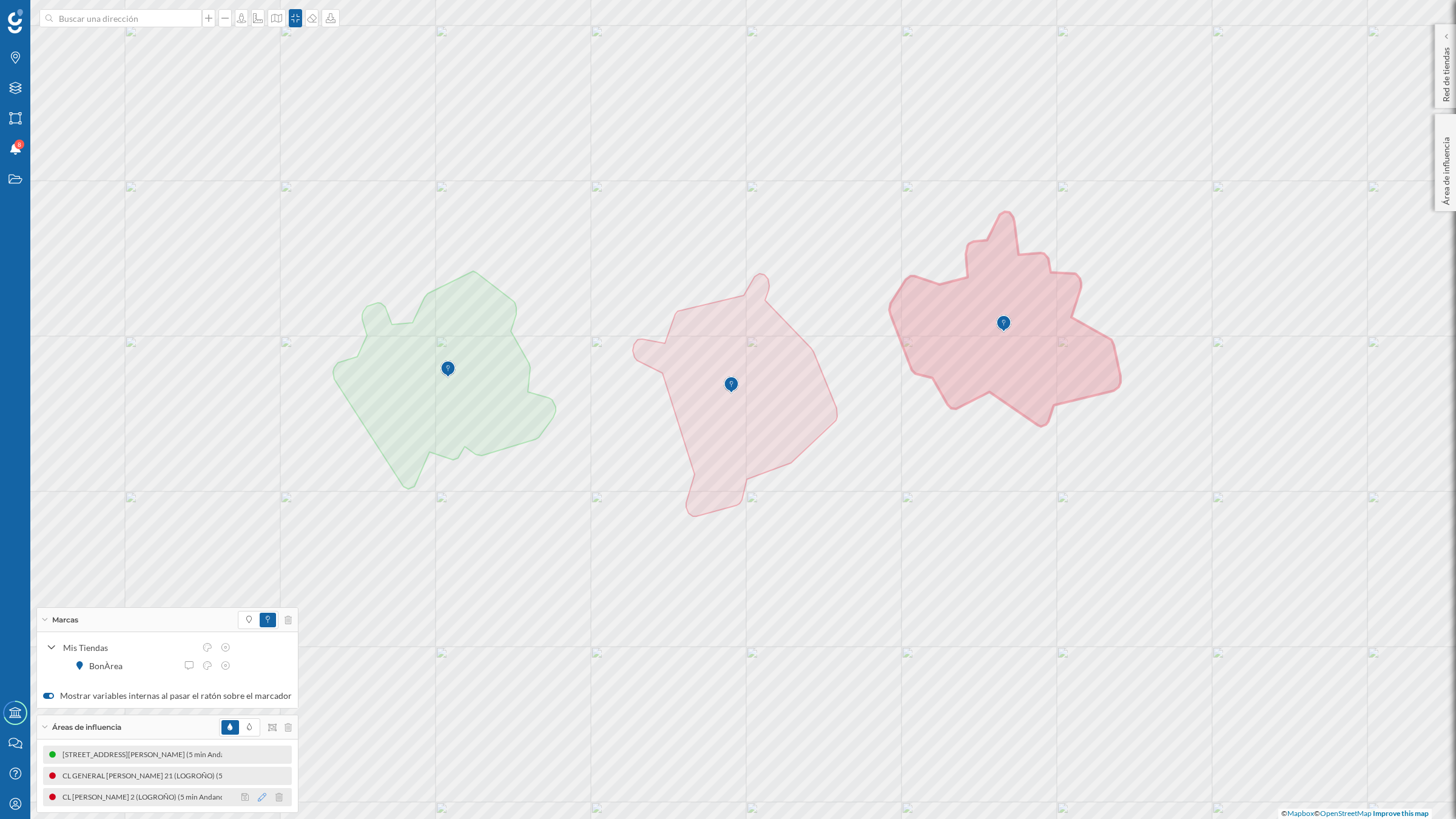
click at [258, 715] on icon at bounding box center [262, 797] width 9 height 9
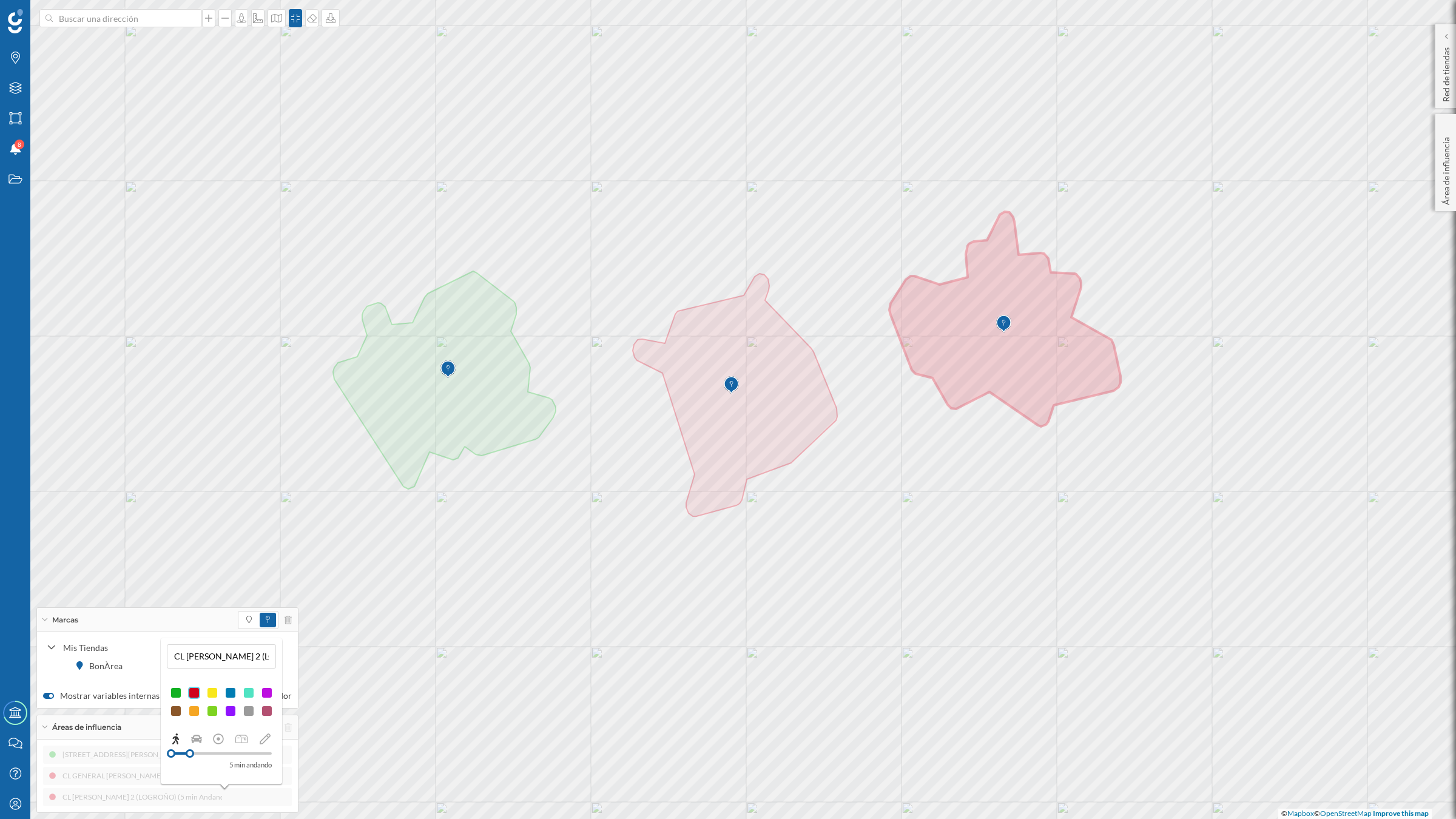
click at [229, 708] on div at bounding box center [231, 711] width 12 height 12
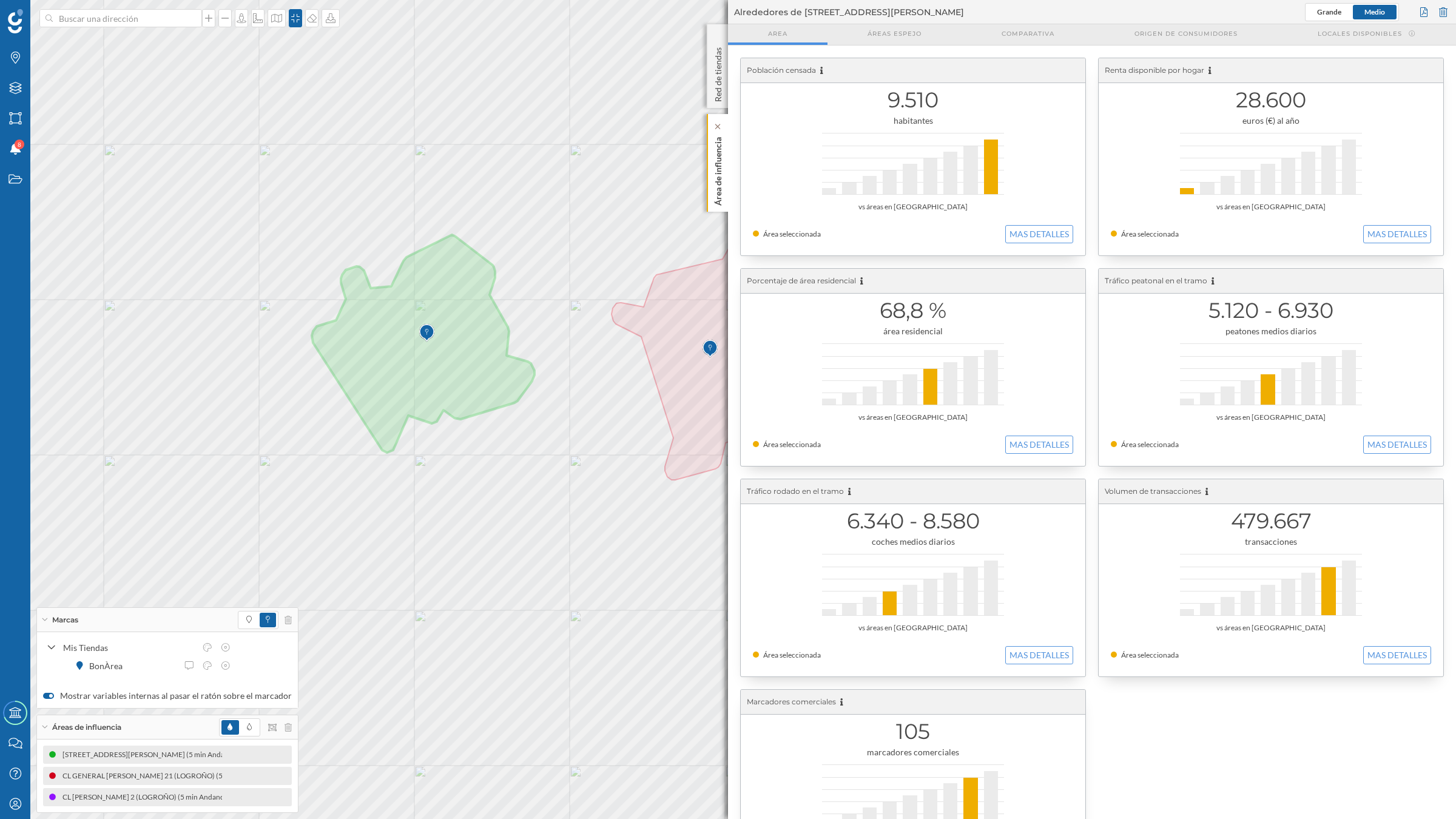
click at [713, 158] on p "Área de influencia" at bounding box center [718, 169] width 12 height 73
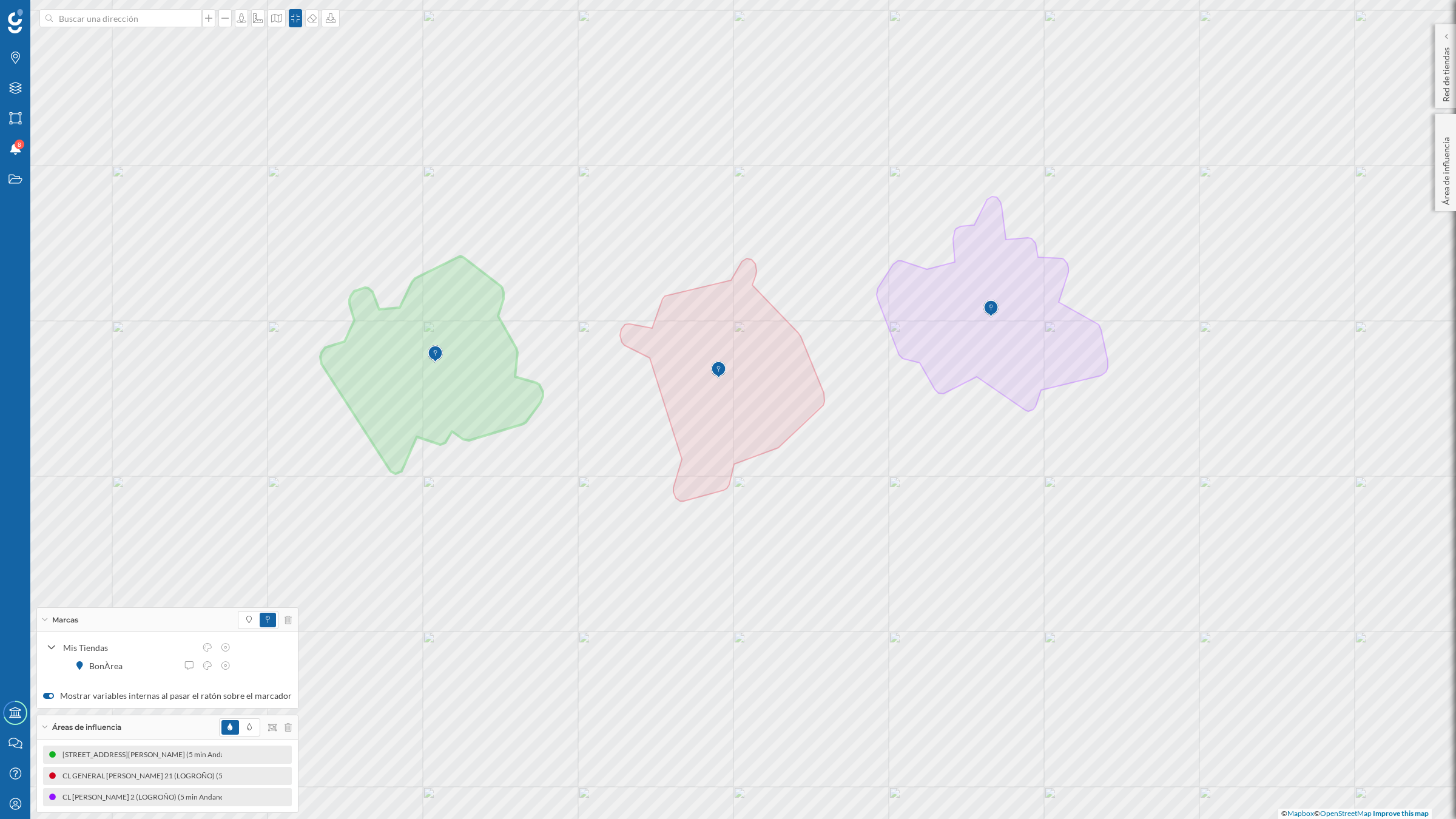
click at [45, 620] on icon at bounding box center [45, 619] width 7 height 3
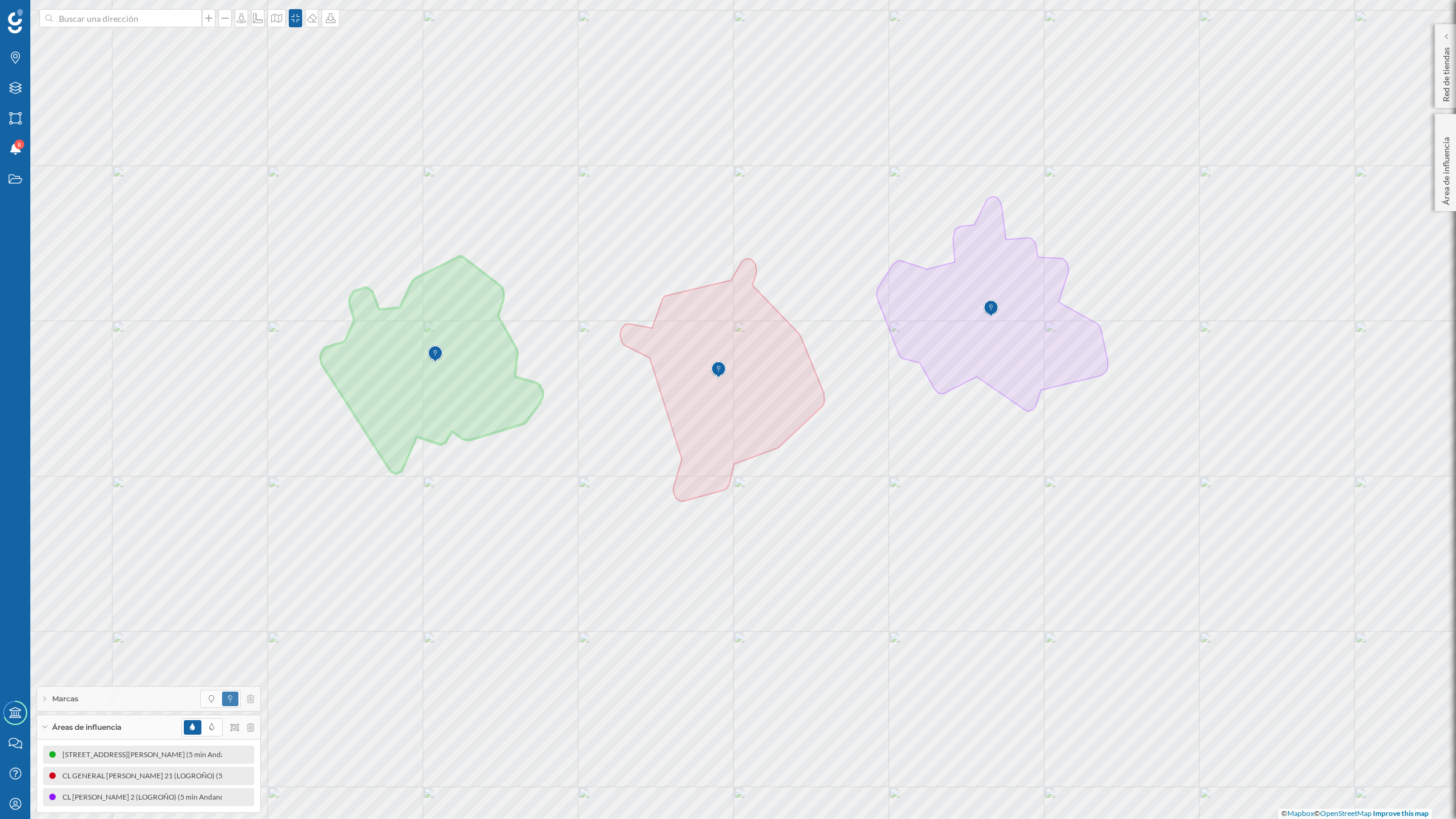
click at [43, 715] on div "Áreas de influencia" at bounding box center [149, 727] width 223 height 24
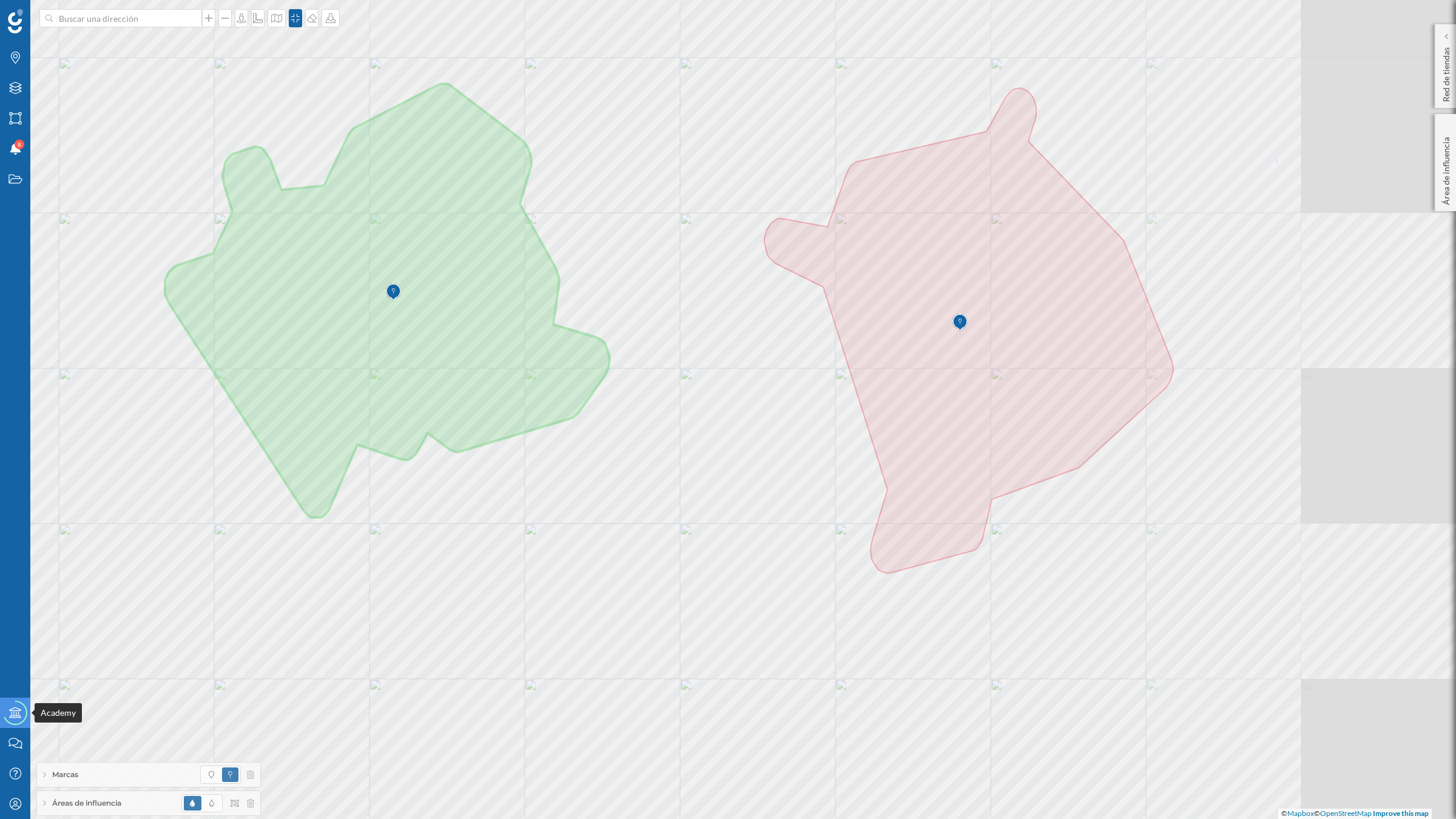
click at [0, 711] on div "Marcas Capas Áreas Notificaciones 8 Estados Academy Contacta con nosotros Centr…" at bounding box center [728, 410] width 1456 height 819
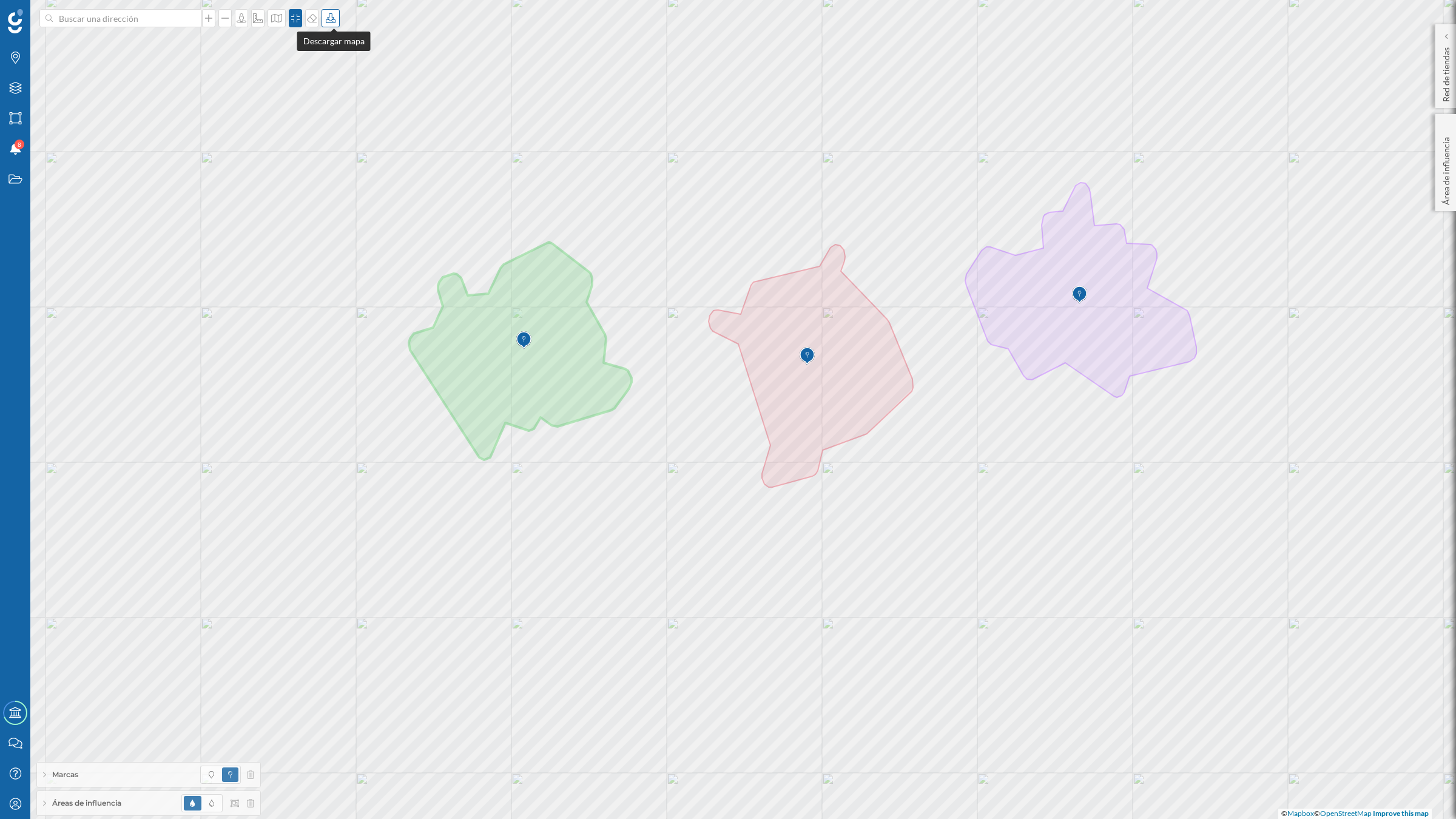
click at [334, 23] on div at bounding box center [330, 18] width 18 height 18
click at [357, 89] on div "Descargar sin leyenda" at bounding box center [373, 89] width 85 height 13
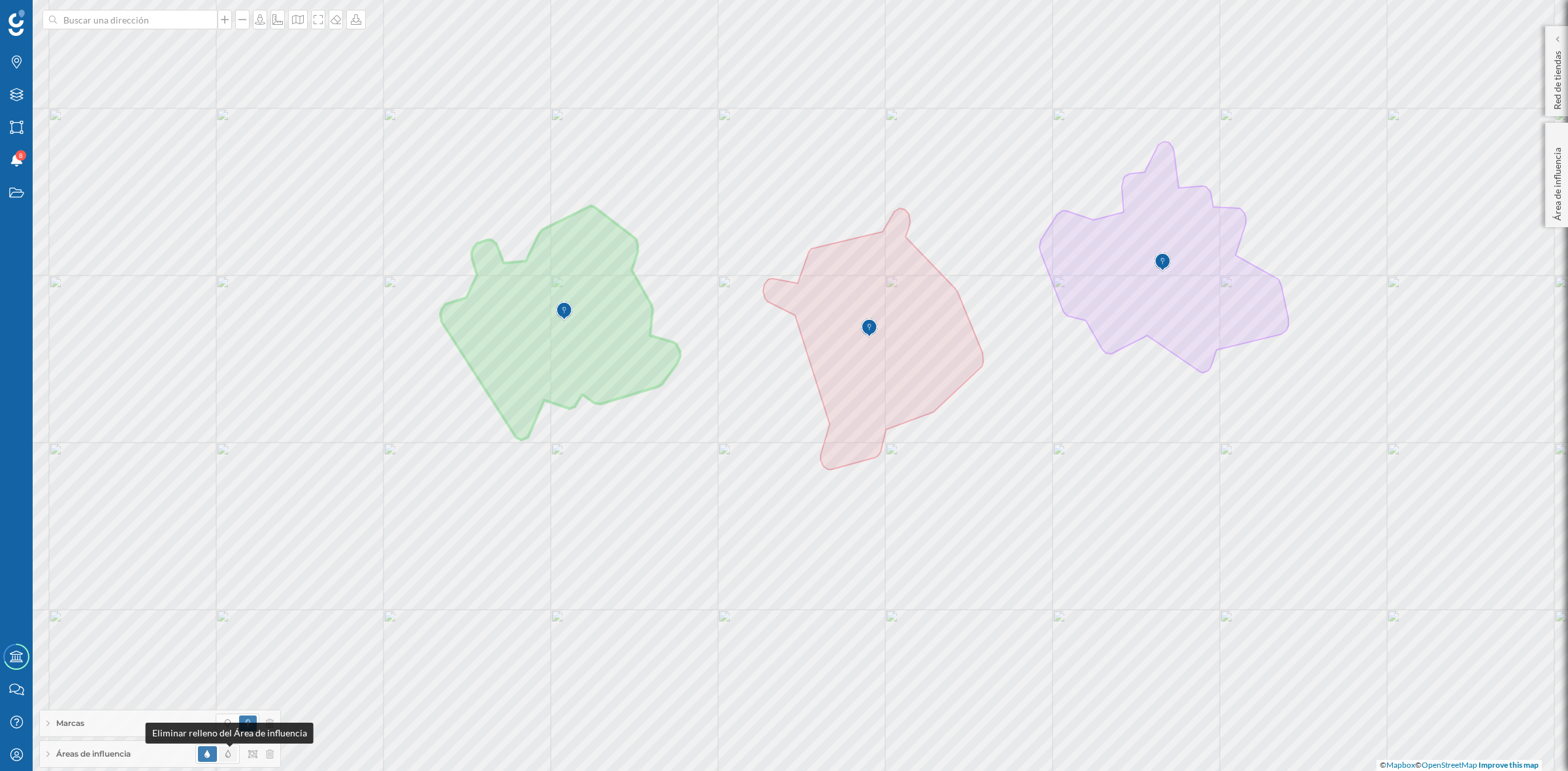
click at [229, 754] on icon at bounding box center [228, 754] width 5 height 8
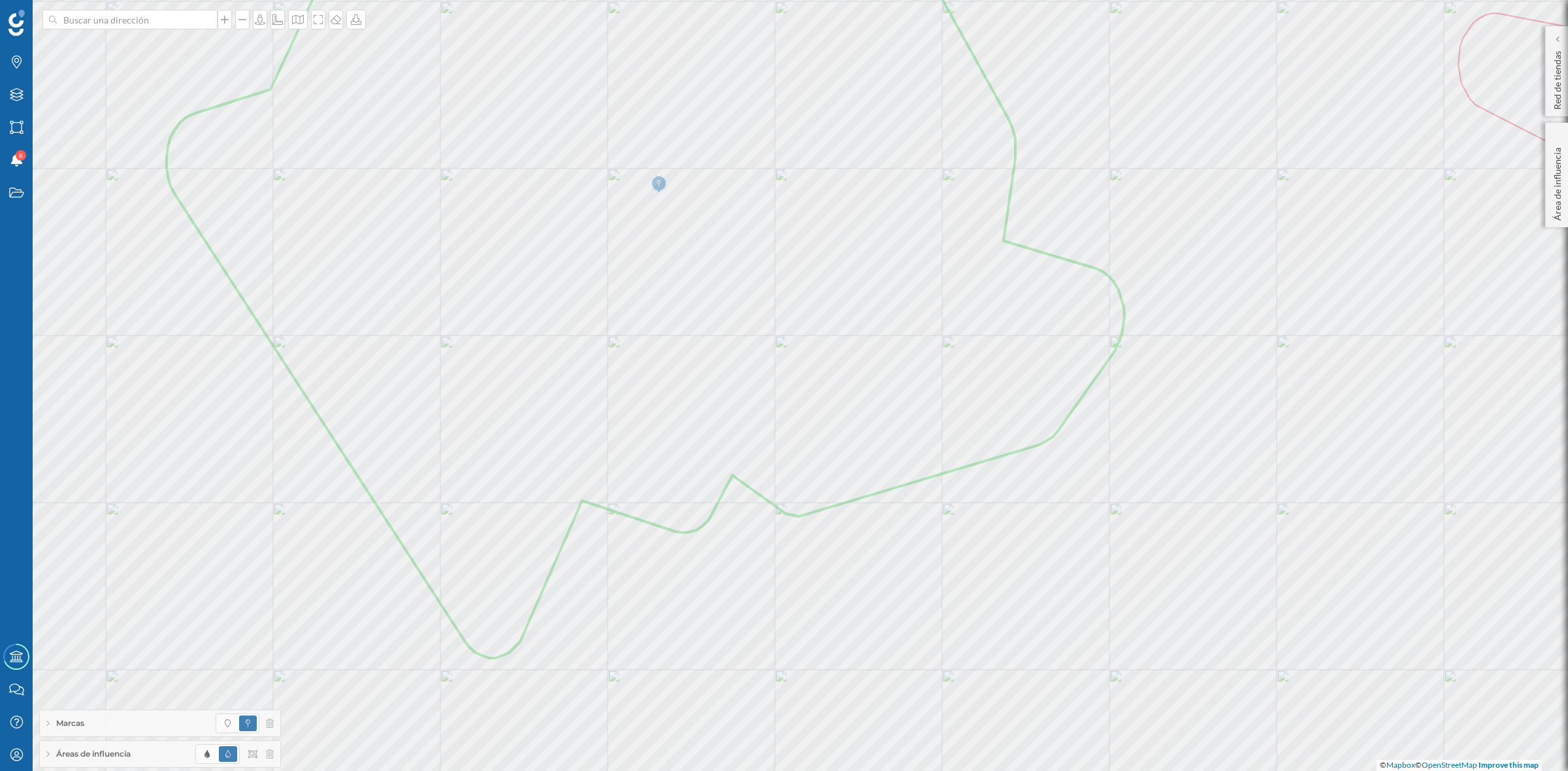
click at [85, 759] on span "Áreas de influencia" at bounding box center [93, 754] width 74 height 12
click at [242, 703] on icon at bounding box center [242, 702] width 9 height 9
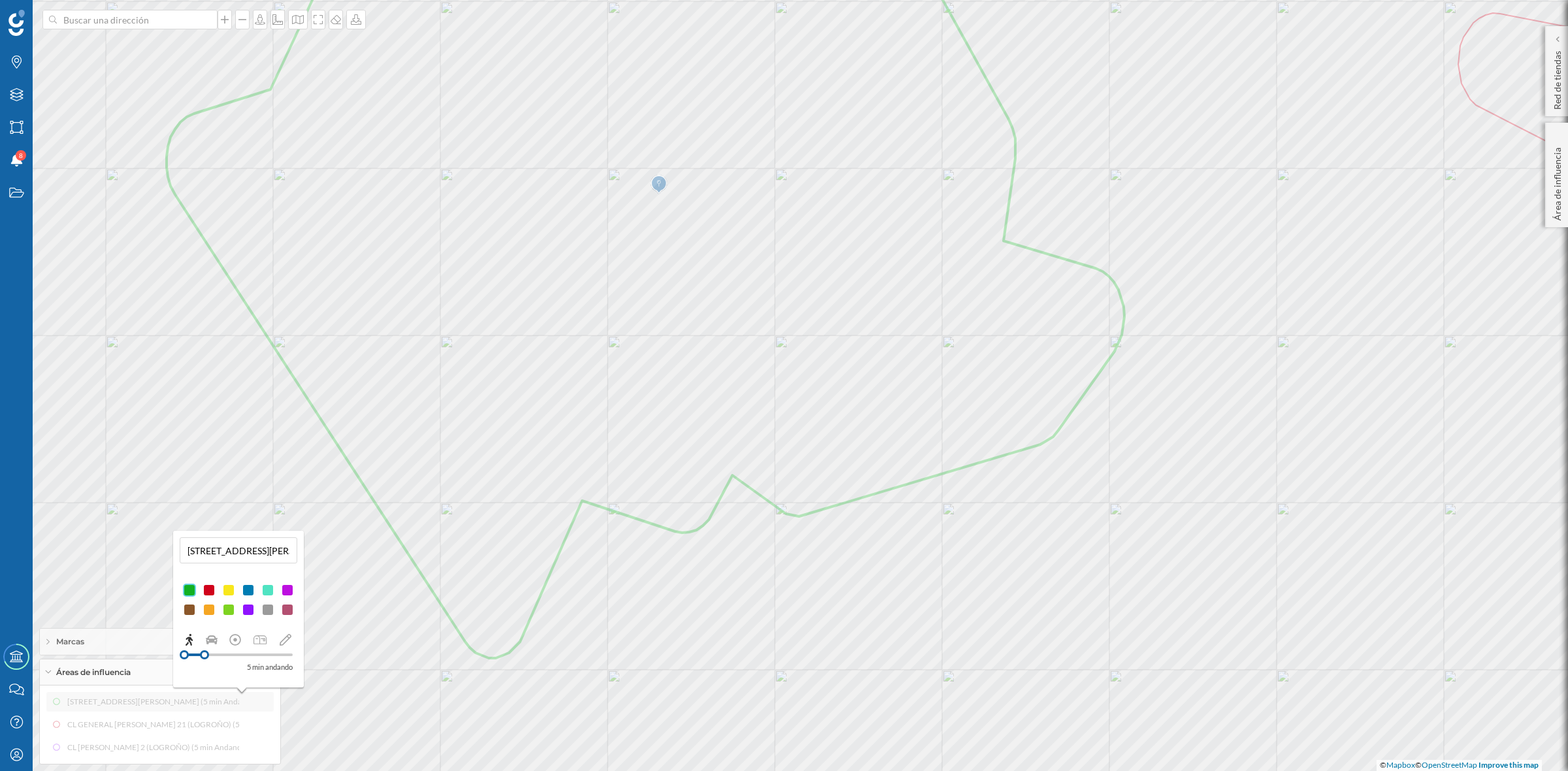
click at [286, 591] on div at bounding box center [288, 591] width 13 height 13
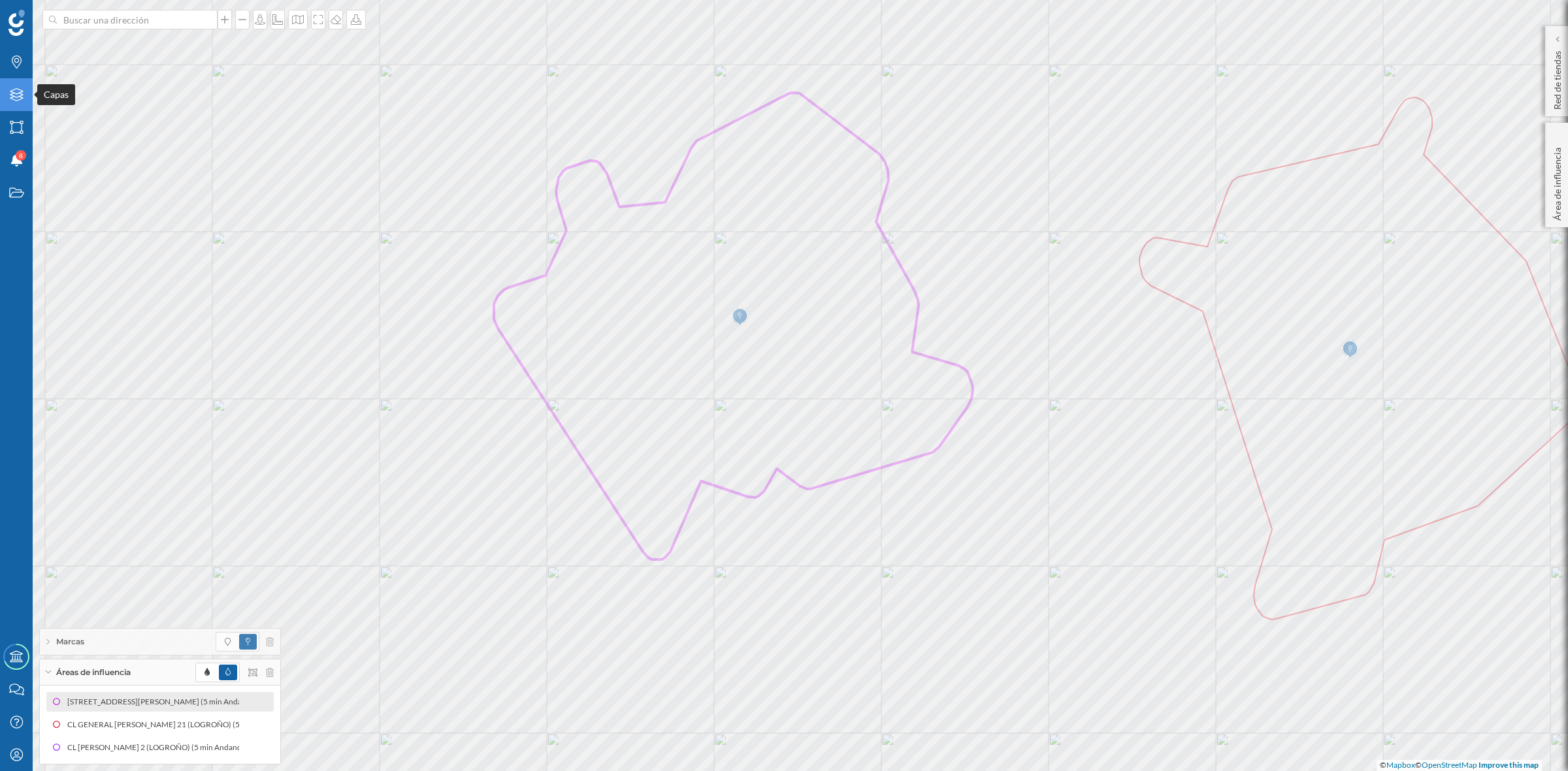
click at [18, 98] on icon "Capas" at bounding box center [17, 95] width 16 height 13
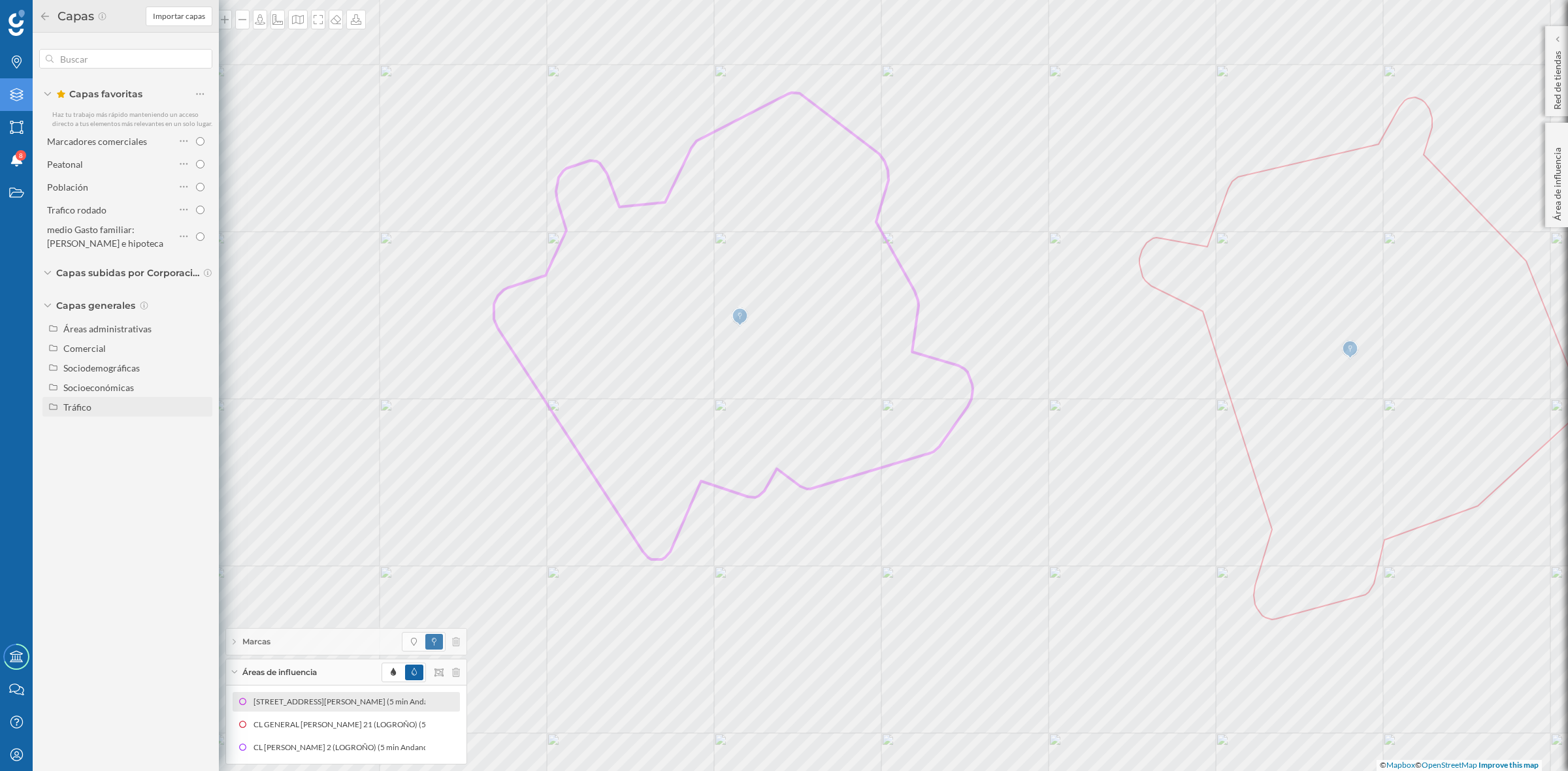
click at [66, 413] on div "Tráfico" at bounding box center [127, 407] width 170 height 20
click at [203, 448] on input "Peatonal" at bounding box center [204, 447] width 9 height 9
radio input "true"
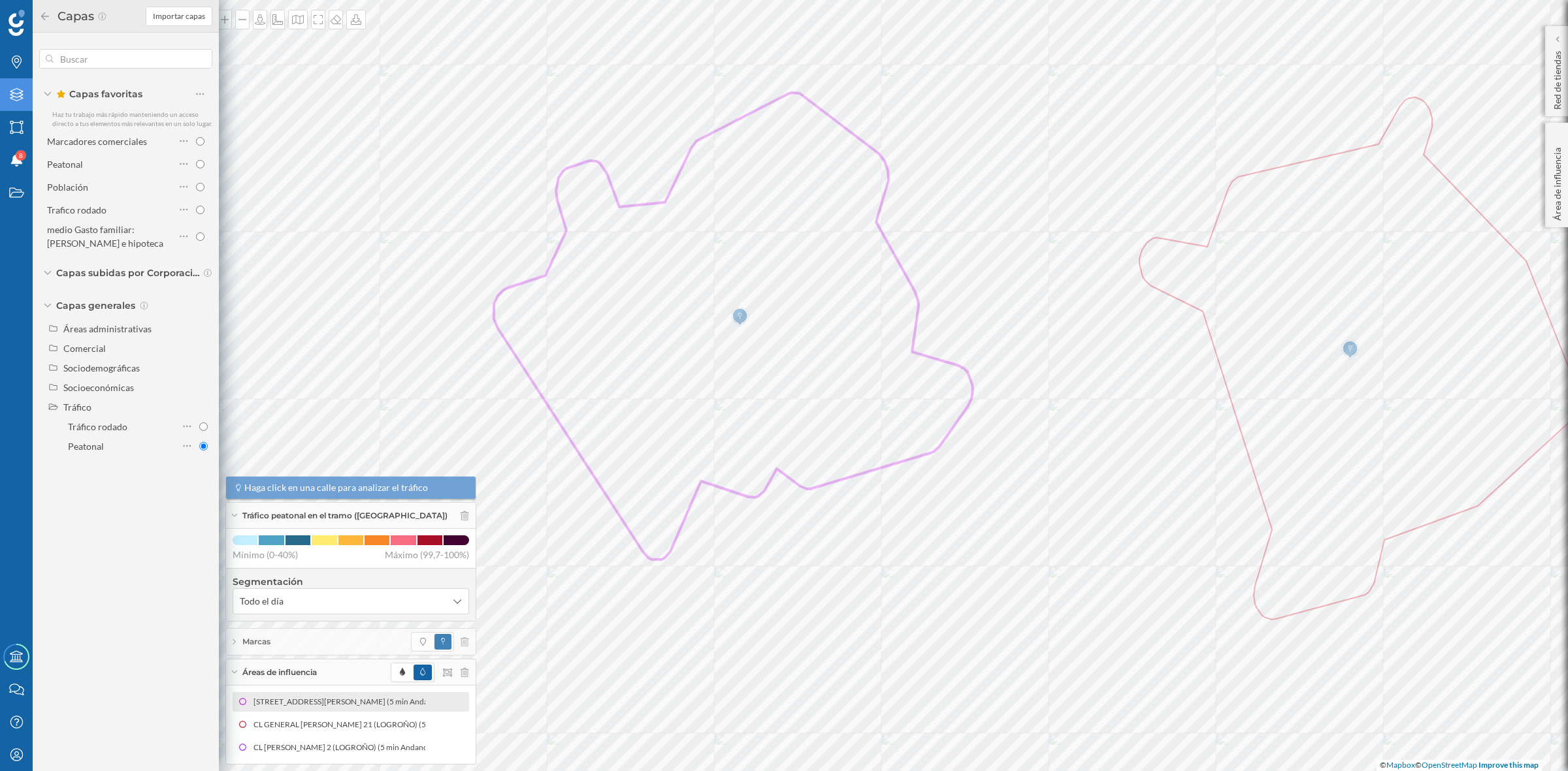
click at [42, 15] on icon at bounding box center [45, 15] width 8 height 8
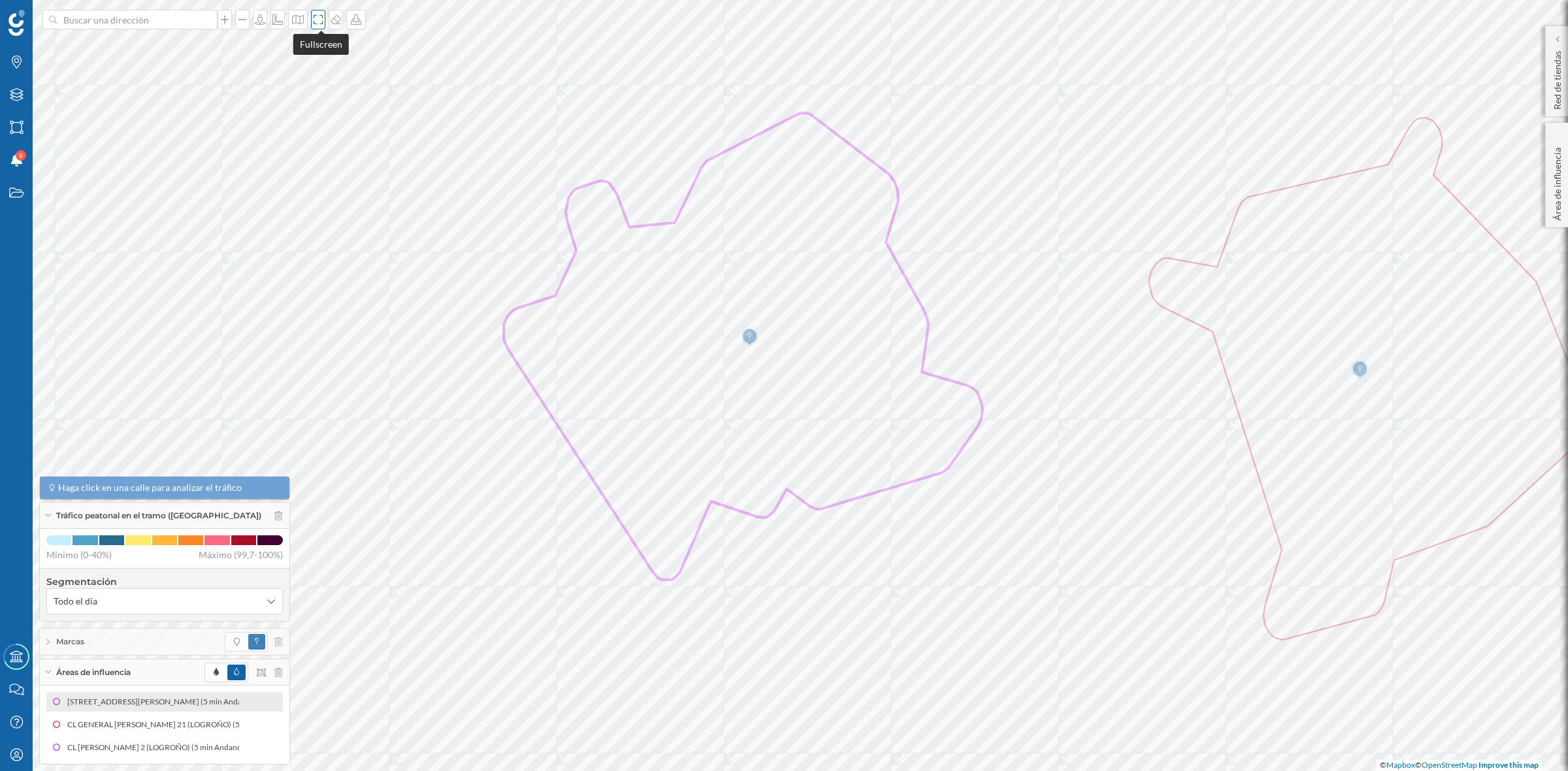
click at [318, 17] on icon at bounding box center [318, 20] width 13 height 10
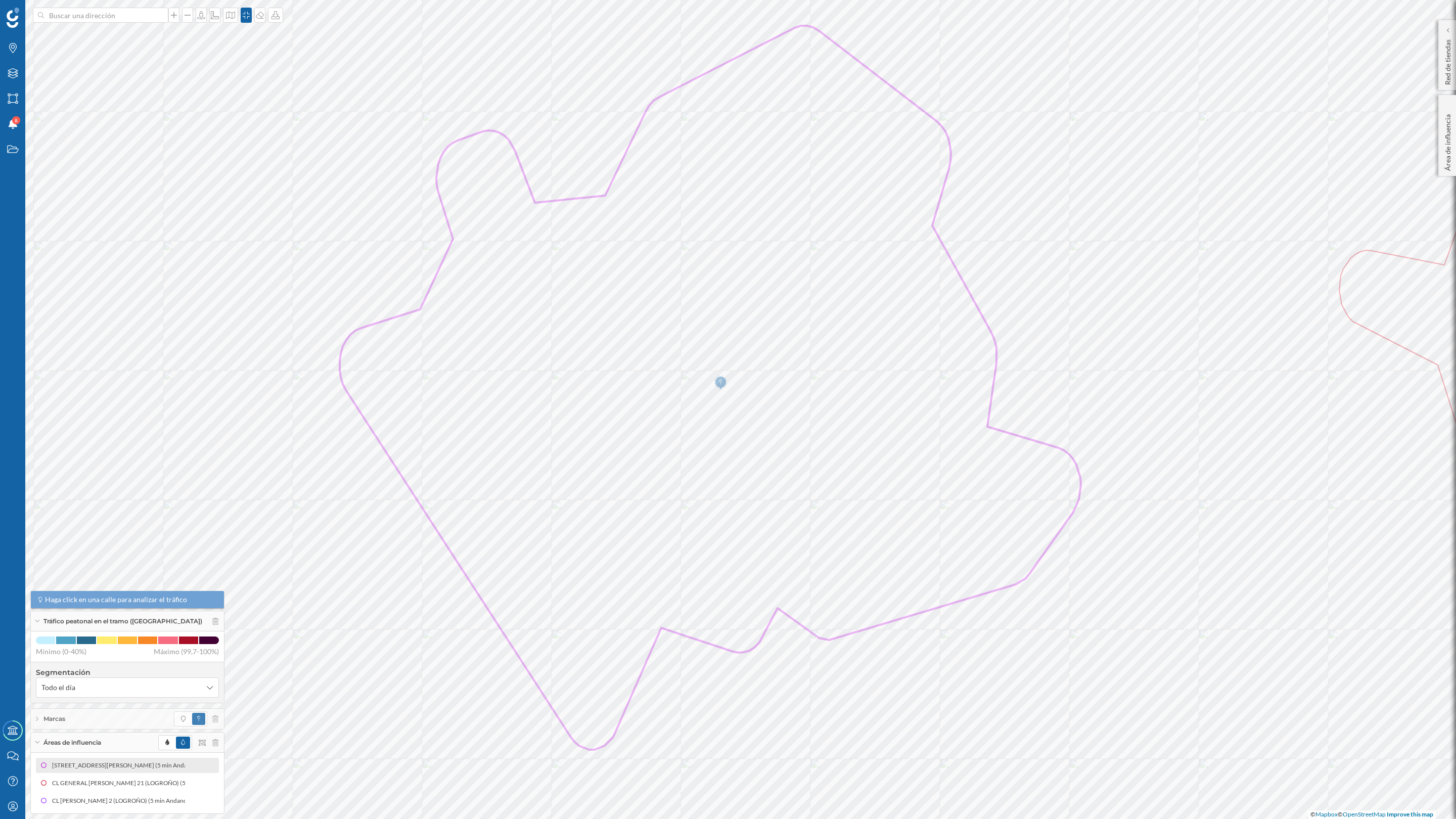
click at [34, 596] on icon at bounding box center [37, 621] width 6 height 2
click at [40, 596] on div "Áreas de influencia" at bounding box center [128, 743] width 193 height 20
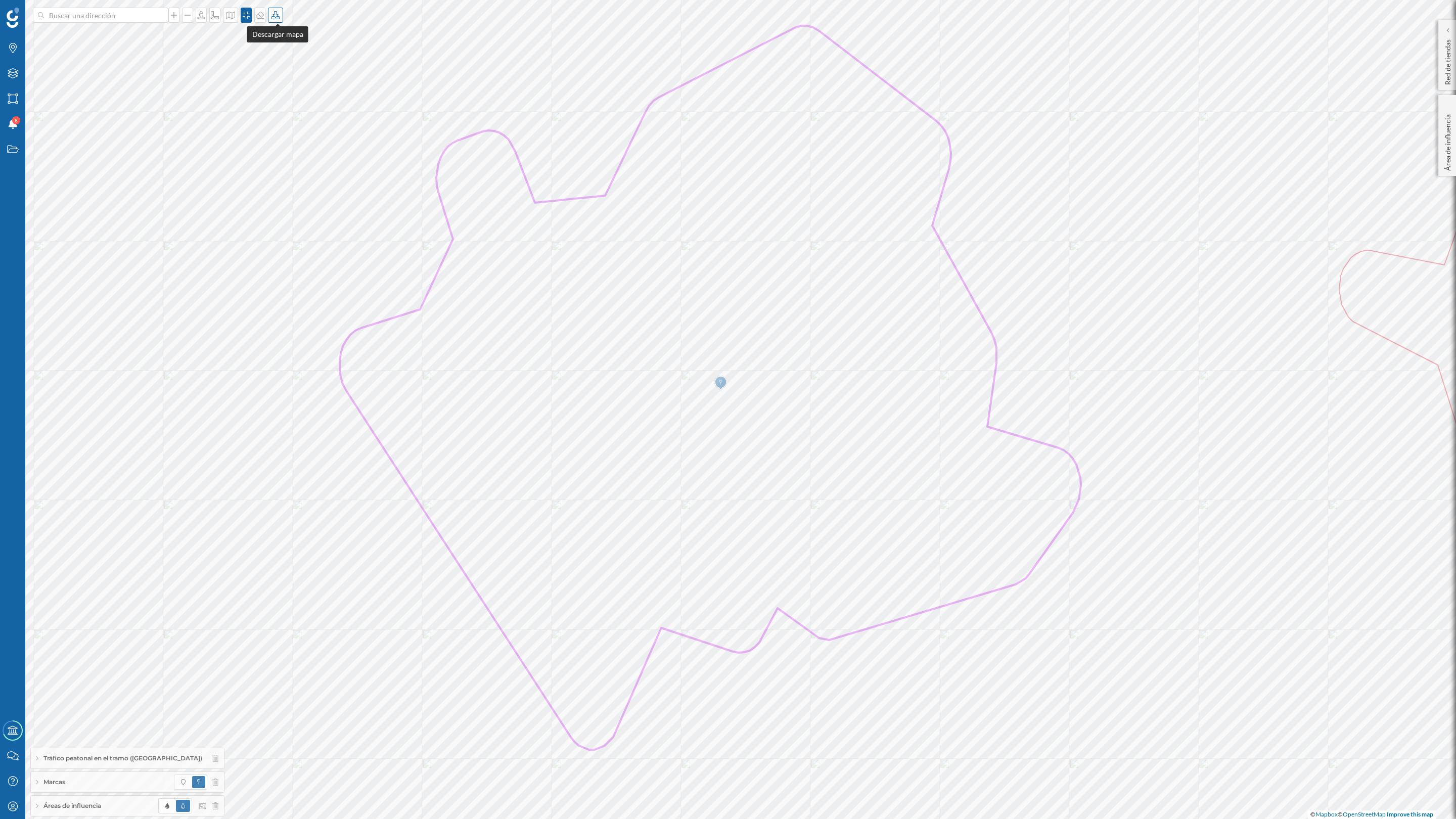
click at [279, 10] on div at bounding box center [275, 15] width 15 height 15
click at [297, 73] on div "Descargar sin leyenda" at bounding box center [311, 74] width 71 height 11
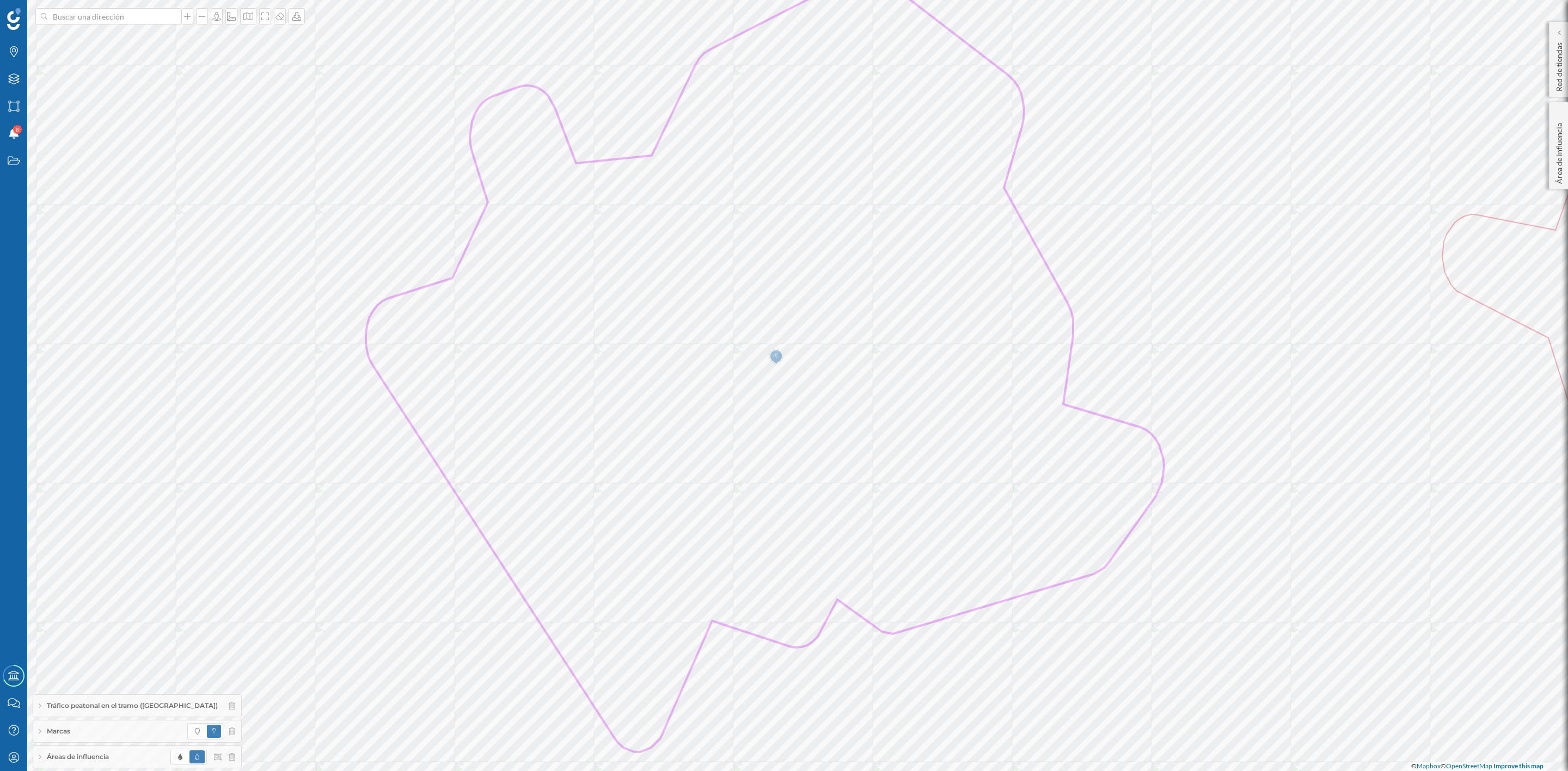
click at [219, 642] on div "Tráfico peatonal en el tramo ([GEOGRAPHIC_DATA])" at bounding box center [138, 706] width 208 height 22
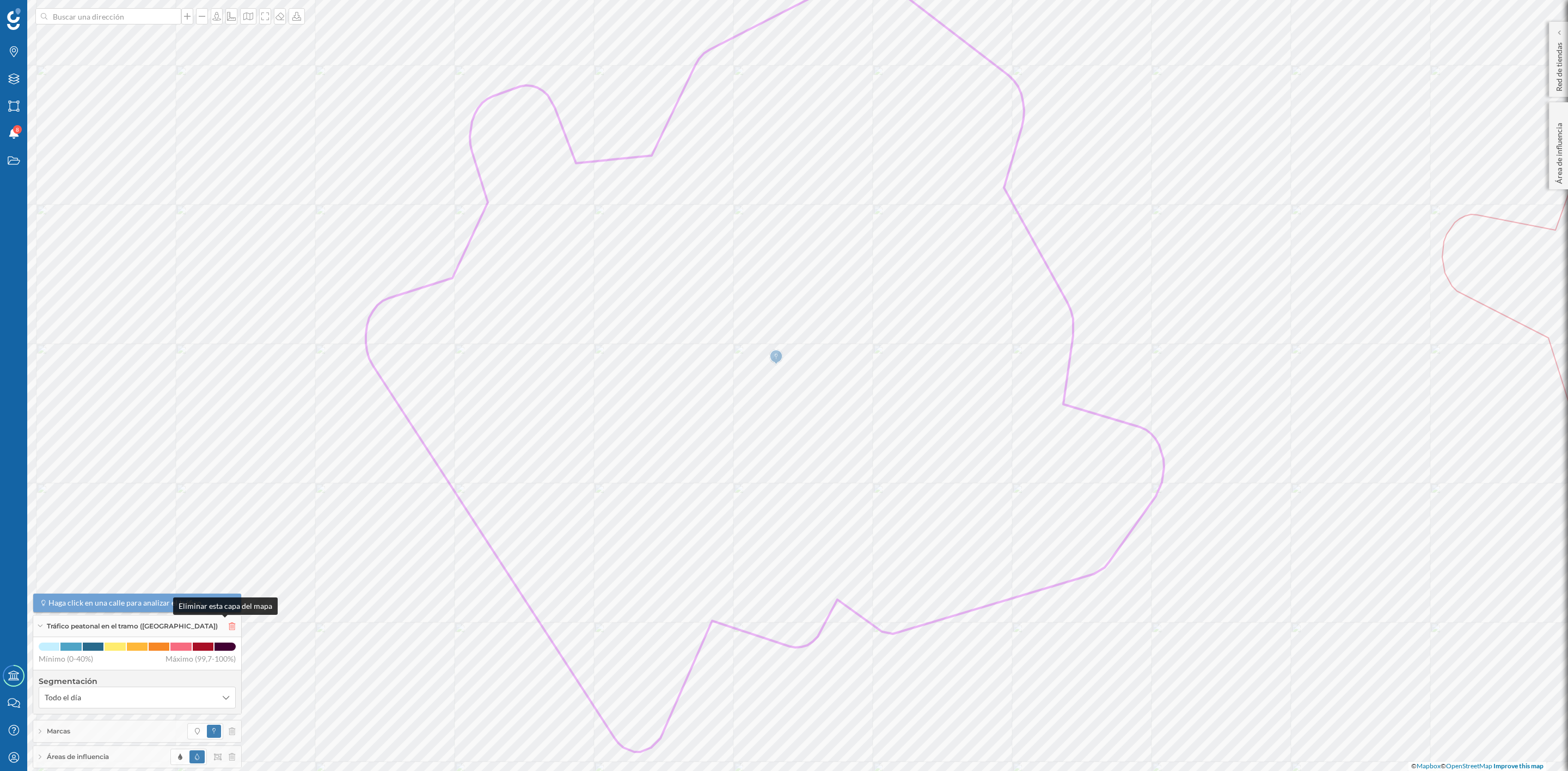
click at [229, 627] on icon at bounding box center [232, 626] width 7 height 8
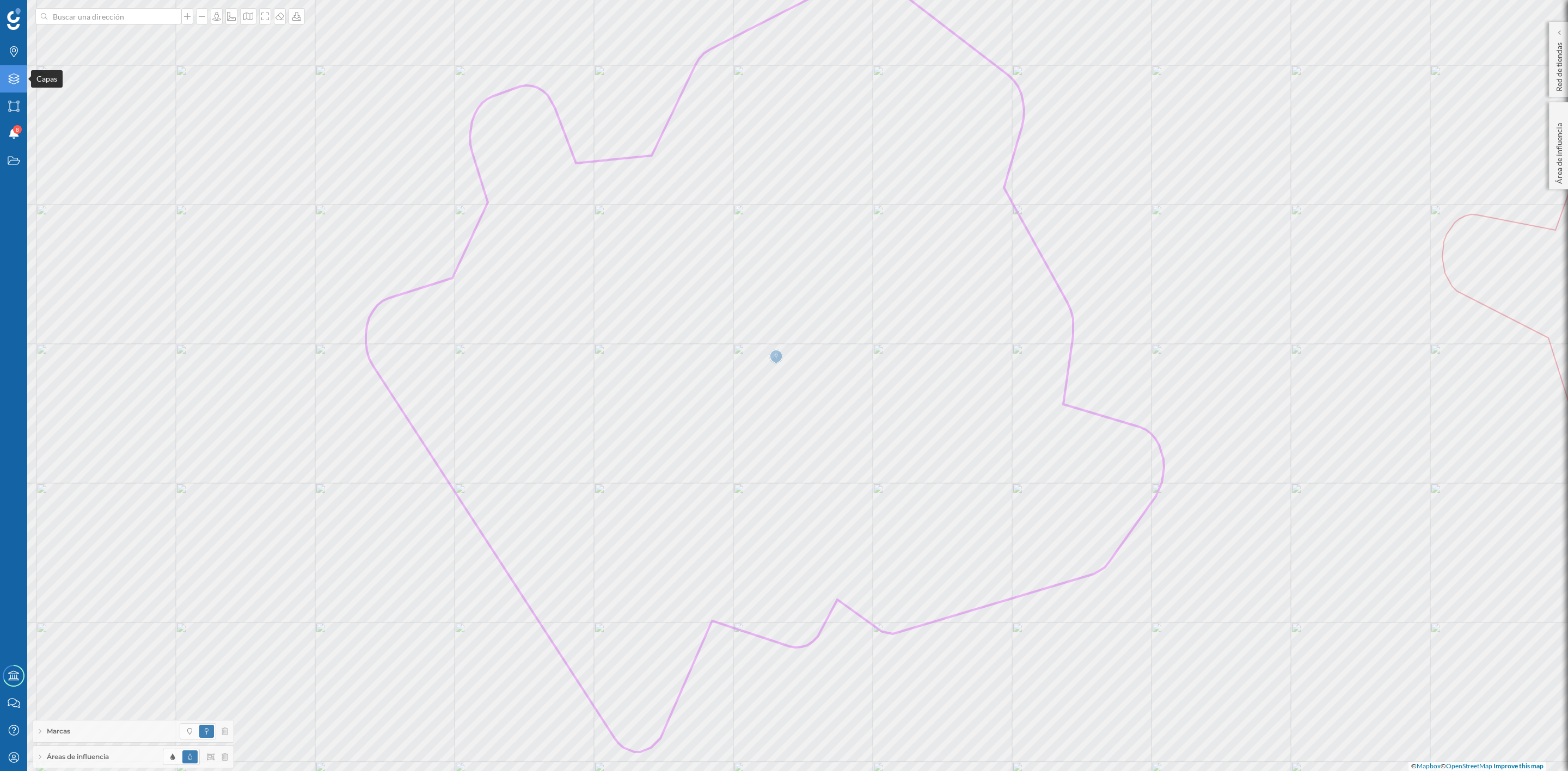
click at [9, 75] on icon at bounding box center [13, 79] width 11 height 11
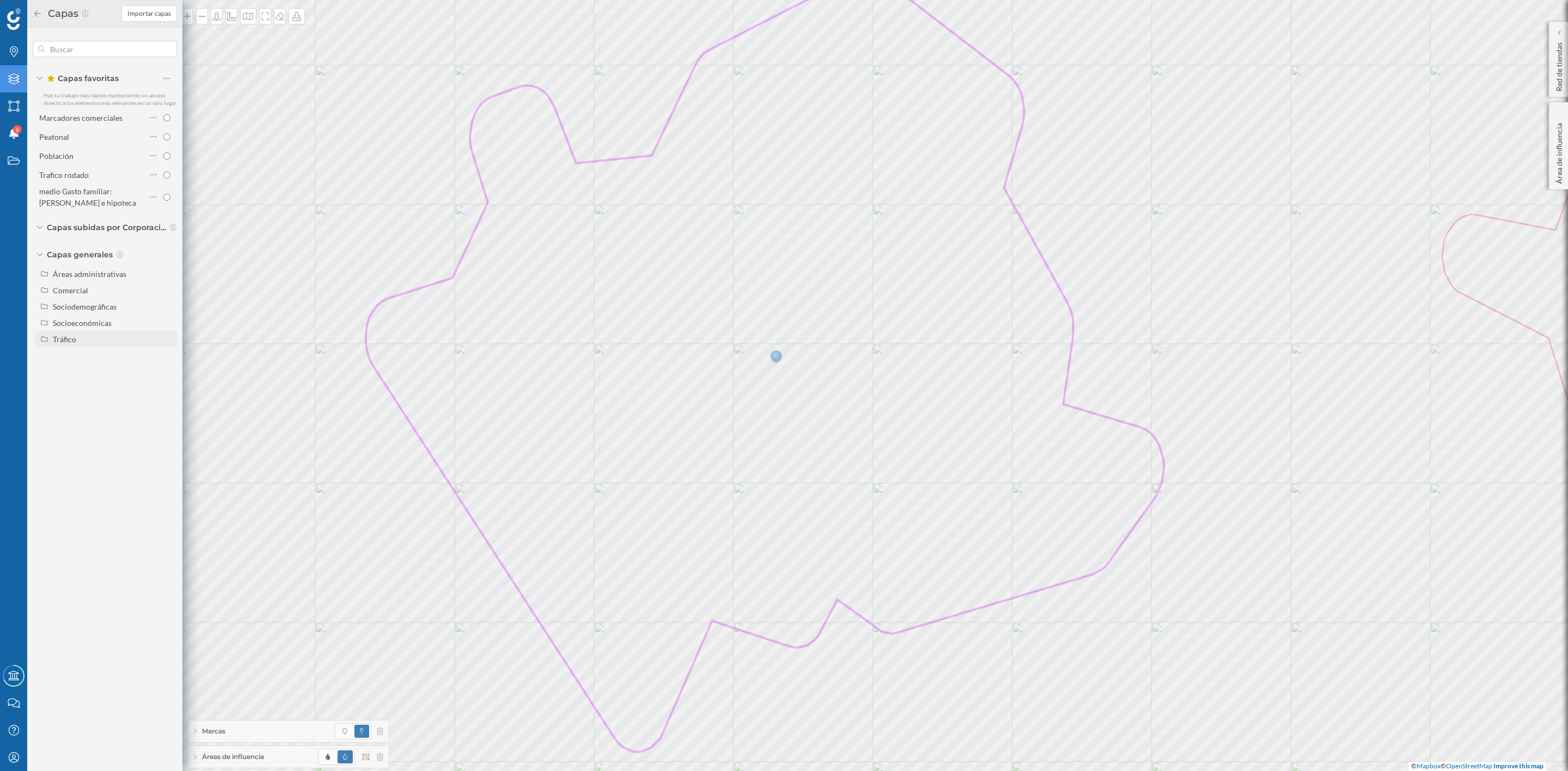
click at [56, 337] on div "Tráfico" at bounding box center [65, 339] width 23 height 9
click at [168, 355] on input "Tráfico rodado" at bounding box center [170, 356] width 7 height 7
radio input "true"
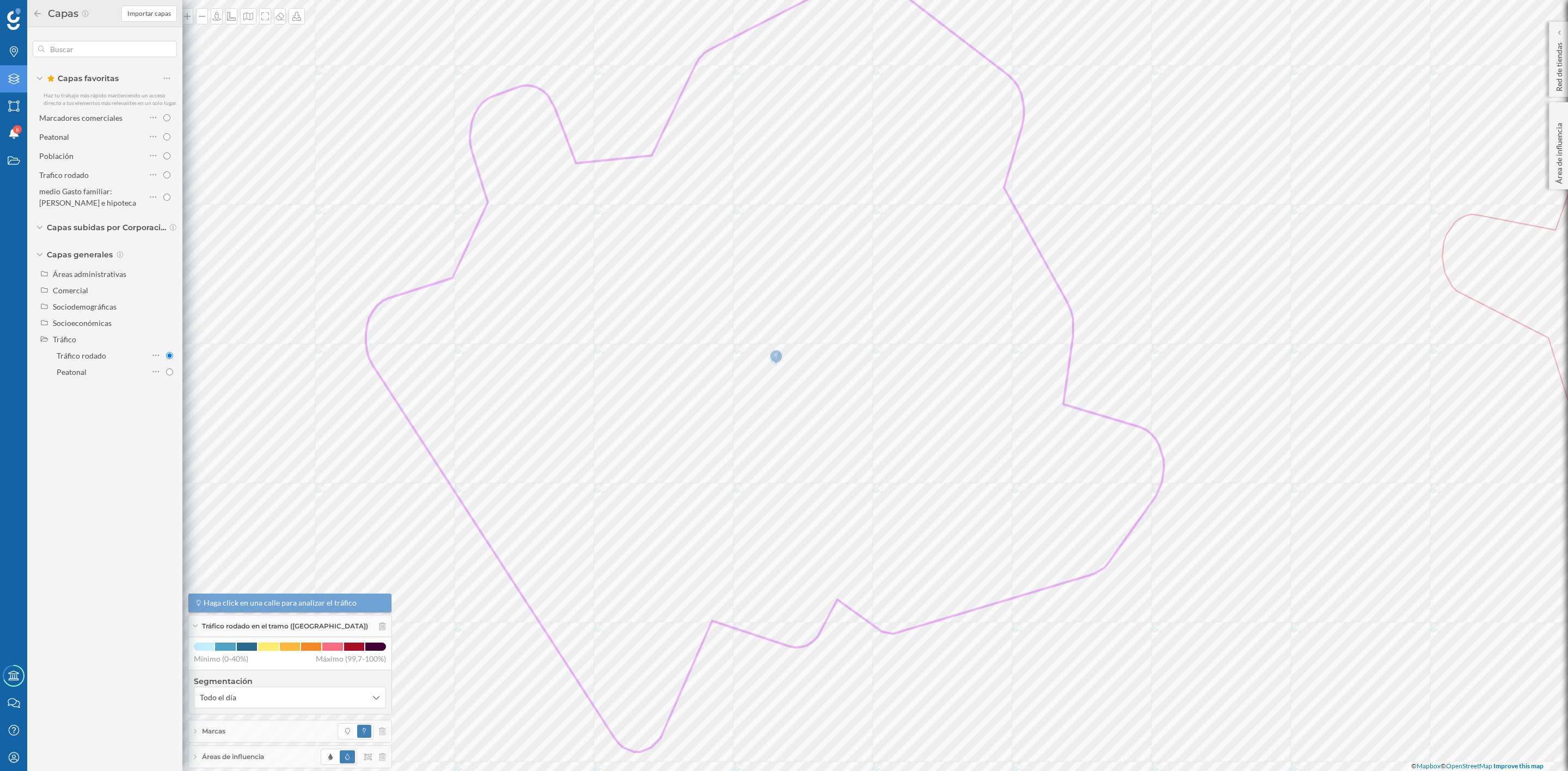
click at [35, 17] on div "Capas" at bounding box center [77, 13] width 89 height 18
click at [36, 12] on icon at bounding box center [37, 13] width 7 height 7
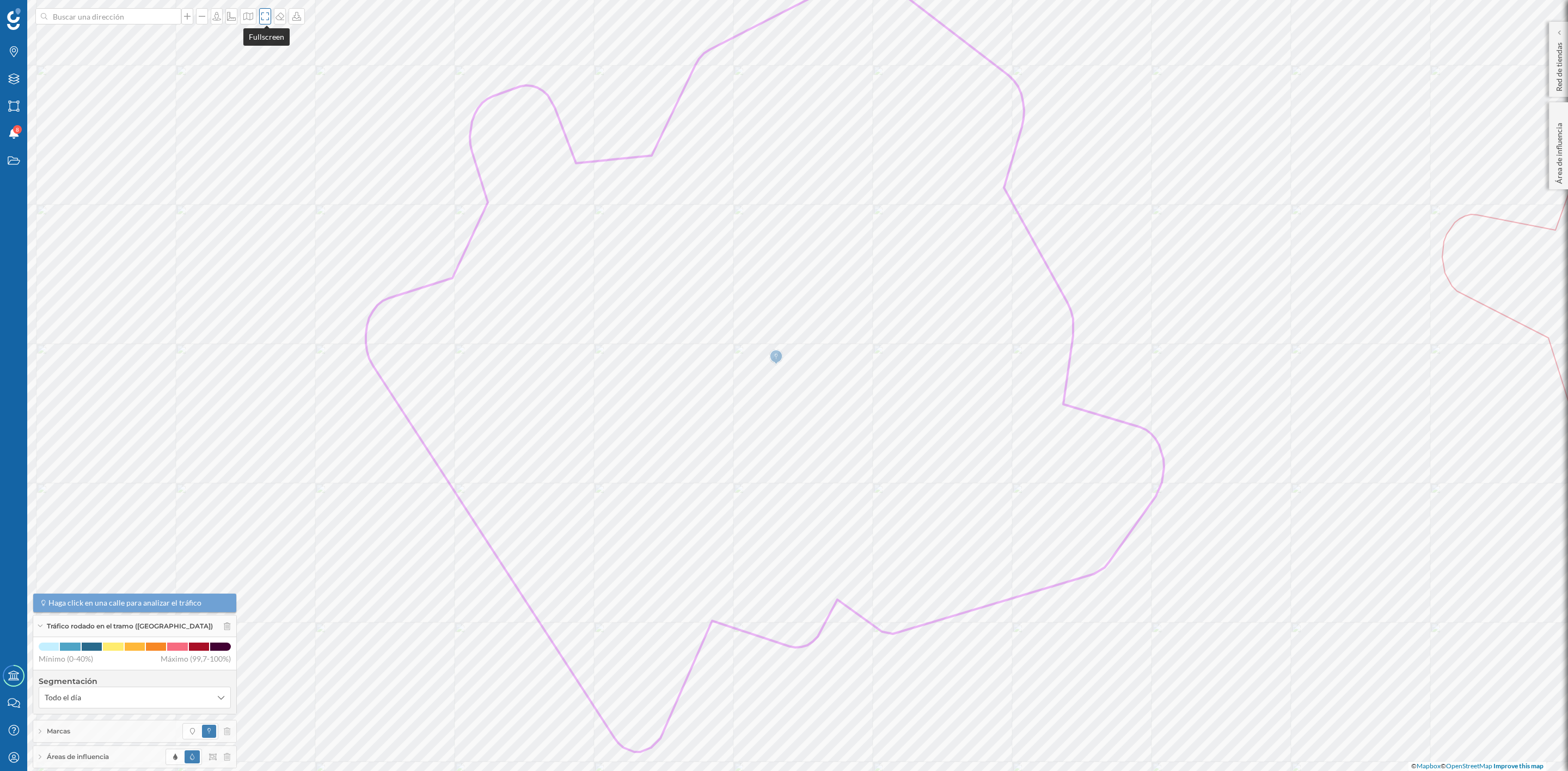
click at [265, 20] on icon at bounding box center [265, 16] width 11 height 9
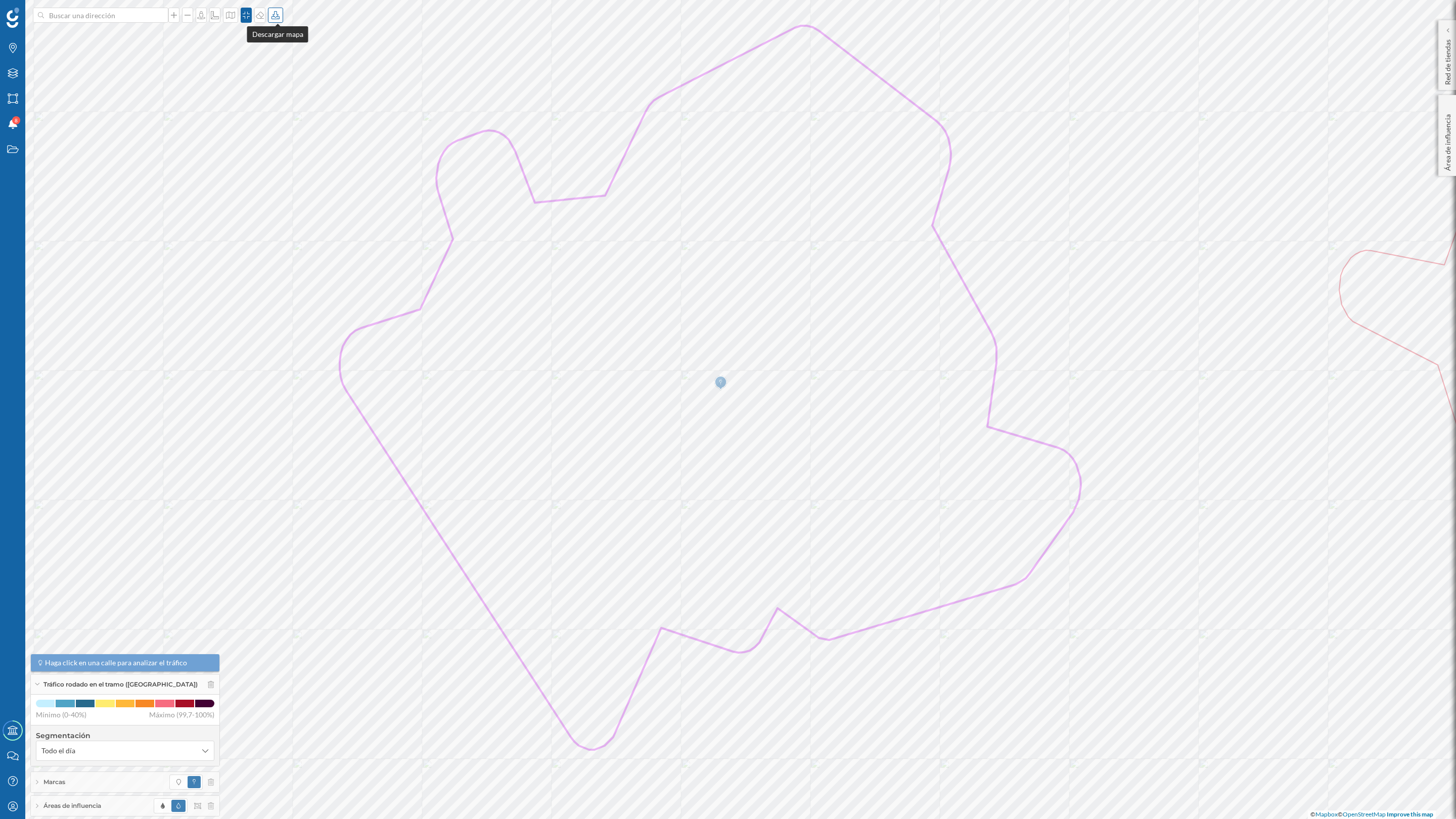
click at [276, 19] on icon at bounding box center [275, 15] width 8 height 8
click at [287, 71] on div "Descargar sin leyenda" at bounding box center [311, 74] width 71 height 11
